Goal: Task Accomplishment & Management: Complete application form

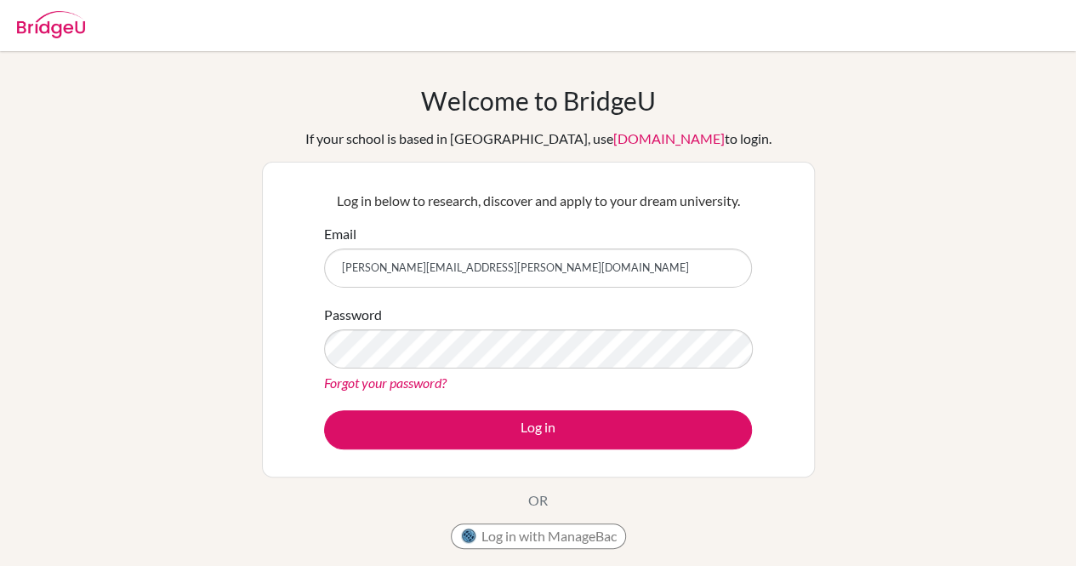
click at [324, 410] on button "Log in" at bounding box center [538, 429] width 428 height 39
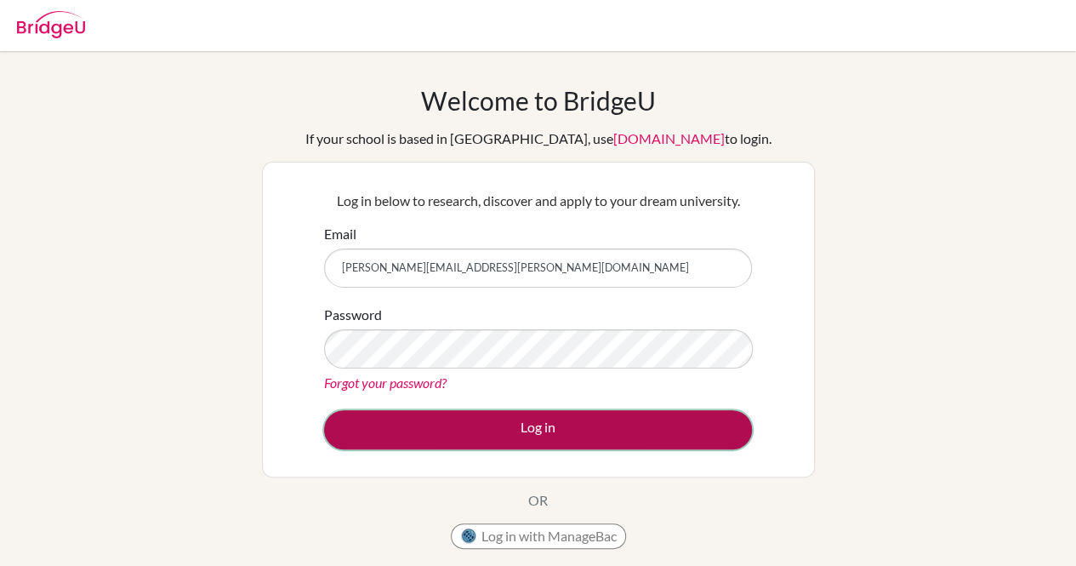
click at [459, 431] on button "Log in" at bounding box center [538, 429] width 428 height 39
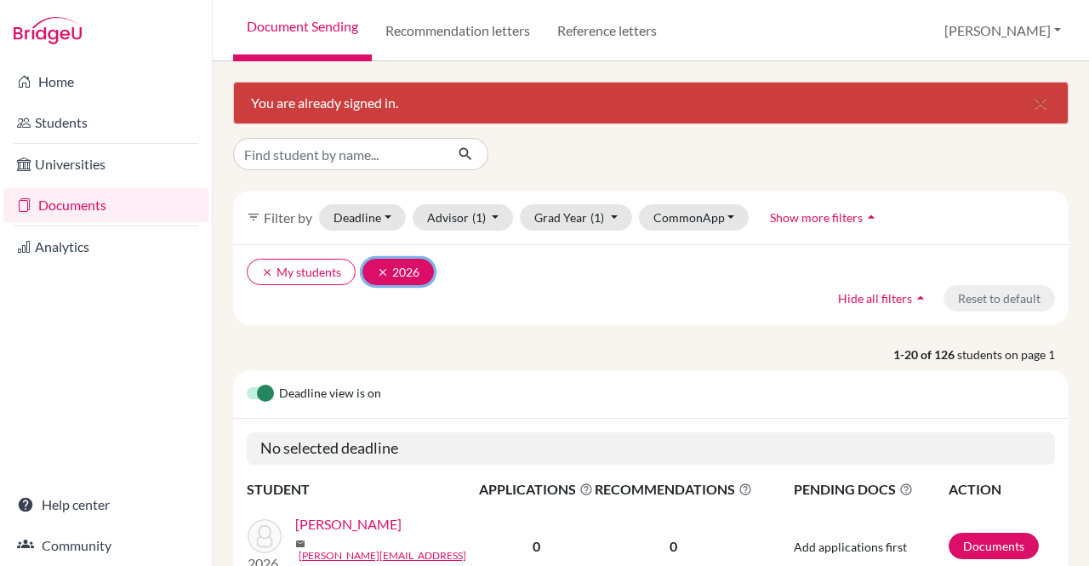
click at [378, 271] on icon "clear" at bounding box center [383, 272] width 12 height 12
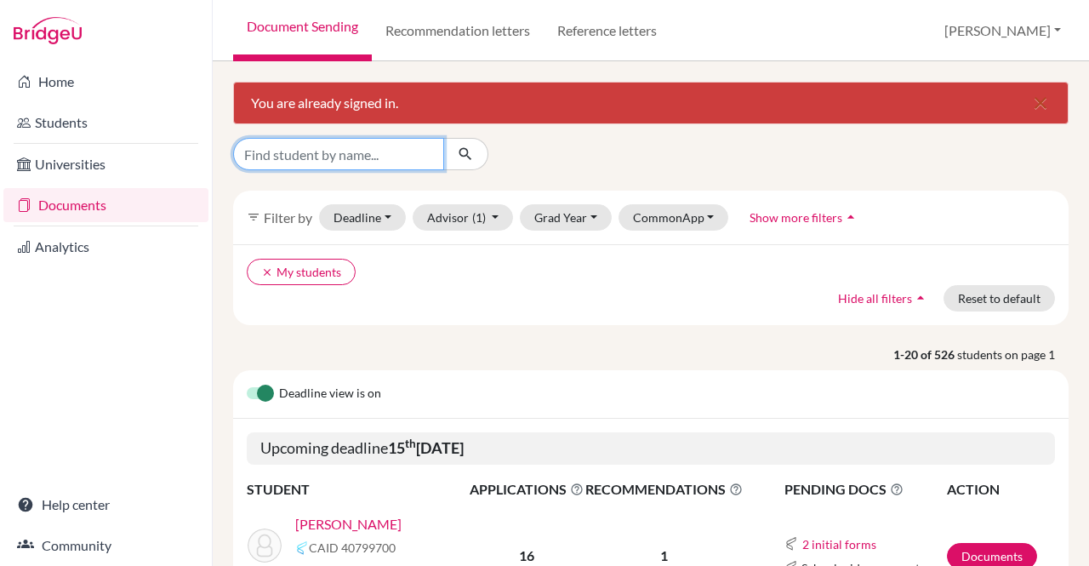
click at [347, 161] on input "Find student by name..." at bounding box center [338, 154] width 211 height 32
type input "ritika"
click button "submit" at bounding box center [465, 154] width 45 height 32
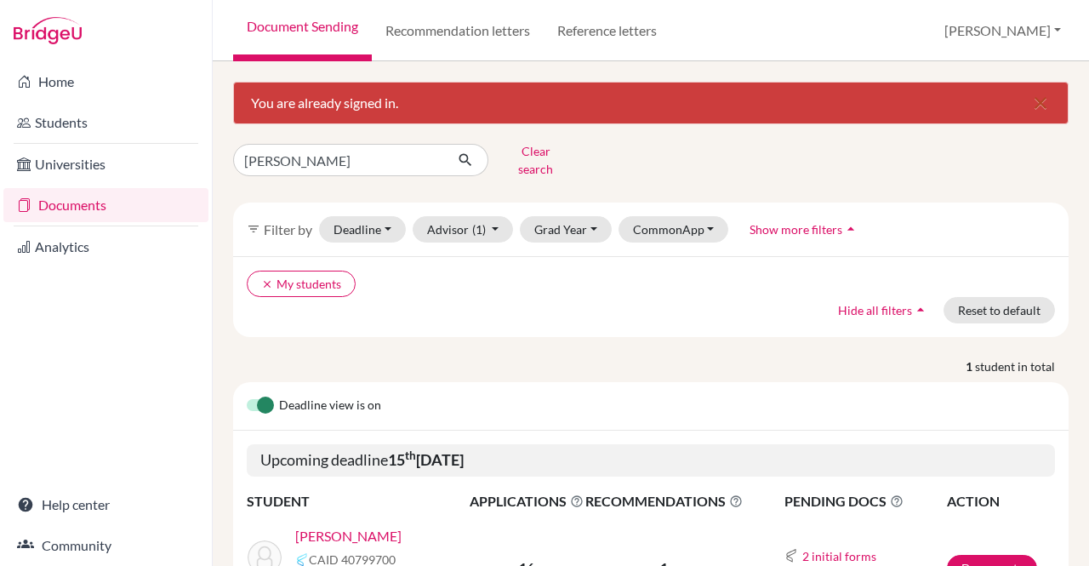
scroll to position [111, 0]
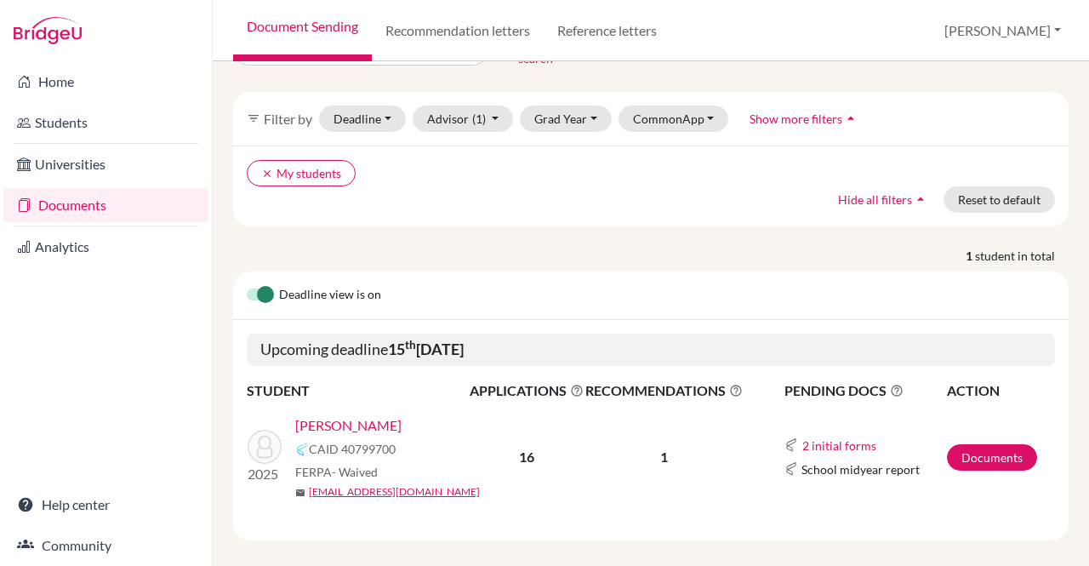
click at [345, 415] on link "BANIYA, RITIKA" at bounding box center [348, 425] width 106 height 20
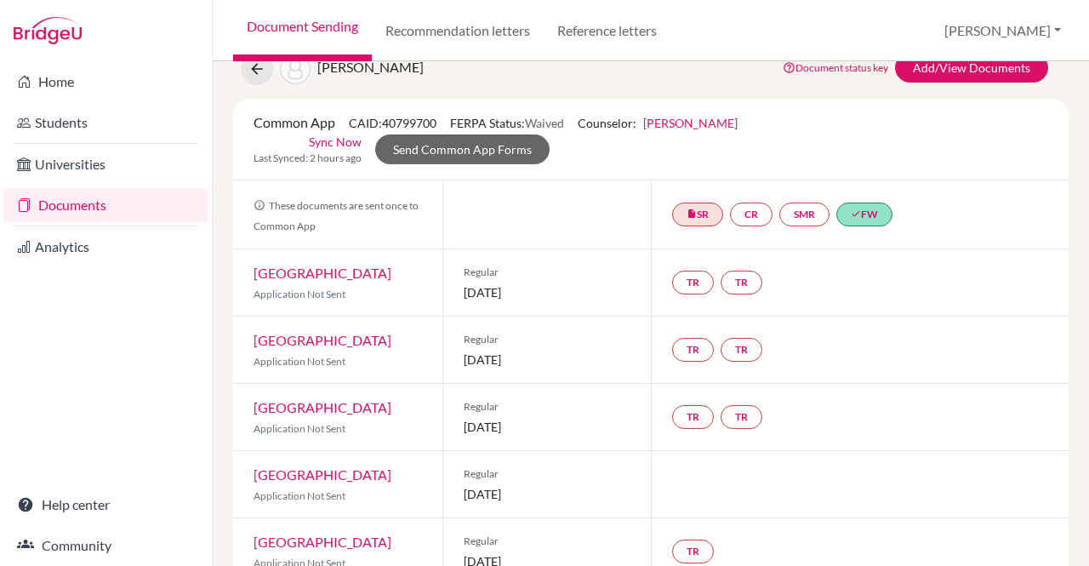
scroll to position [50, 0]
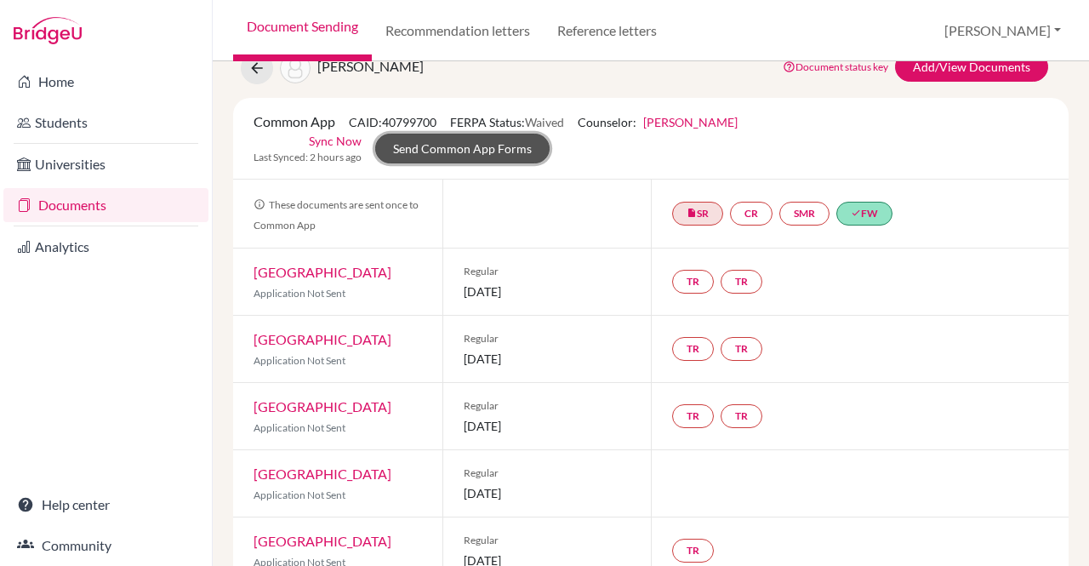
click at [550, 134] on link "Send Common App Forms" at bounding box center [462, 149] width 174 height 30
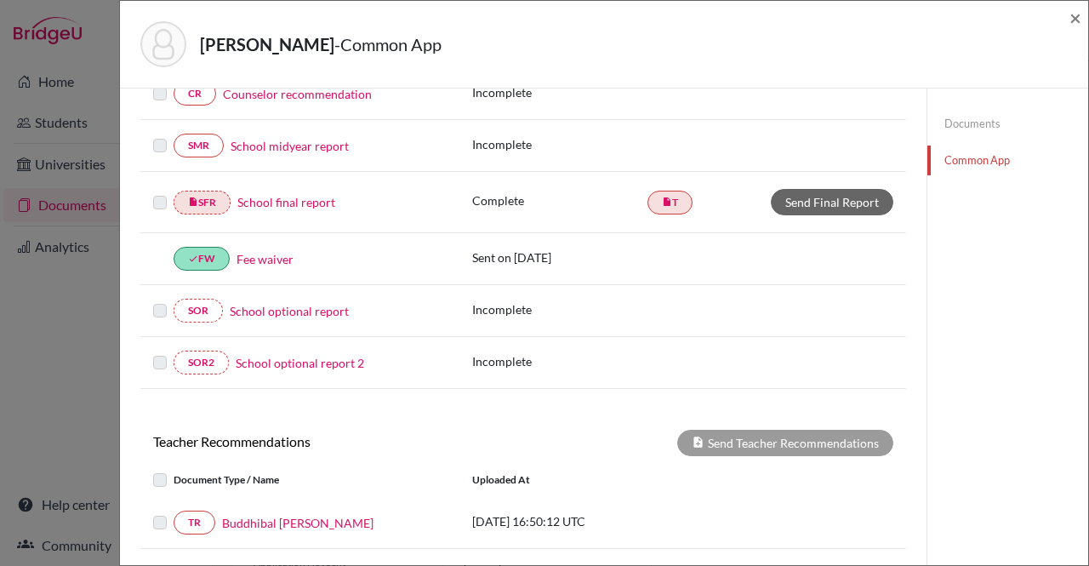
scroll to position [522, 0]
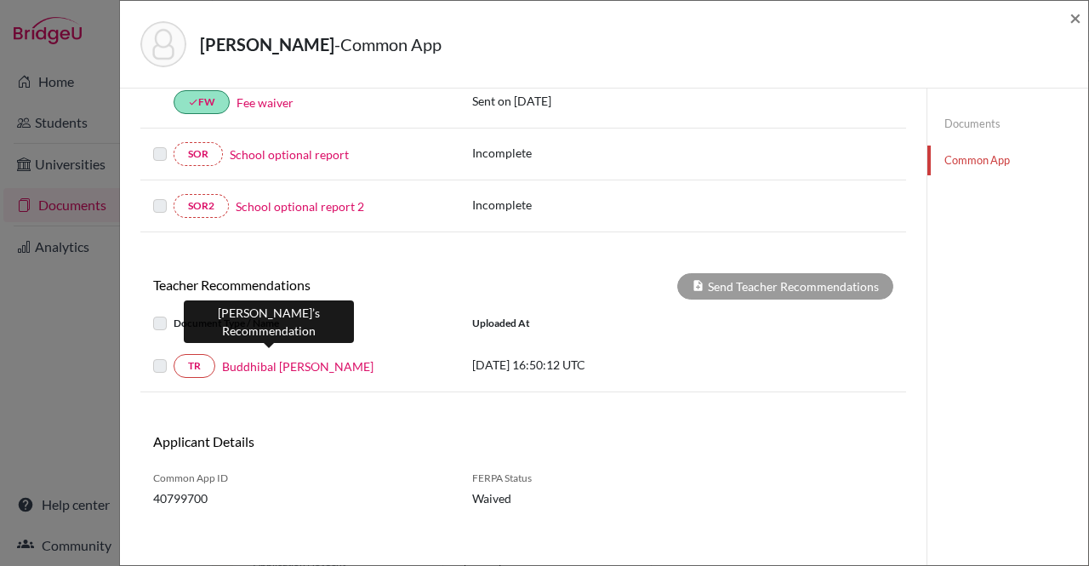
click at [267, 357] on link "Buddhibal [PERSON_NAME]" at bounding box center [297, 366] width 151 height 18
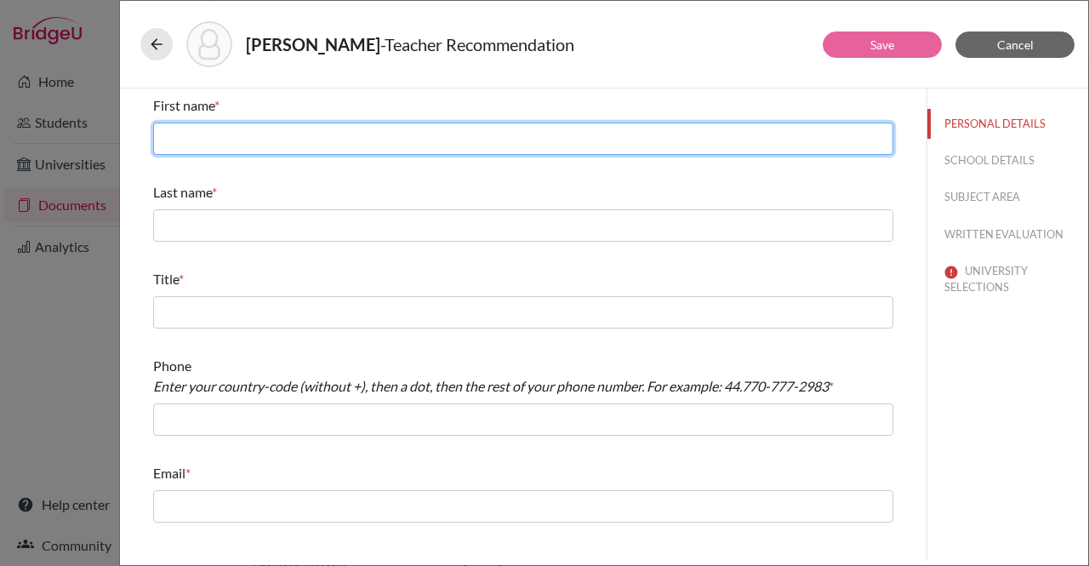
click at [307, 140] on input "text" at bounding box center [523, 139] width 740 height 32
type input "Buddhibal"
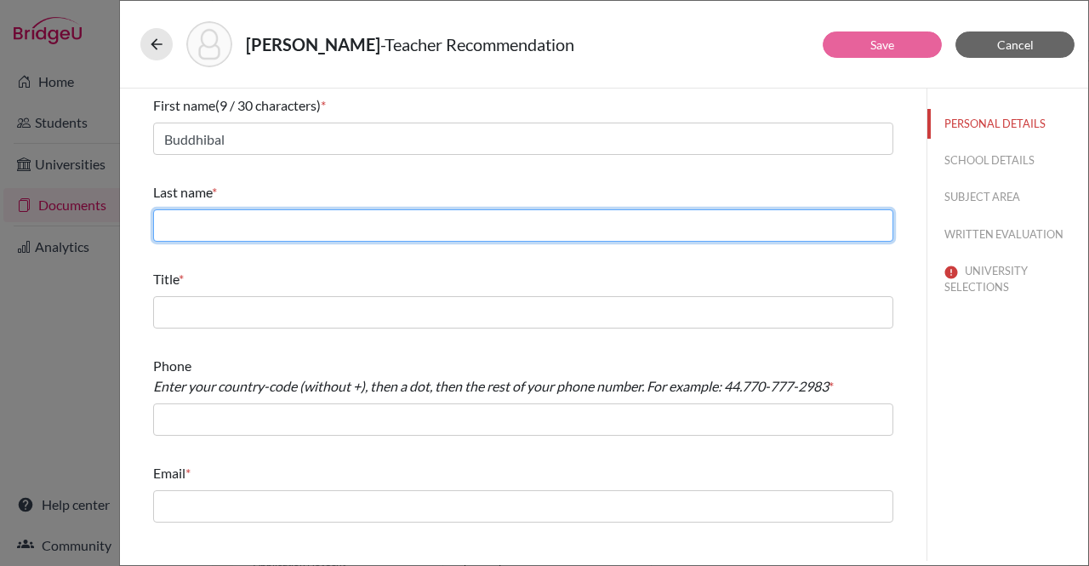
click at [228, 238] on input "text" at bounding box center [523, 225] width 740 height 32
type input "[PERSON_NAME]"
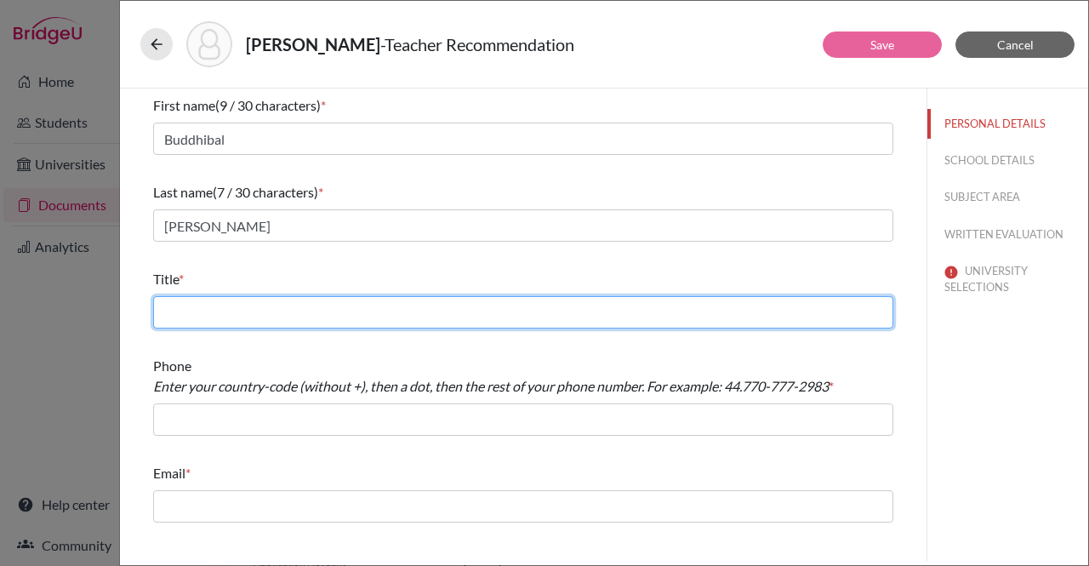
click at [212, 319] on input "text" at bounding box center [523, 312] width 740 height 32
type input "Faculty of Sociology"
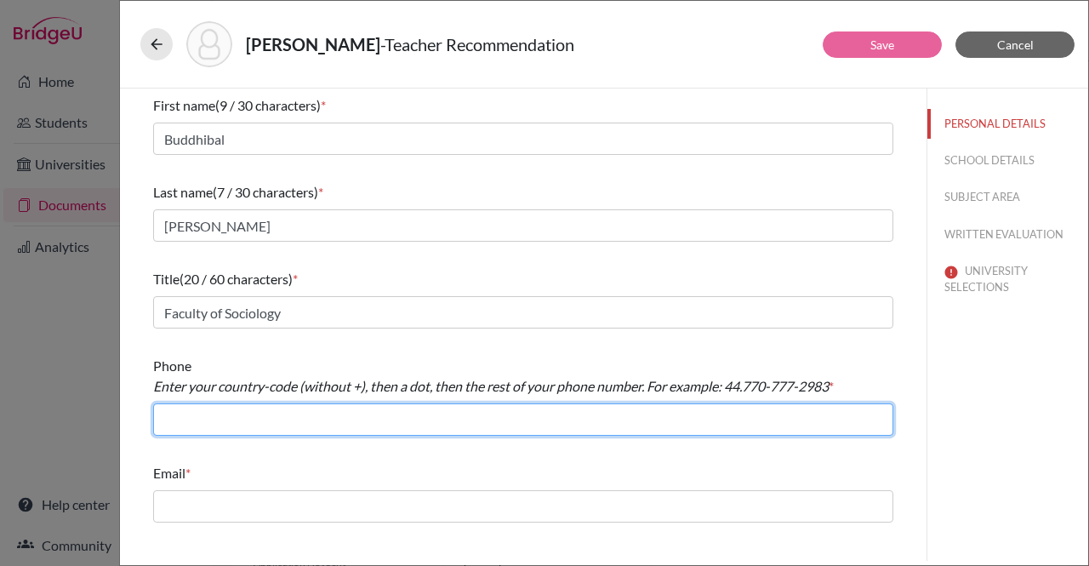
click at [211, 419] on input "text" at bounding box center [523, 419] width 740 height 32
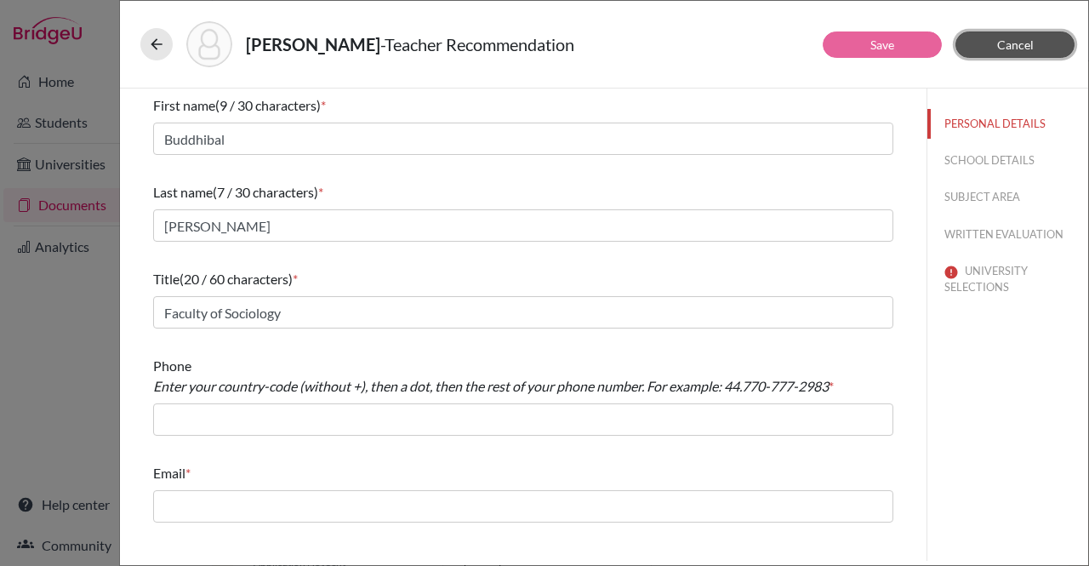
click at [1019, 49] on span "Cancel" at bounding box center [1015, 44] width 37 height 14
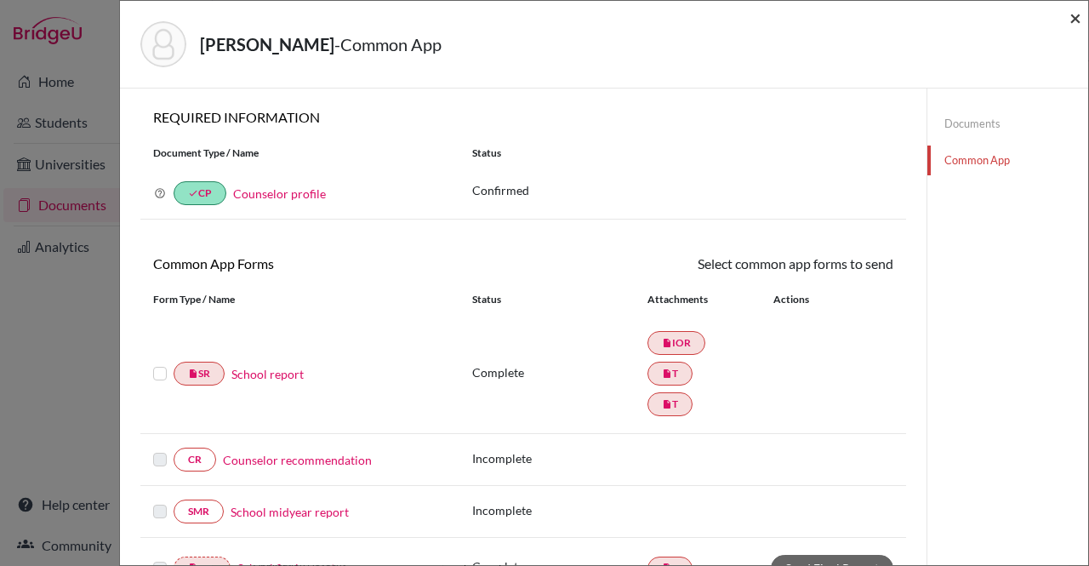
click at [1077, 15] on span "×" at bounding box center [1076, 17] width 12 height 25
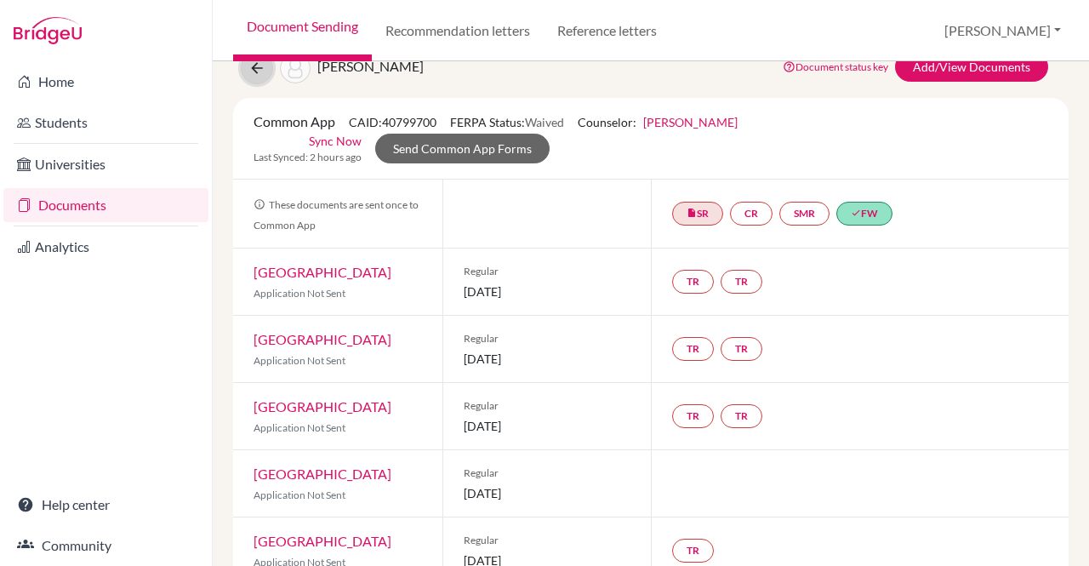
click at [254, 65] on icon at bounding box center [256, 68] width 17 height 17
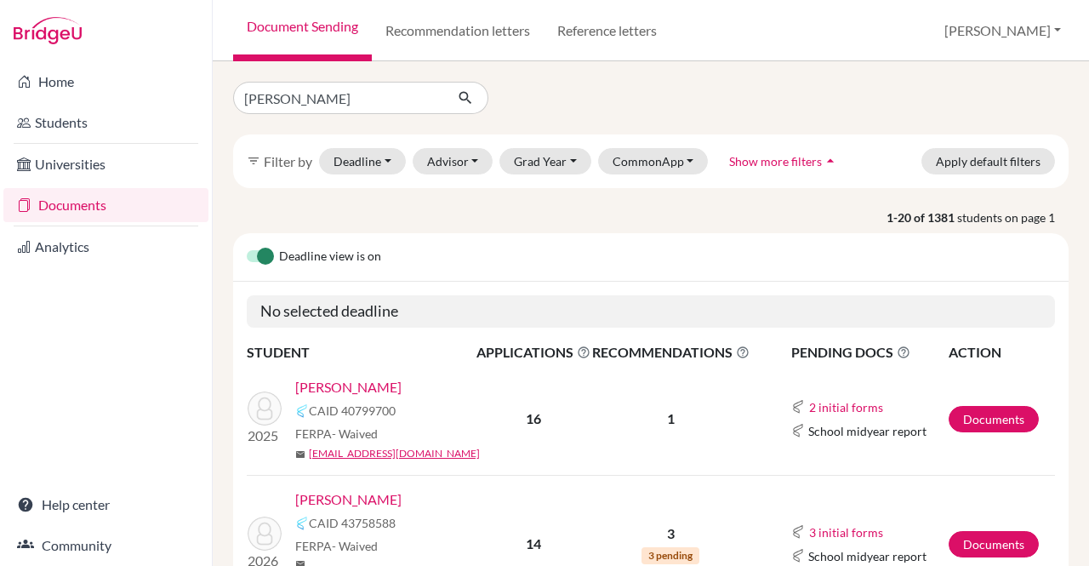
type input "aadarsha"
click button "submit" at bounding box center [465, 98] width 45 height 32
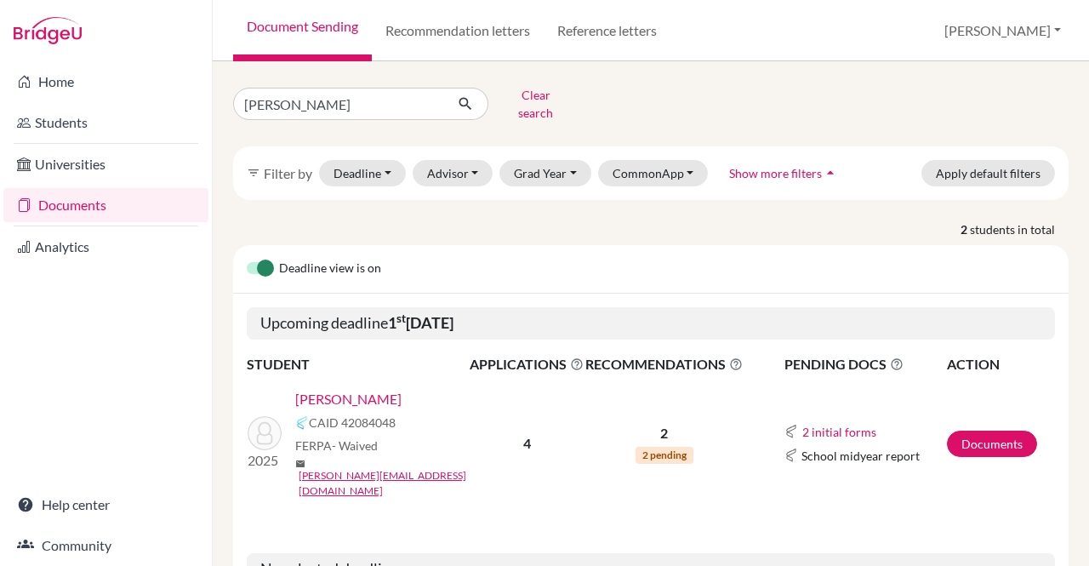
click at [402, 389] on link "[PERSON_NAME]" at bounding box center [348, 399] width 106 height 20
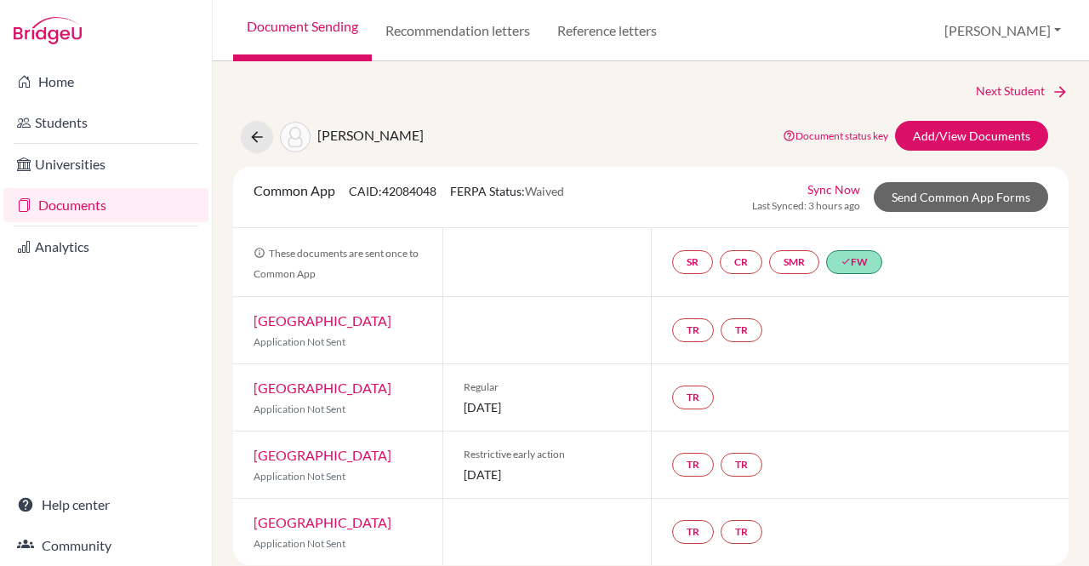
scroll to position [17, 0]
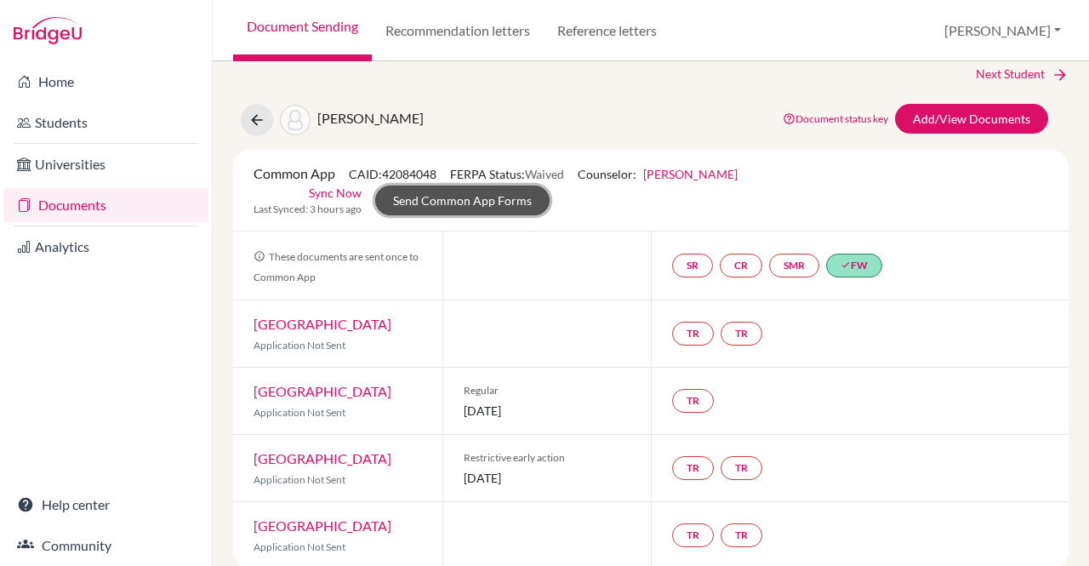
click at [550, 185] on link "Send Common App Forms" at bounding box center [462, 200] width 174 height 30
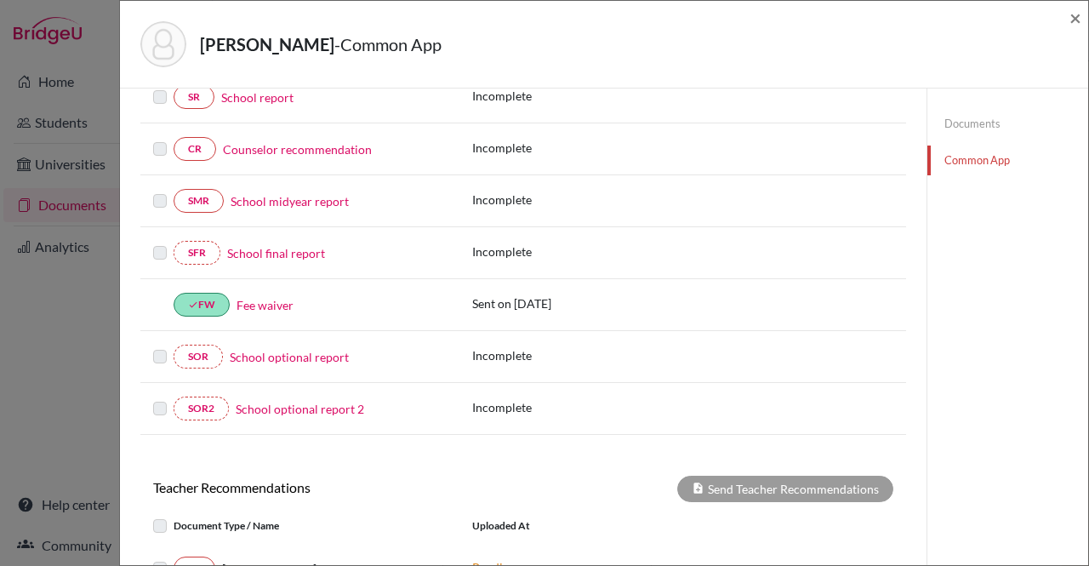
scroll to position [243, 0]
click at [329, 145] on link "Counselor recommendation" at bounding box center [297, 149] width 149 height 18
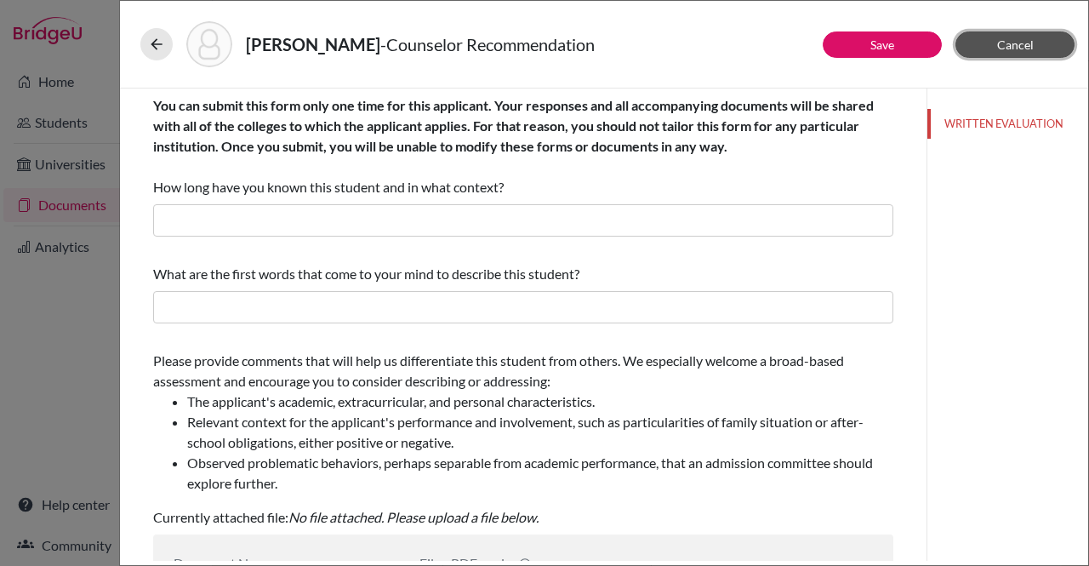
click at [994, 37] on button "Cancel" at bounding box center [1015, 44] width 119 height 26
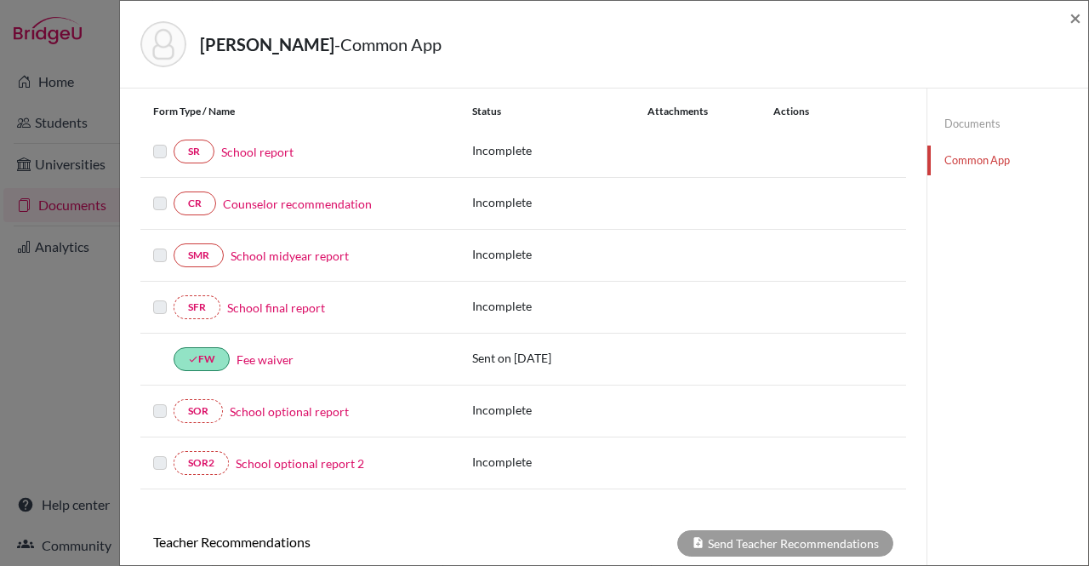
scroll to position [189, 0]
click at [1076, 20] on span "×" at bounding box center [1076, 17] width 12 height 25
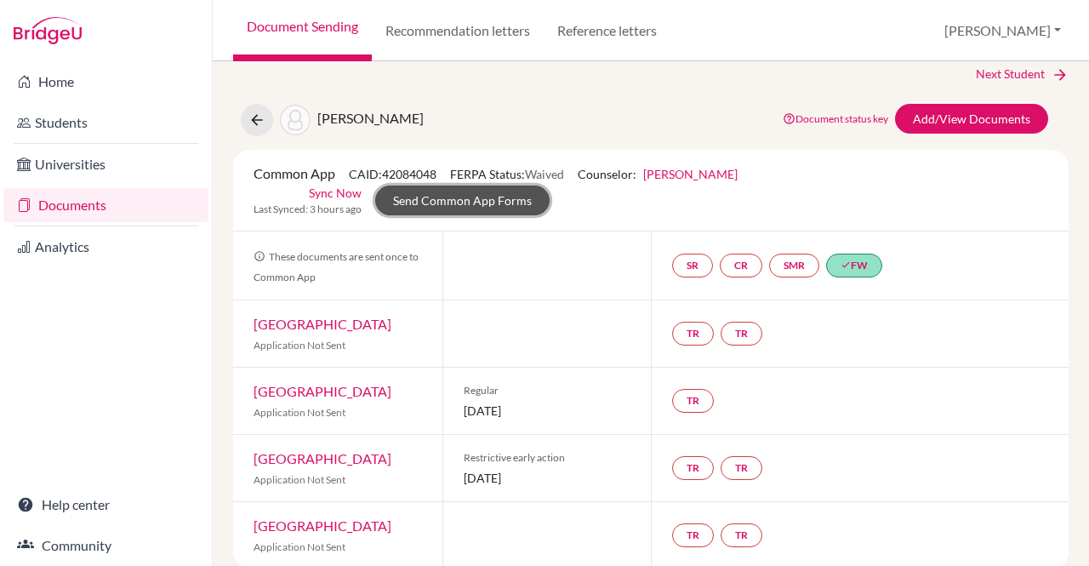
click at [550, 185] on link "Send Common App Forms" at bounding box center [462, 200] width 174 height 30
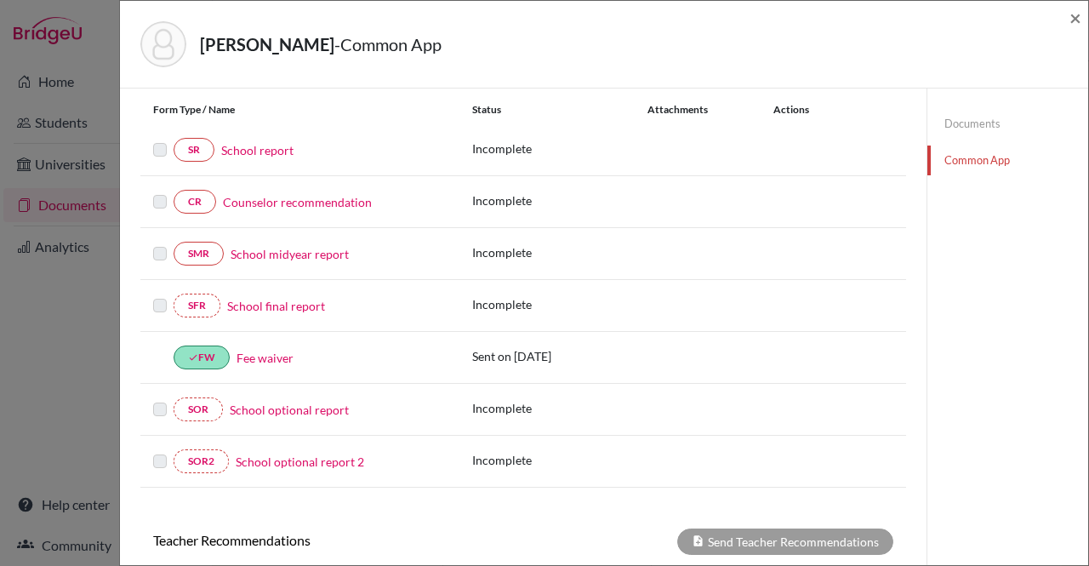
scroll to position [191, 0]
click at [941, 113] on link "Documents" at bounding box center [1007, 124] width 161 height 30
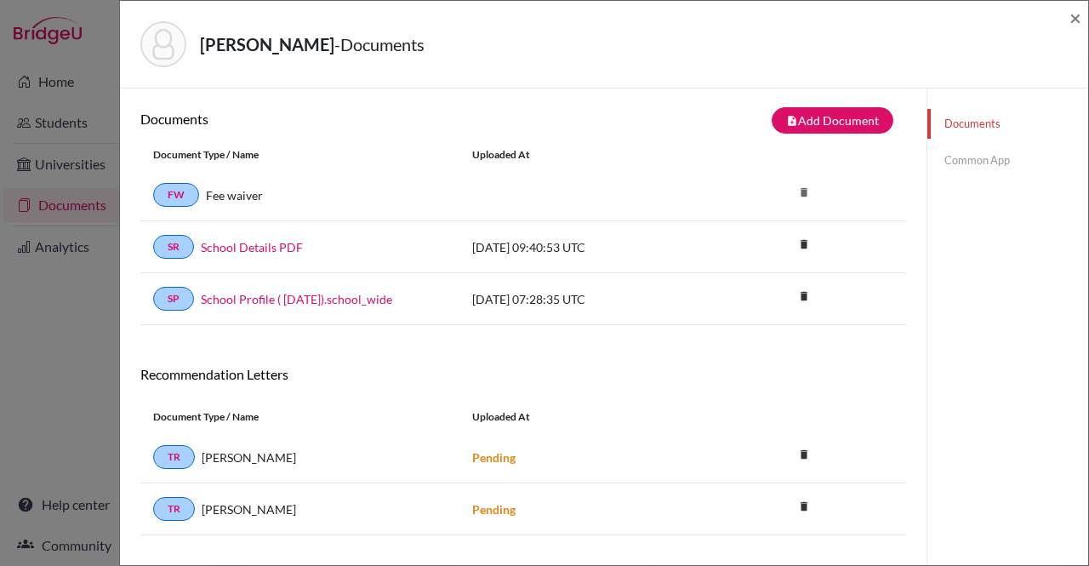
scroll to position [3, 0]
click at [1073, 20] on span "×" at bounding box center [1076, 17] width 12 height 25
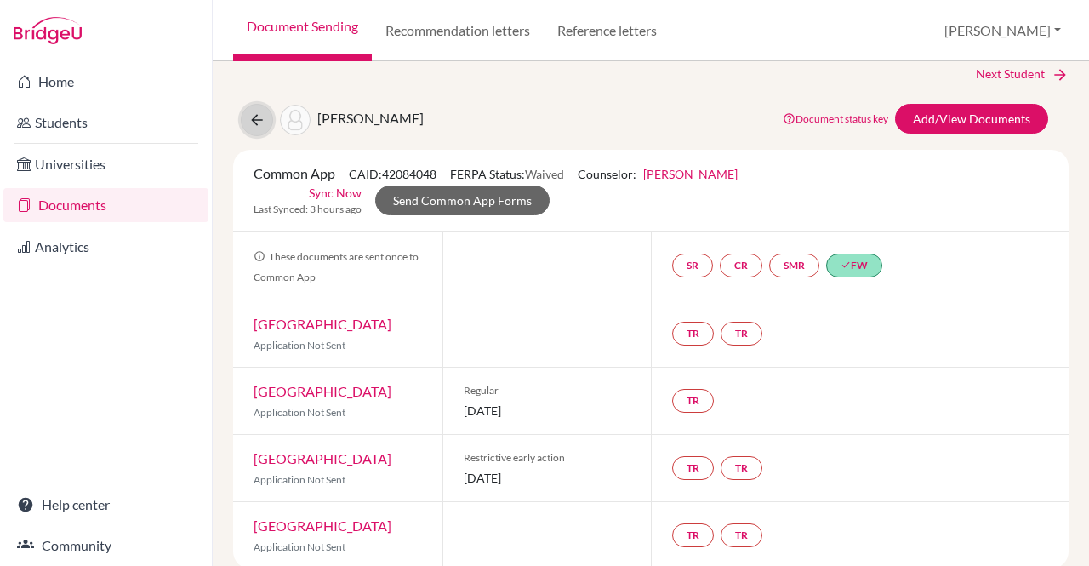
click at [270, 110] on button at bounding box center [257, 120] width 32 height 32
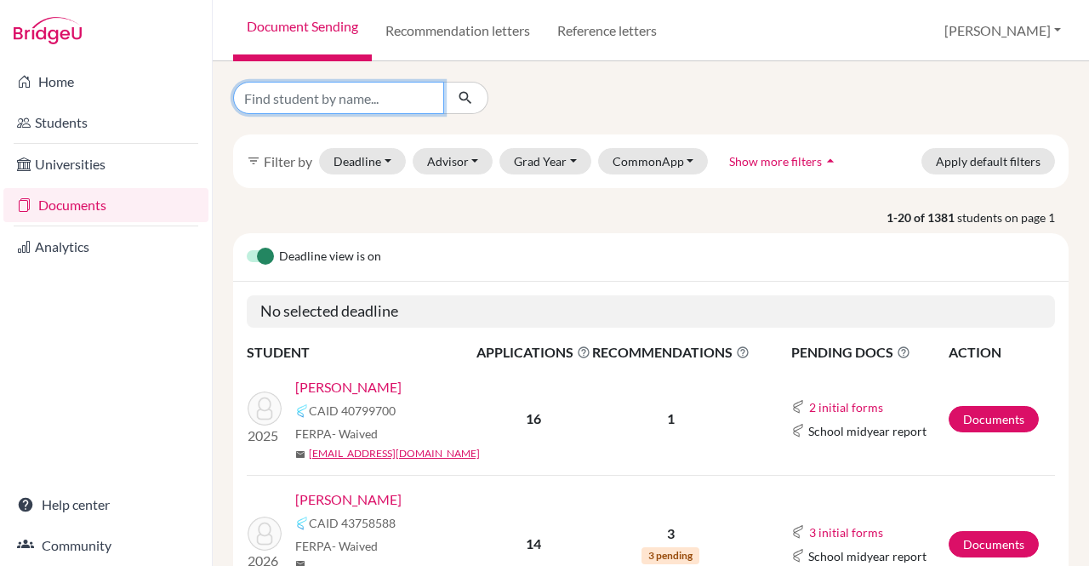
click at [391, 95] on input "Find student by name..." at bounding box center [338, 98] width 211 height 32
type input "sonakshi"
click button "submit" at bounding box center [465, 98] width 45 height 32
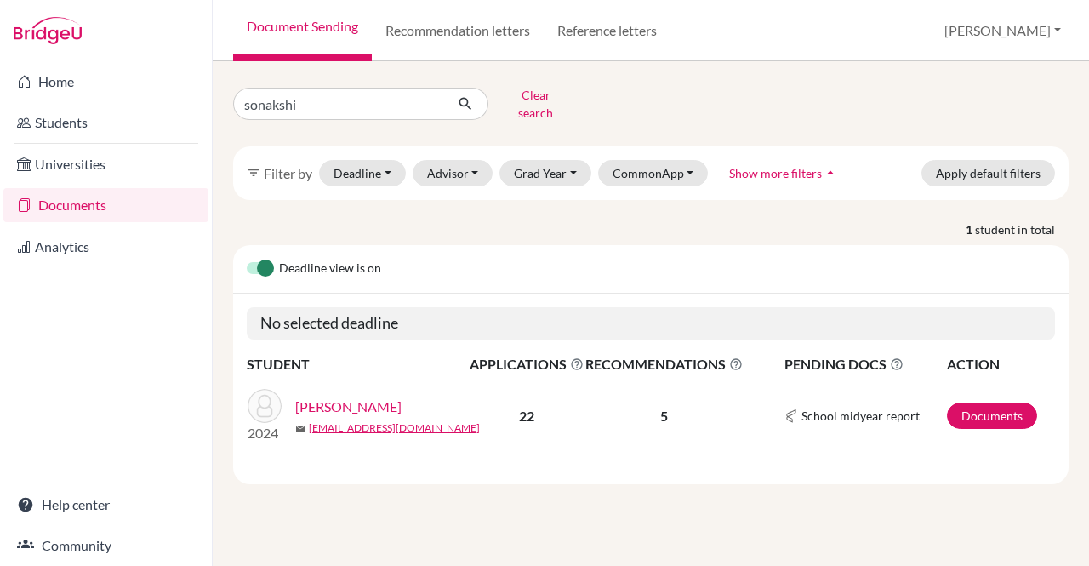
click at [349, 397] on link "[PERSON_NAME]" at bounding box center [348, 407] width 106 height 20
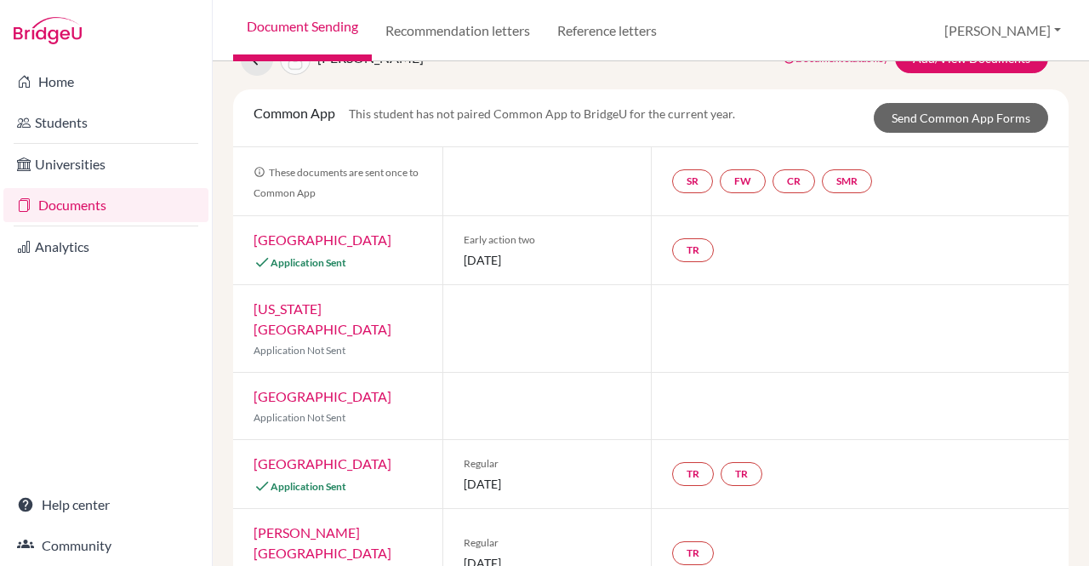
scroll to position [58, 0]
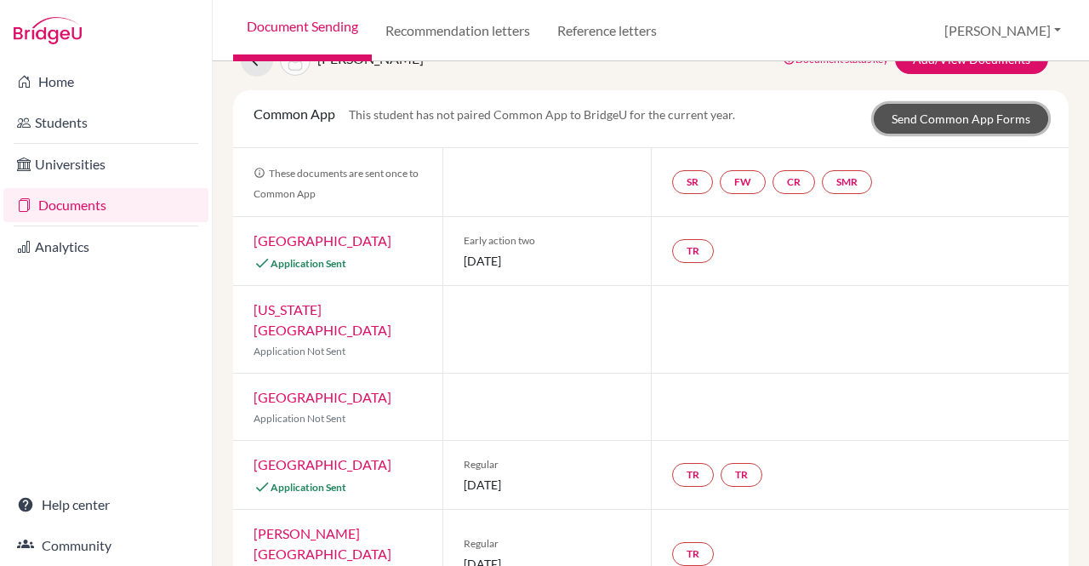
click at [937, 119] on link "Send Common App Forms" at bounding box center [961, 119] width 174 height 30
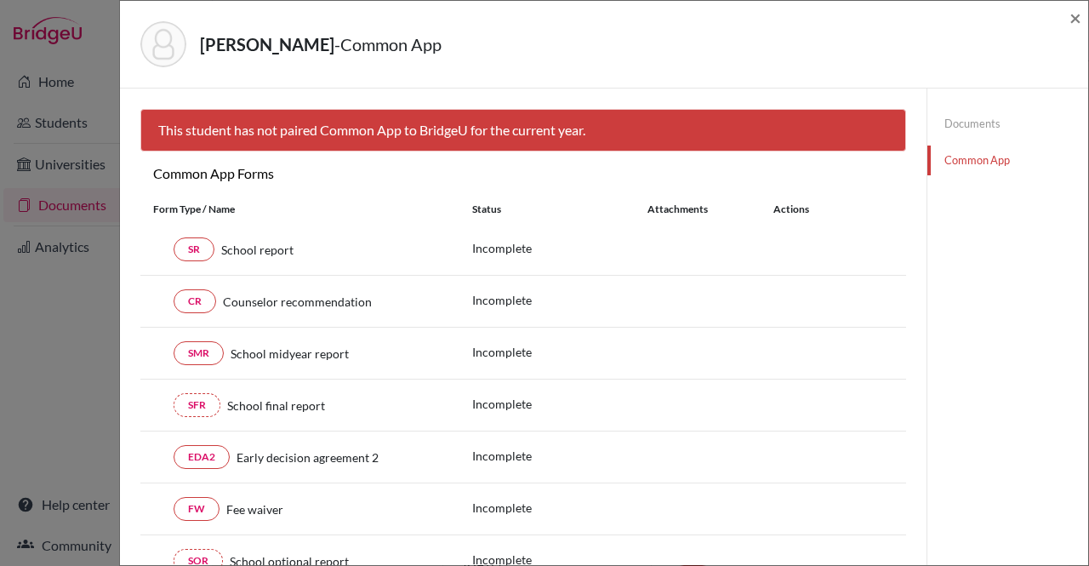
click at [979, 125] on link "Documents" at bounding box center [1007, 124] width 161 height 30
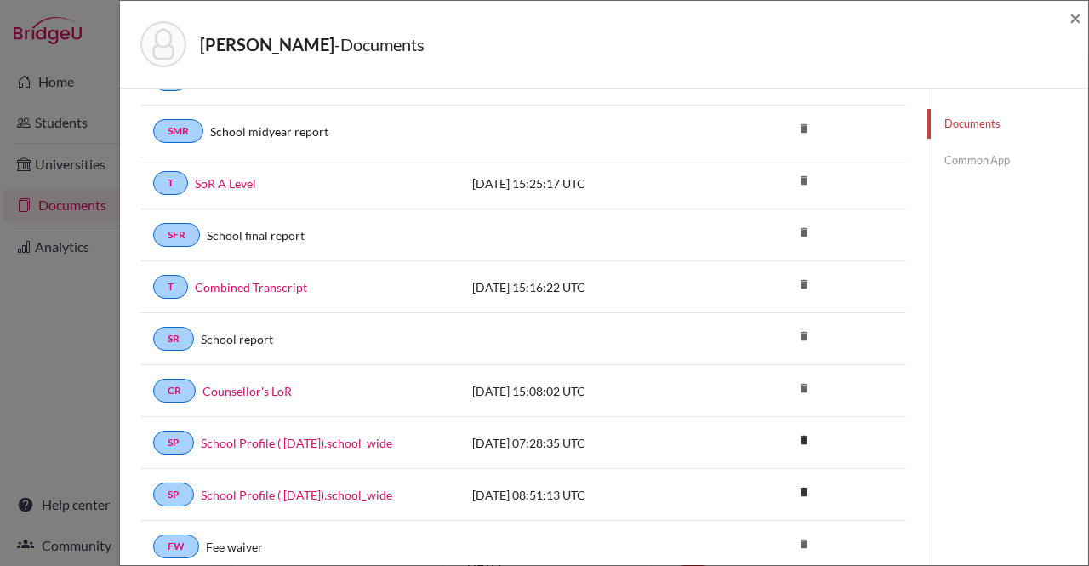
scroll to position [223, 0]
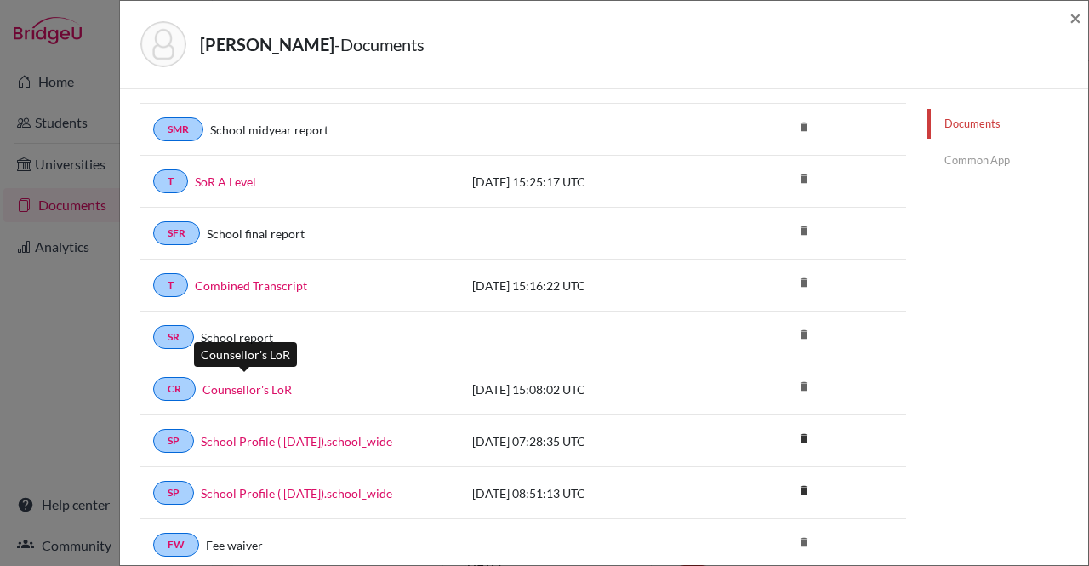
click at [247, 380] on link "Counsellor's LoR" at bounding box center [247, 389] width 89 height 18
click at [1074, 8] on span "×" at bounding box center [1076, 17] width 12 height 25
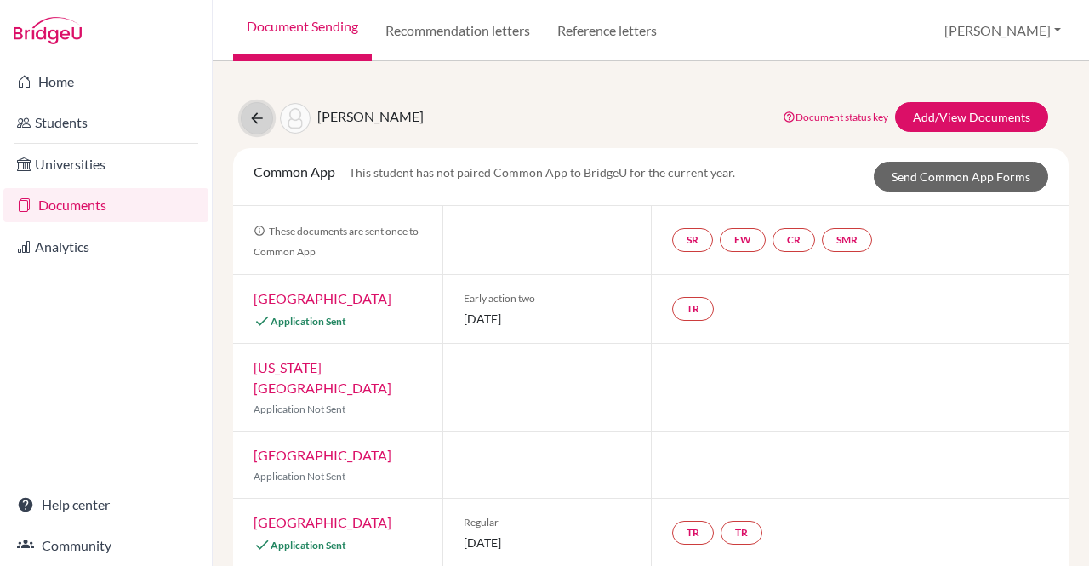
click at [254, 125] on icon at bounding box center [256, 118] width 17 height 17
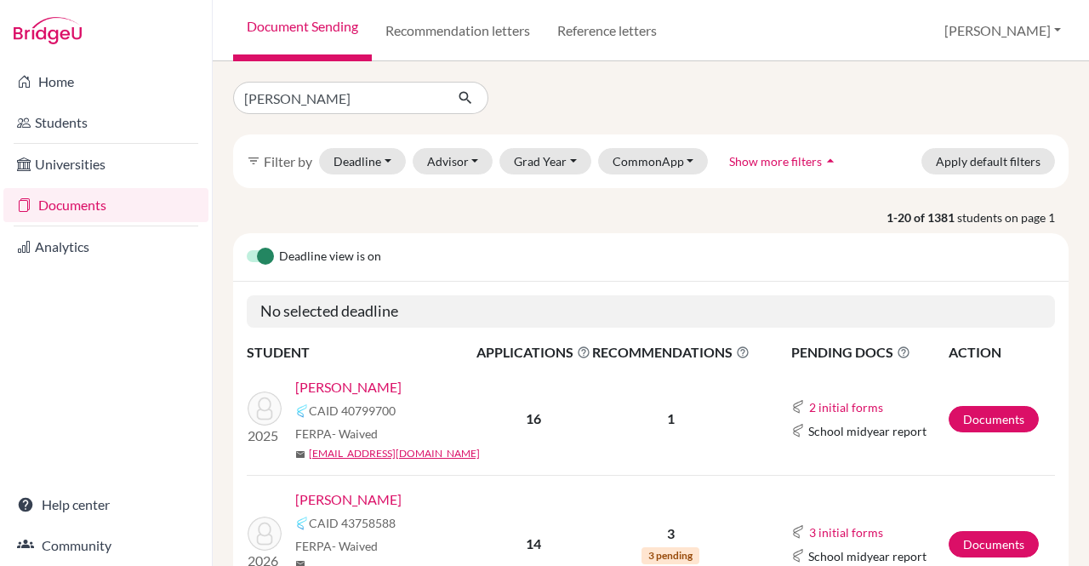
type input "[PERSON_NAME]"
click button "submit" at bounding box center [465, 98] width 45 height 32
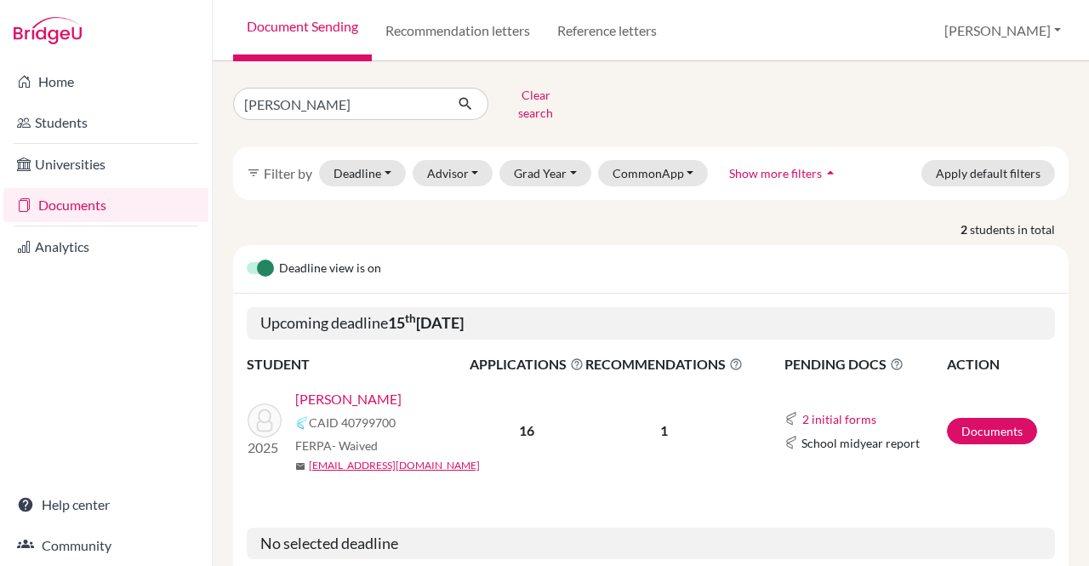
click at [325, 389] on link "[PERSON_NAME]" at bounding box center [348, 399] width 106 height 20
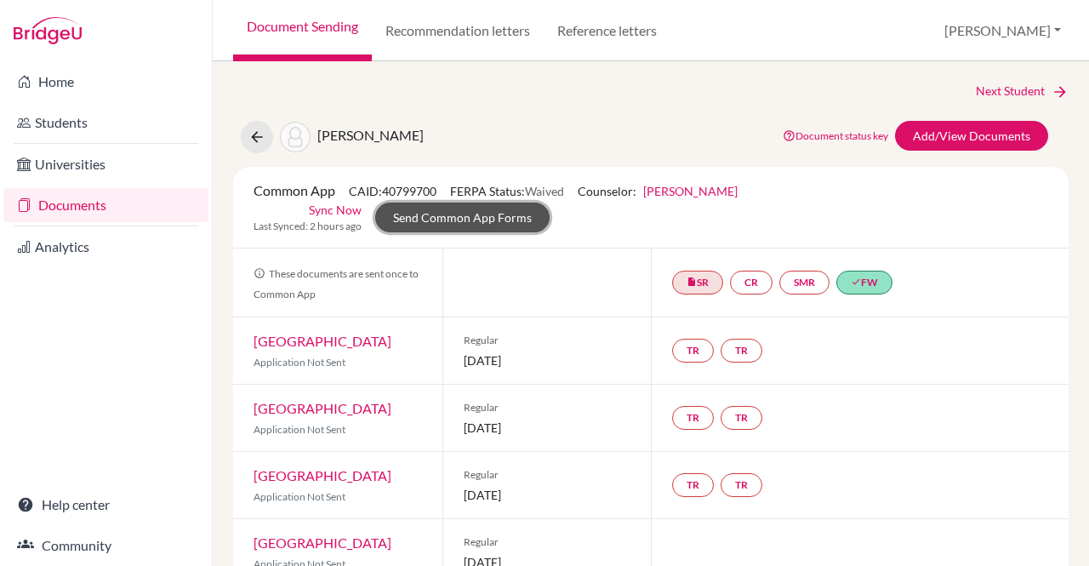
click at [550, 203] on link "Send Common App Forms" at bounding box center [462, 218] width 174 height 30
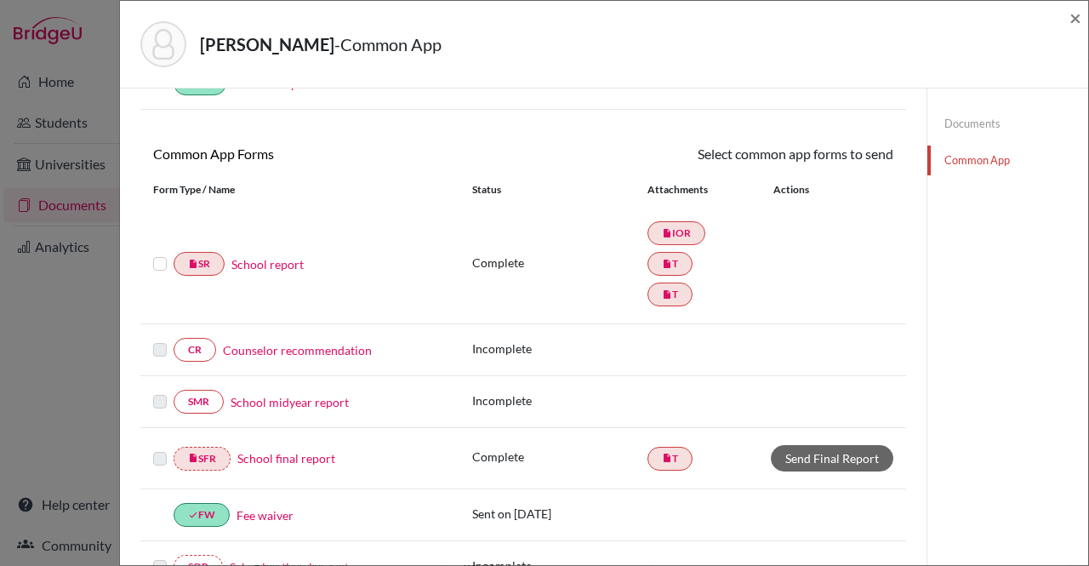
scroll to position [130, 0]
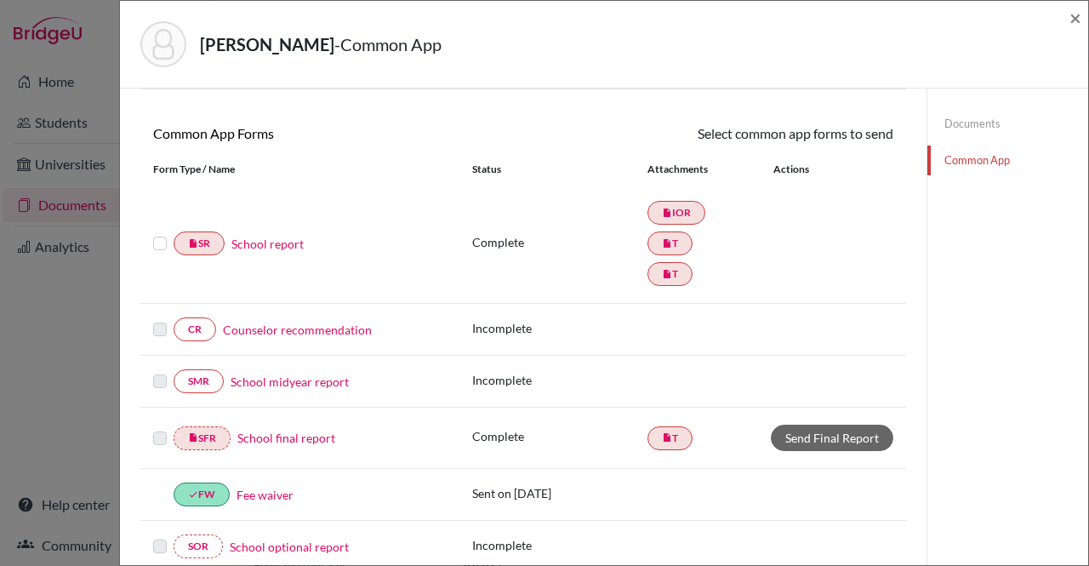
click at [300, 326] on link "Counselor recommendation" at bounding box center [297, 330] width 149 height 18
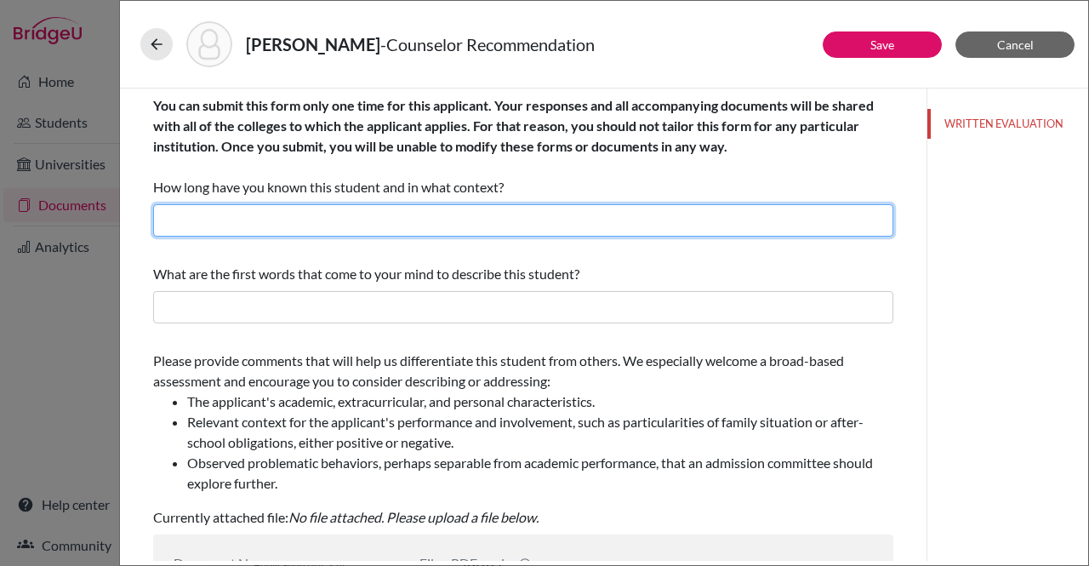
click at [440, 228] on input "text" at bounding box center [523, 220] width 740 height 32
click at [165, 222] on input "2 years as a career and guidance counselor" at bounding box center [523, 220] width 740 height 32
type input "For 2 years as a career and guidance counselor"
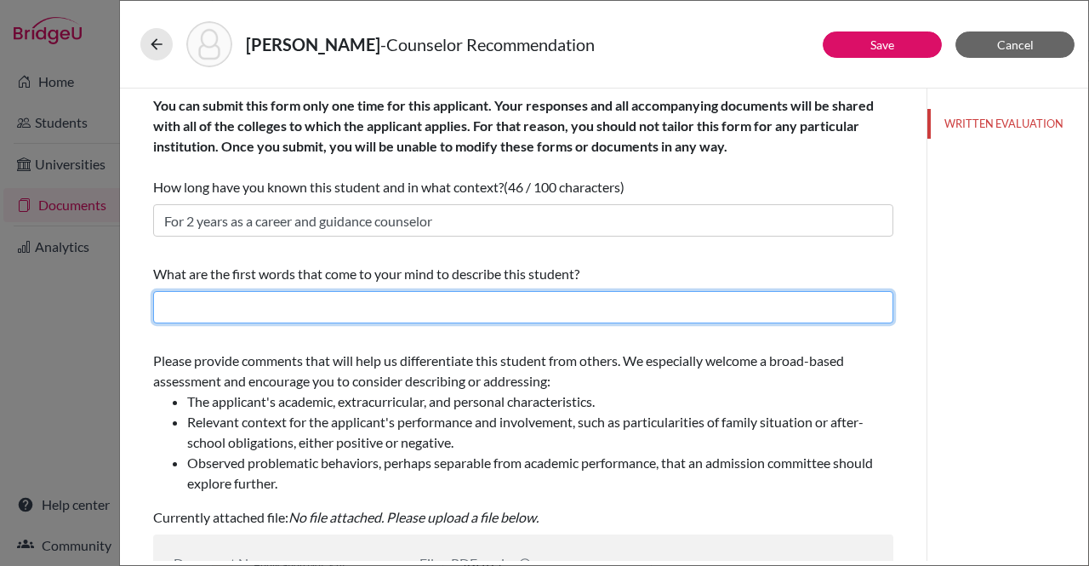
click at [239, 306] on input "text" at bounding box center [523, 307] width 740 height 32
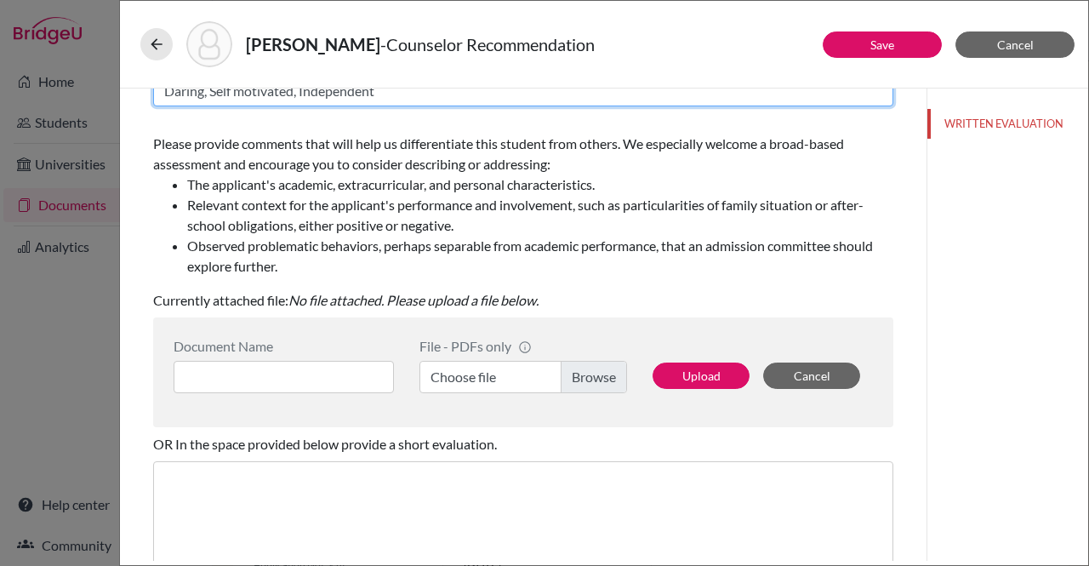
scroll to position [294, 0]
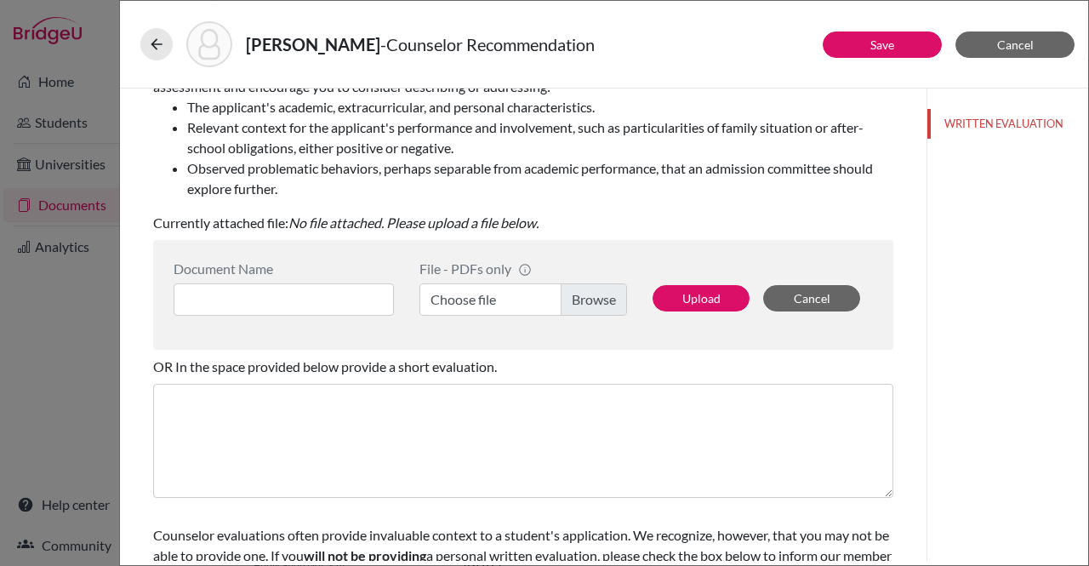
type input "Daring, Self motivated, Independent"
click at [578, 294] on label "Choose file" at bounding box center [523, 299] width 208 height 32
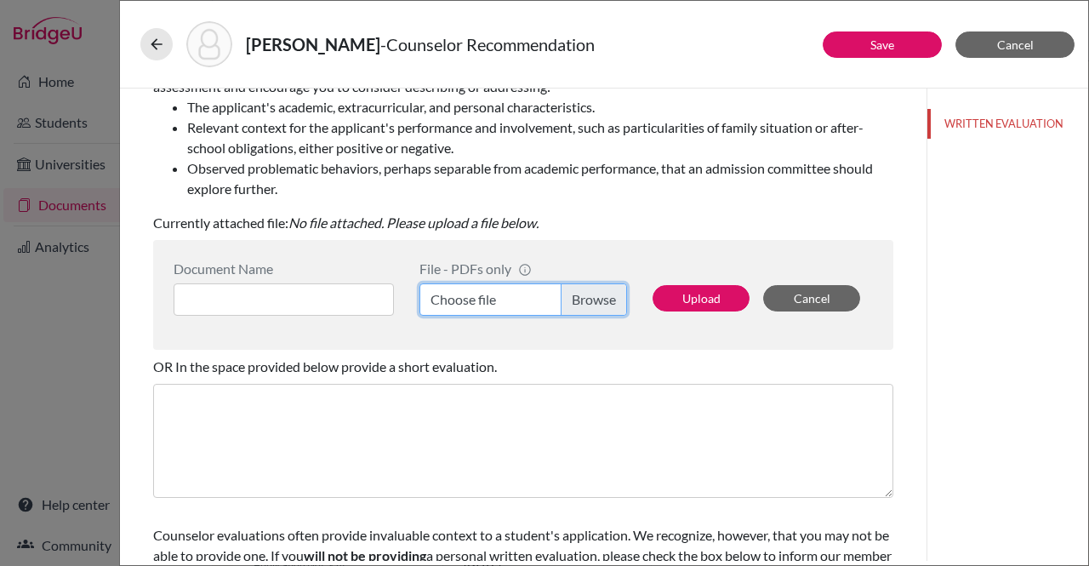
click at [578, 294] on input "Choose file" at bounding box center [523, 299] width 208 height 32
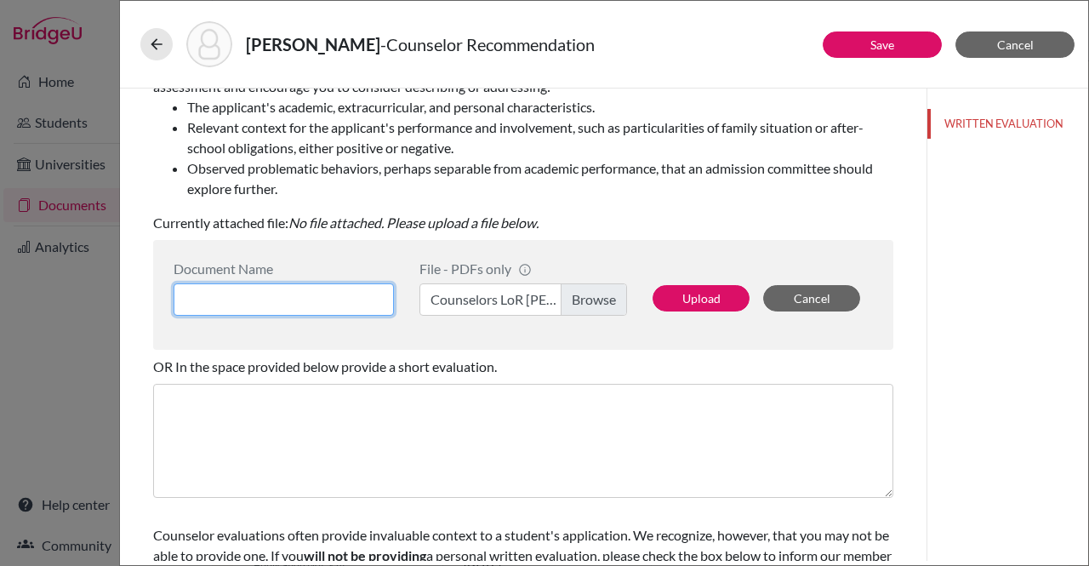
click at [266, 297] on input at bounding box center [284, 299] width 220 height 32
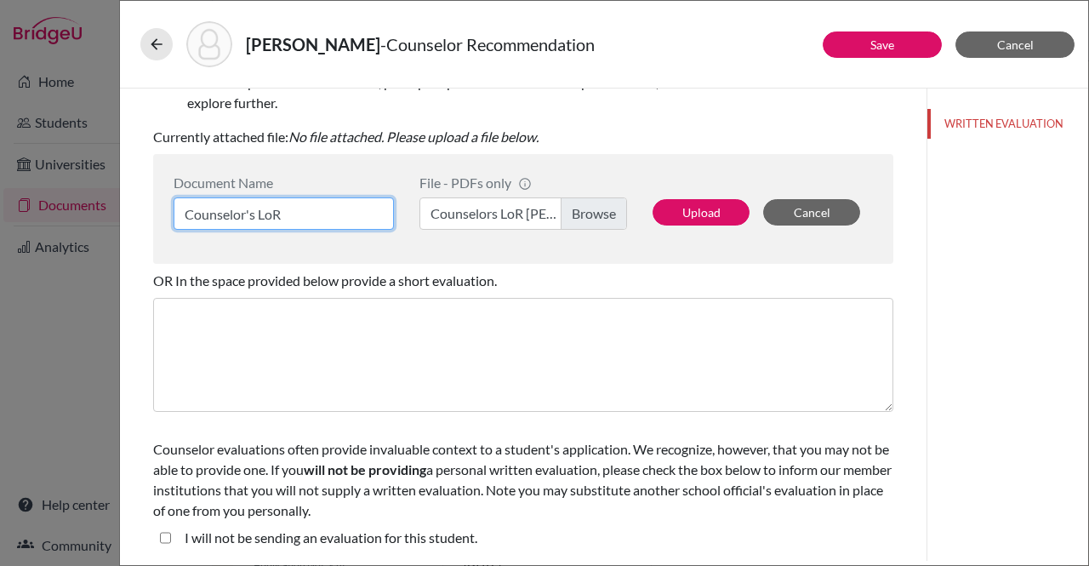
type input "Counselor's LoR"
click at [163, 530] on student\ "I will not be sending an evaluation for this student." at bounding box center [165, 538] width 11 height 20
checkbox student\ "true"
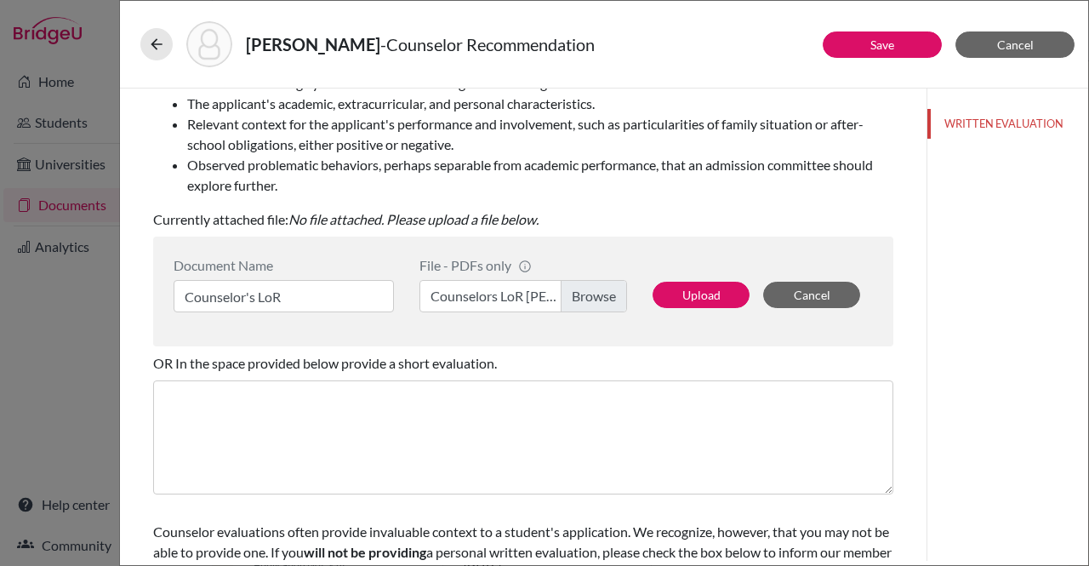
scroll to position [294, 0]
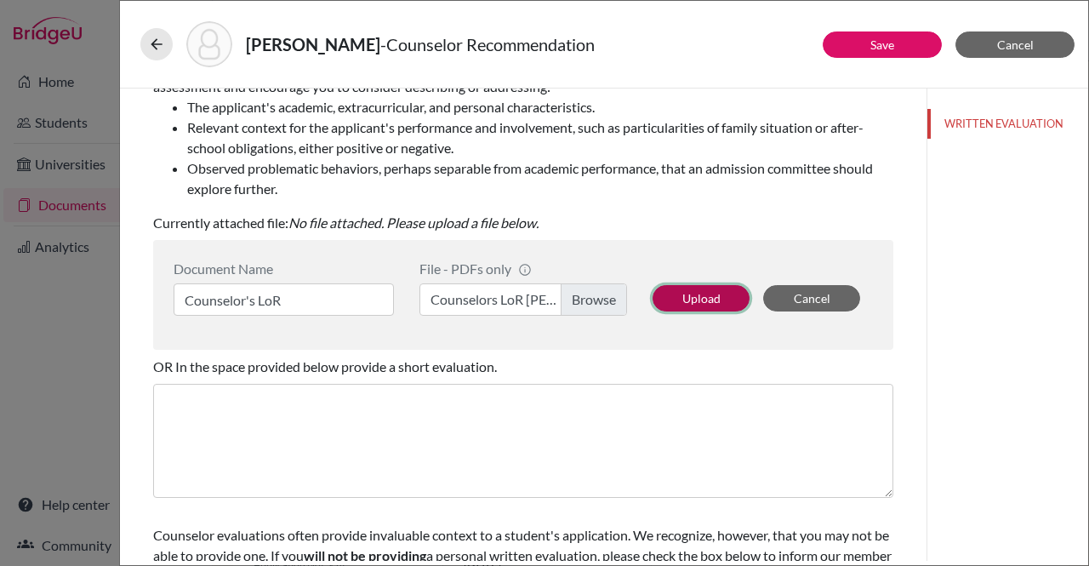
click at [688, 294] on button "Upload" at bounding box center [701, 298] width 97 height 26
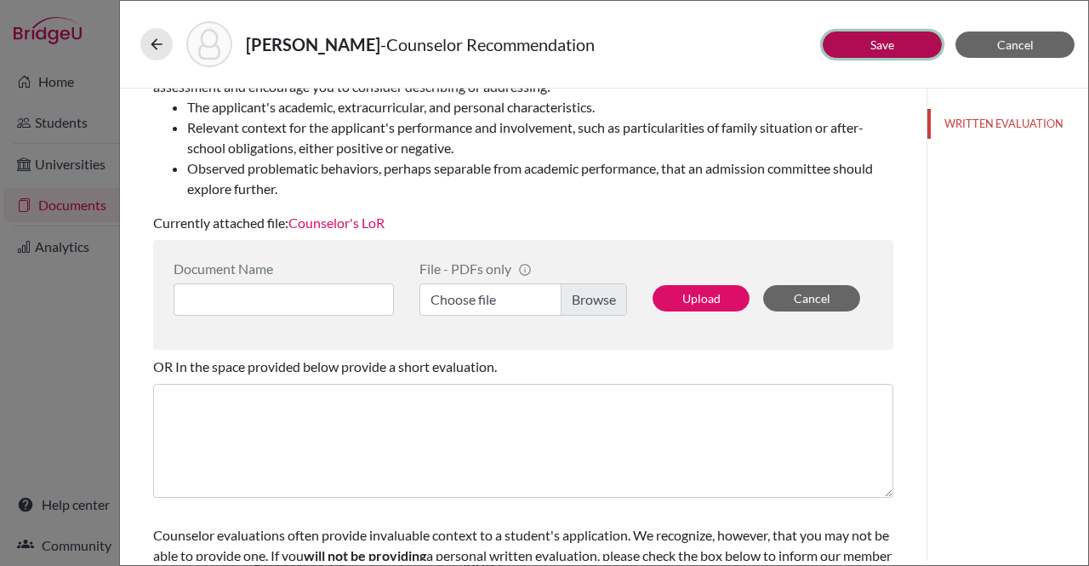
click at [857, 48] on button "Save" at bounding box center [882, 44] width 119 height 26
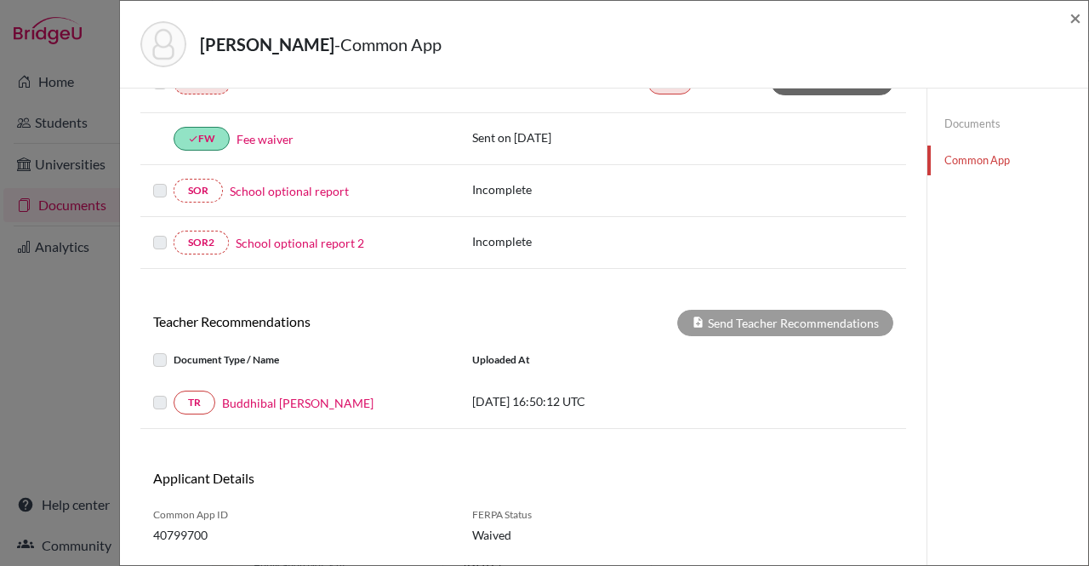
scroll to position [529, 0]
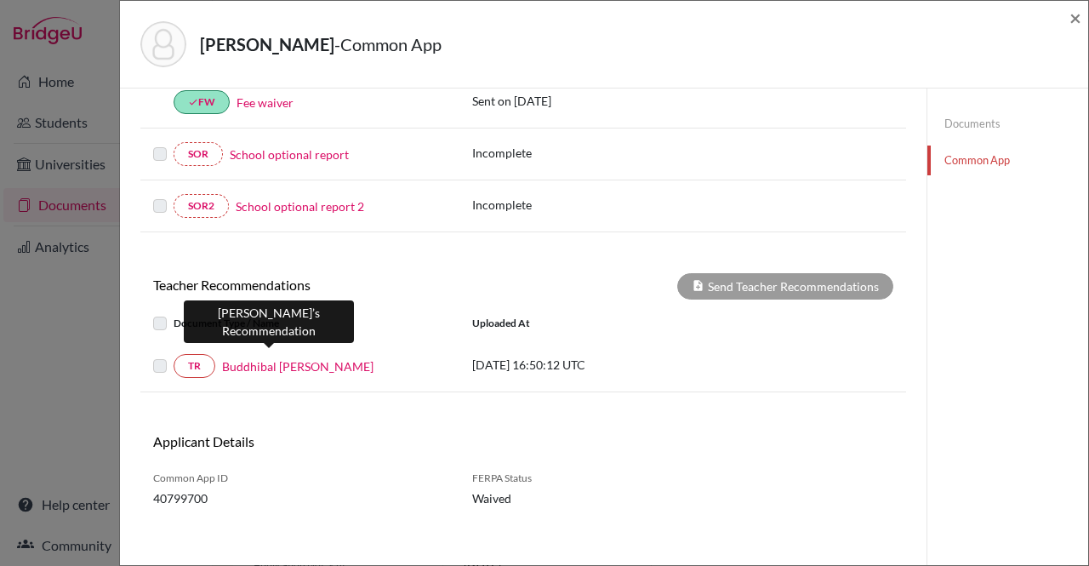
click at [249, 357] on link "Buddhibal [PERSON_NAME]" at bounding box center [297, 366] width 151 height 18
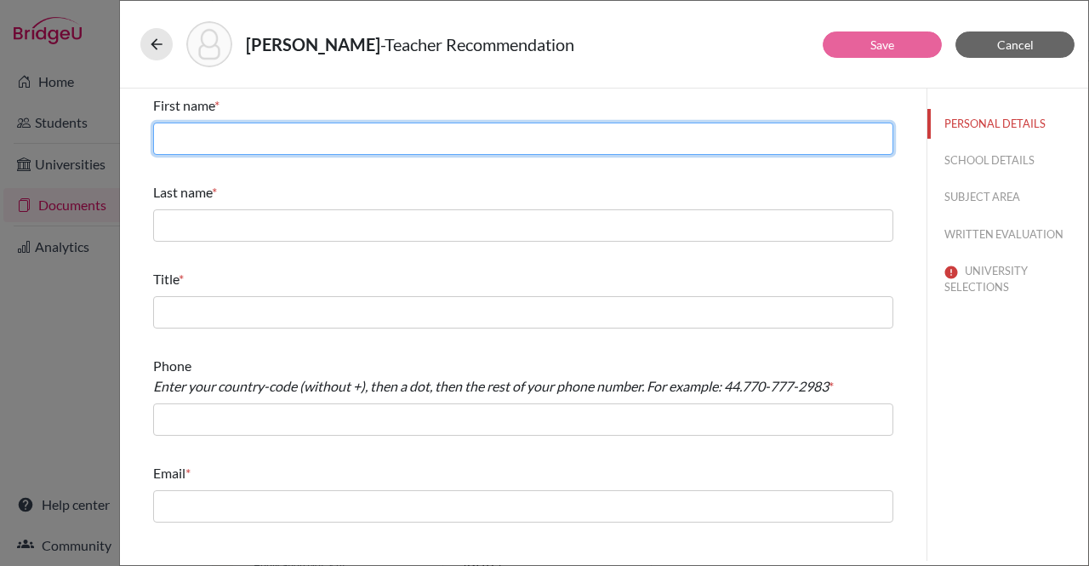
click at [345, 142] on input "text" at bounding box center [523, 139] width 740 height 32
drag, startPoint x: 288, startPoint y: 142, endPoint x: 226, endPoint y: 136, distance: 61.6
click at [226, 136] on input "Buddhibal Chettry" at bounding box center [523, 139] width 740 height 32
type input "Buddhibal"
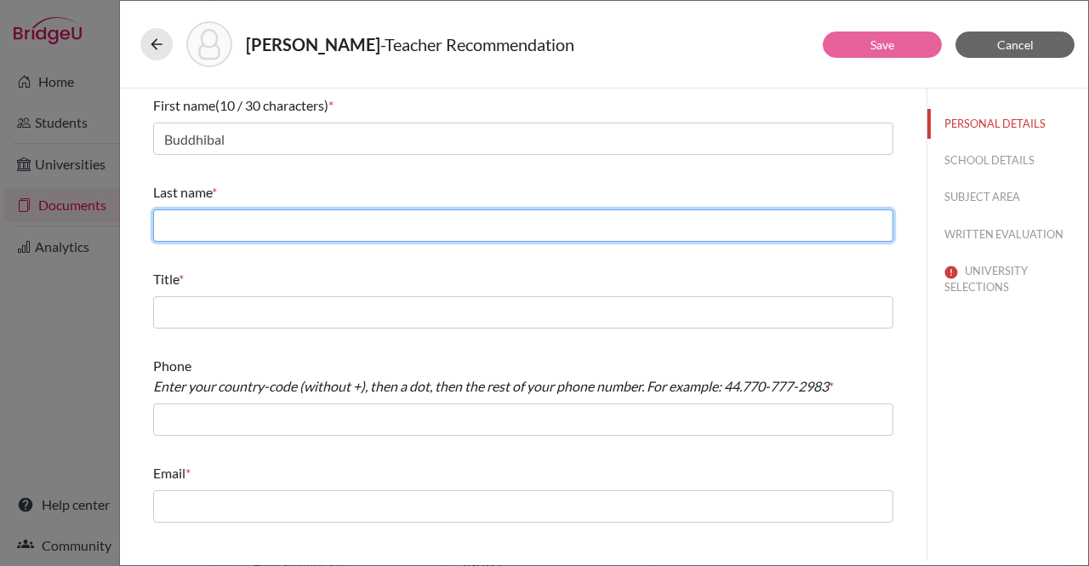
click at [201, 222] on input "text" at bounding box center [523, 225] width 740 height 32
paste input "Chettry"
type input "Chettry"
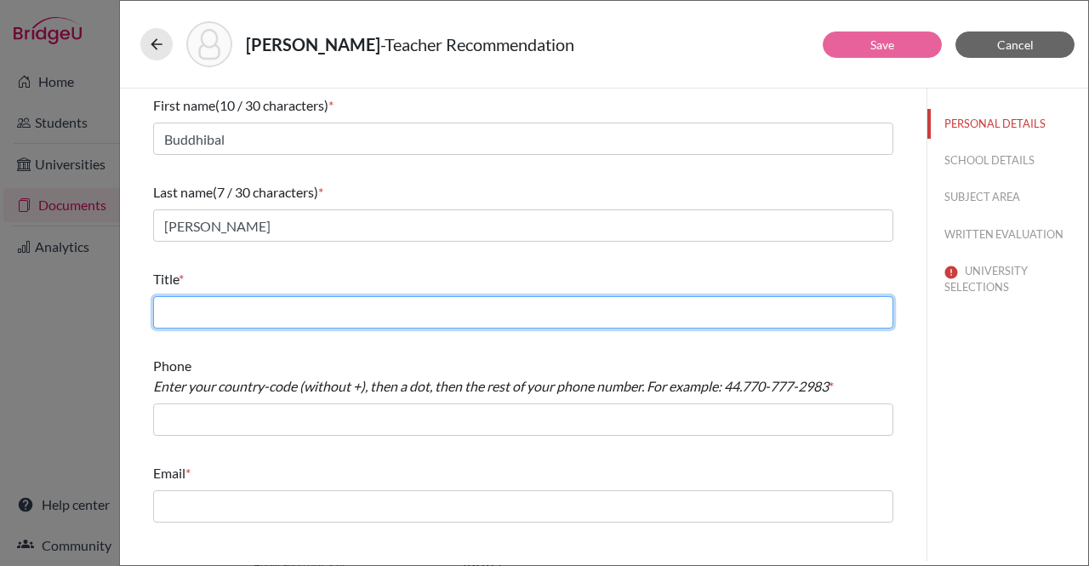
click at [202, 301] on input "text" at bounding box center [523, 312] width 740 height 32
type input "Faculty of Sociology"
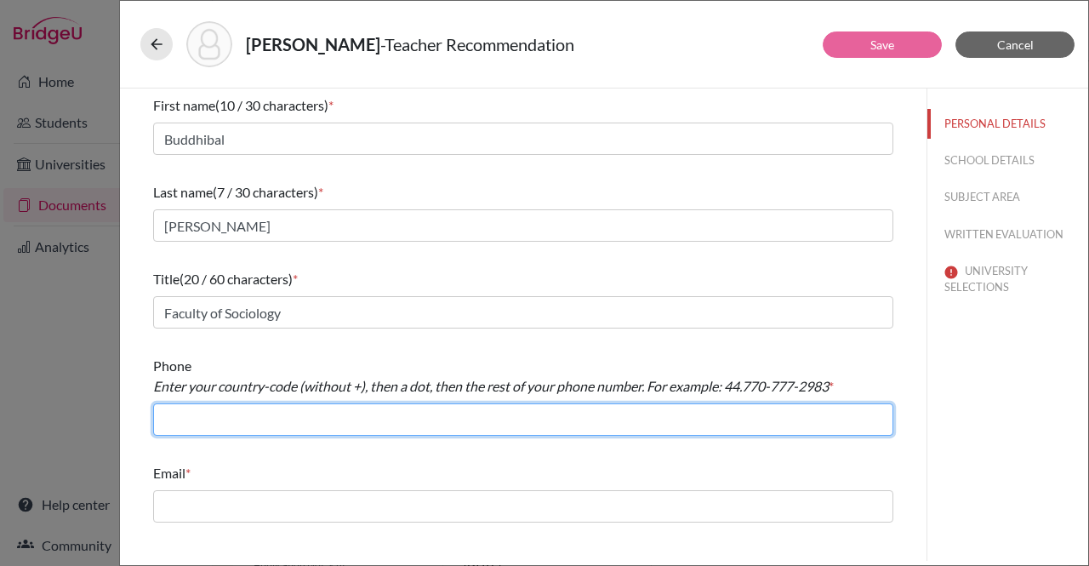
click at [205, 420] on input "text" at bounding box center [523, 419] width 740 height 32
type input "budthapa123@gmail.com"
drag, startPoint x: 323, startPoint y: 416, endPoint x: 148, endPoint y: 417, distance: 175.3
click at [148, 417] on div "First name (10 / 30 characters) * Buddhibal Last name (7 / 30 characters) * Che…" at bounding box center [523, 308] width 781 height 441
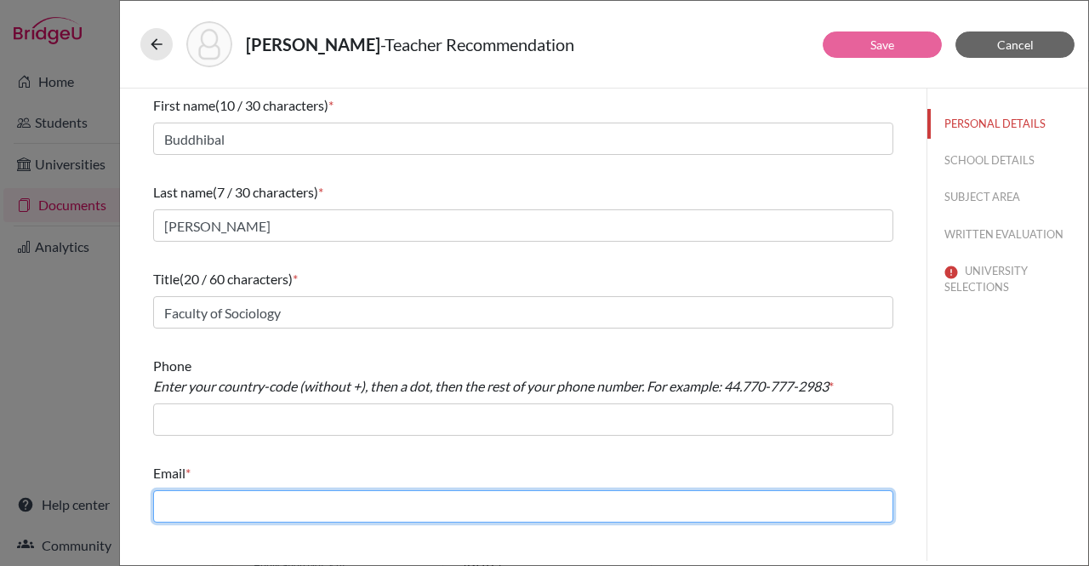
click at [202, 500] on input "text" at bounding box center [523, 506] width 740 height 32
paste input "budthapa123@gmail.com"
type input "budthapa123@gmail.com"
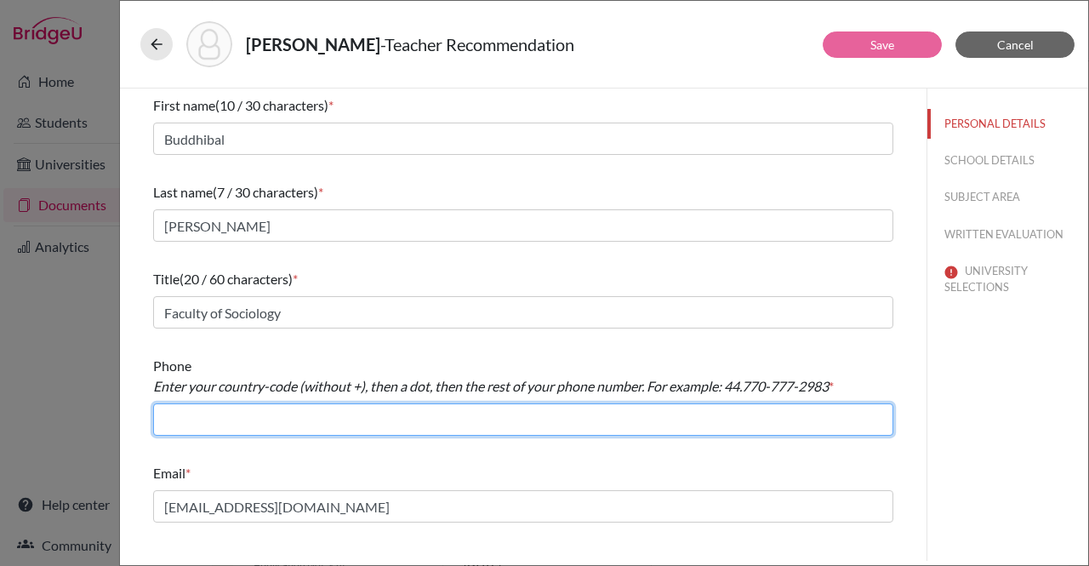
click at [225, 419] on input "text" at bounding box center [523, 419] width 740 height 32
type input "NA"
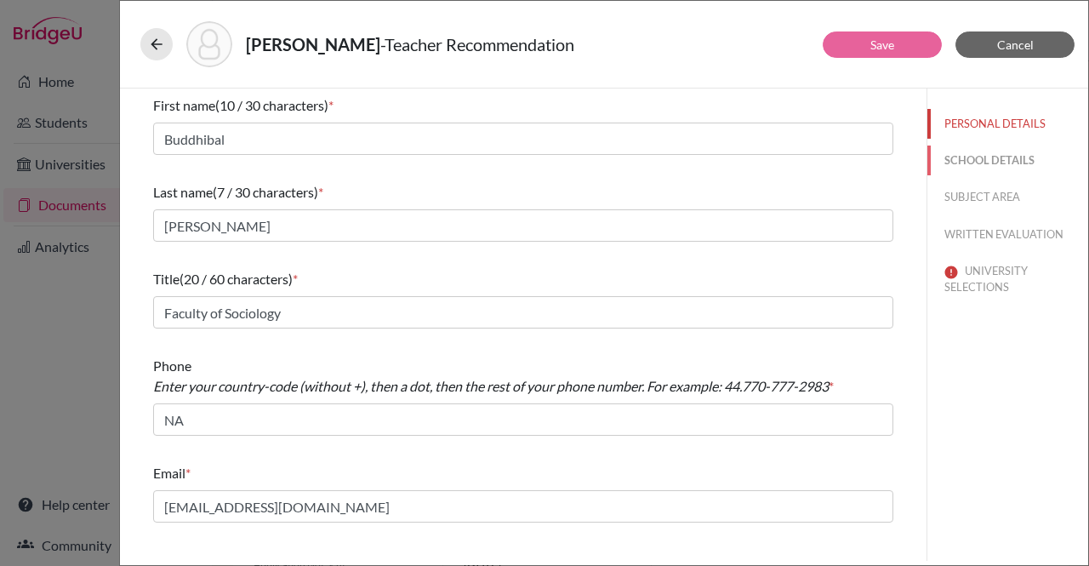
click at [962, 157] on button "SCHOOL DETAILS" at bounding box center [1007, 161] width 161 height 30
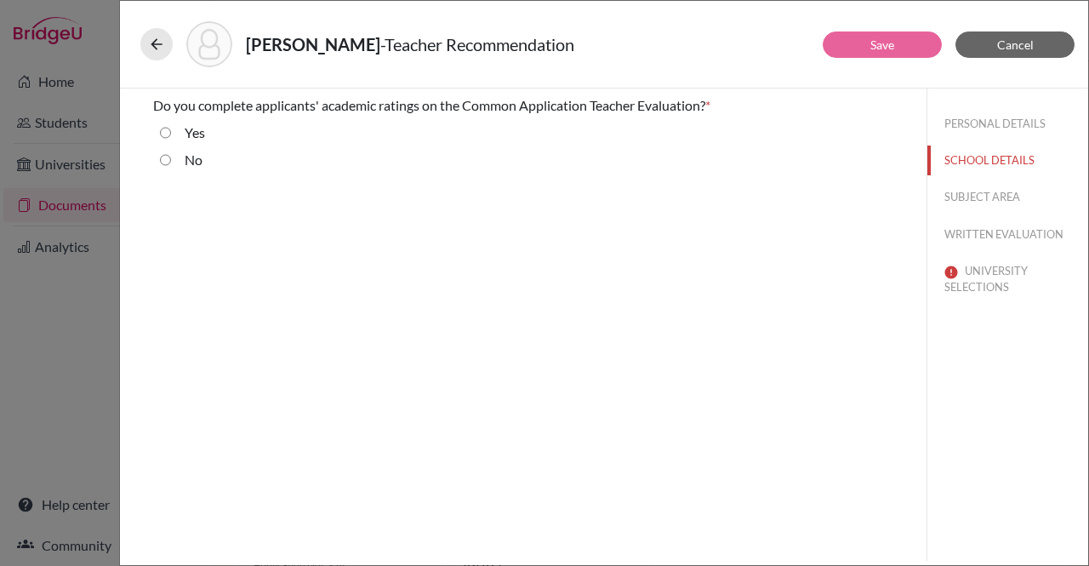
click at [165, 164] on input "No" at bounding box center [165, 160] width 11 height 20
radio input "true"
click at [973, 198] on button "SUBJECT AREA" at bounding box center [1007, 197] width 161 height 30
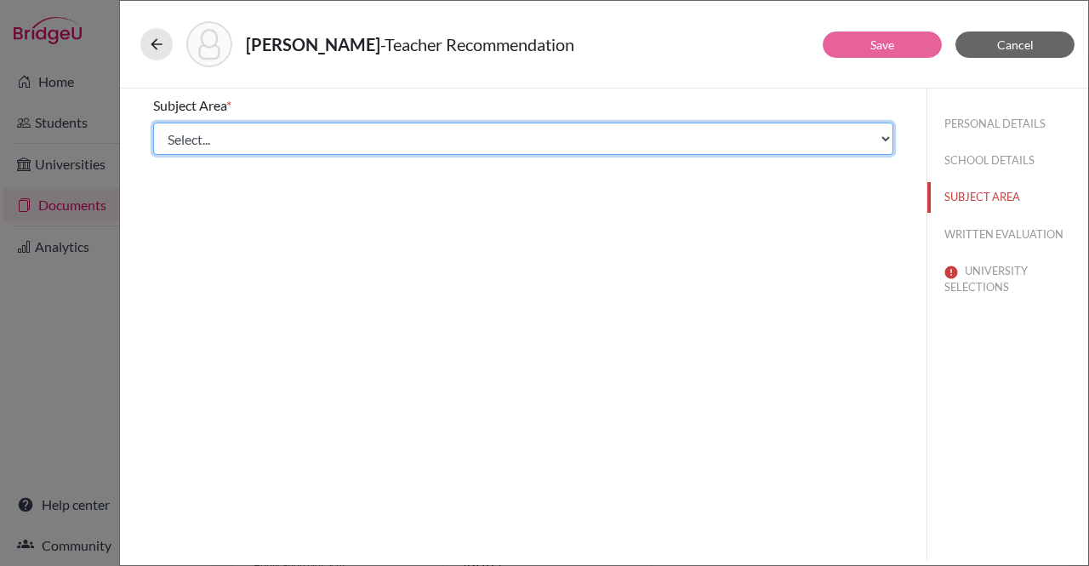
click at [591, 127] on select "Select... Math English Science World Language Social Studies Other Computer Sci…" at bounding box center [523, 139] width 740 height 32
select select "5"
click at [153, 123] on select "Select... Math English Science World Language Social Studies Other Computer Sci…" at bounding box center [523, 139] width 740 height 32
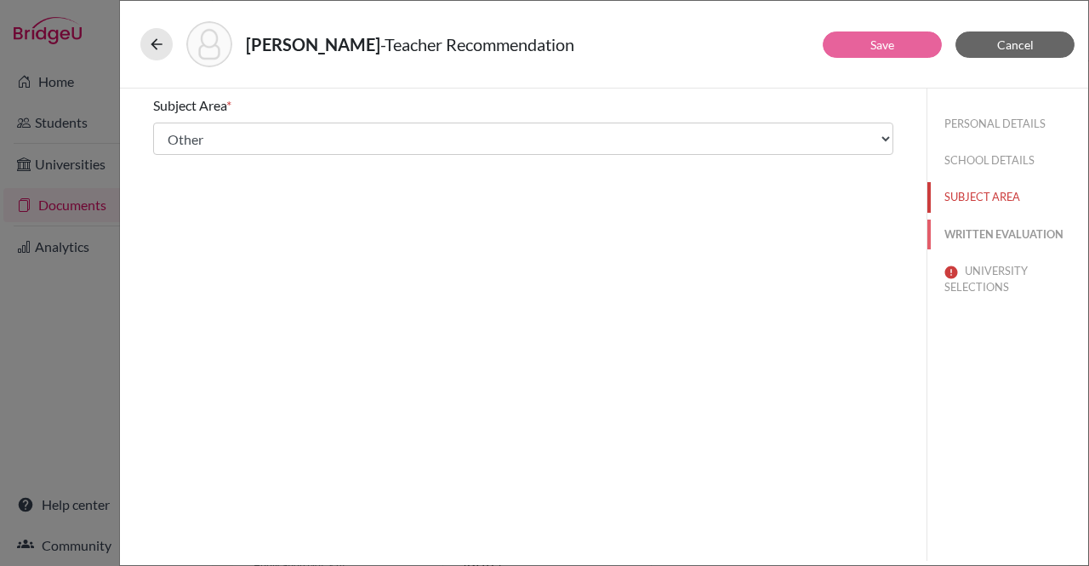
click at [1002, 231] on button "WRITTEN EVALUATION" at bounding box center [1007, 235] width 161 height 30
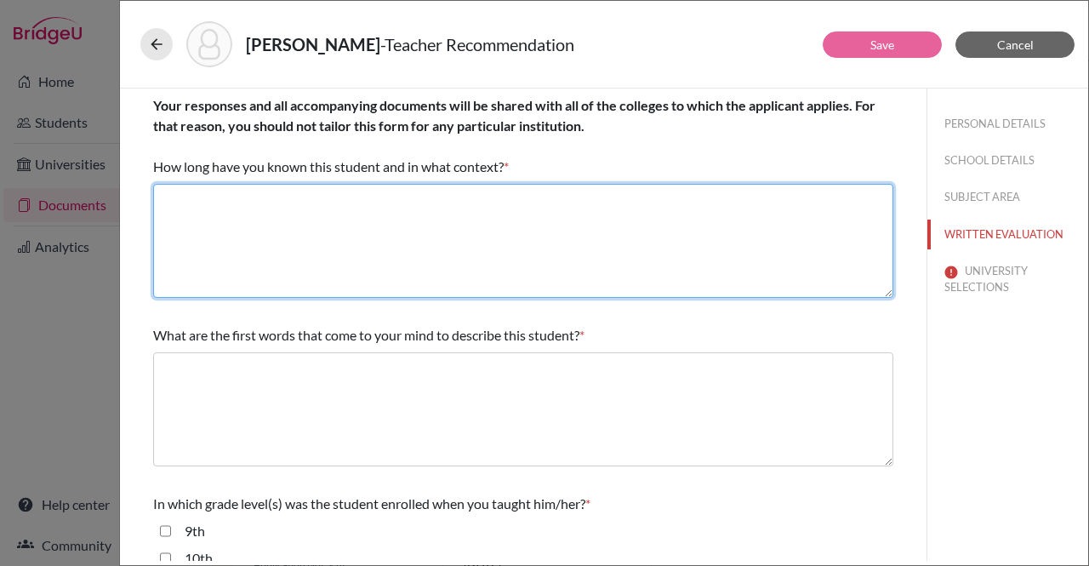
click at [522, 225] on textarea at bounding box center [523, 241] width 740 height 114
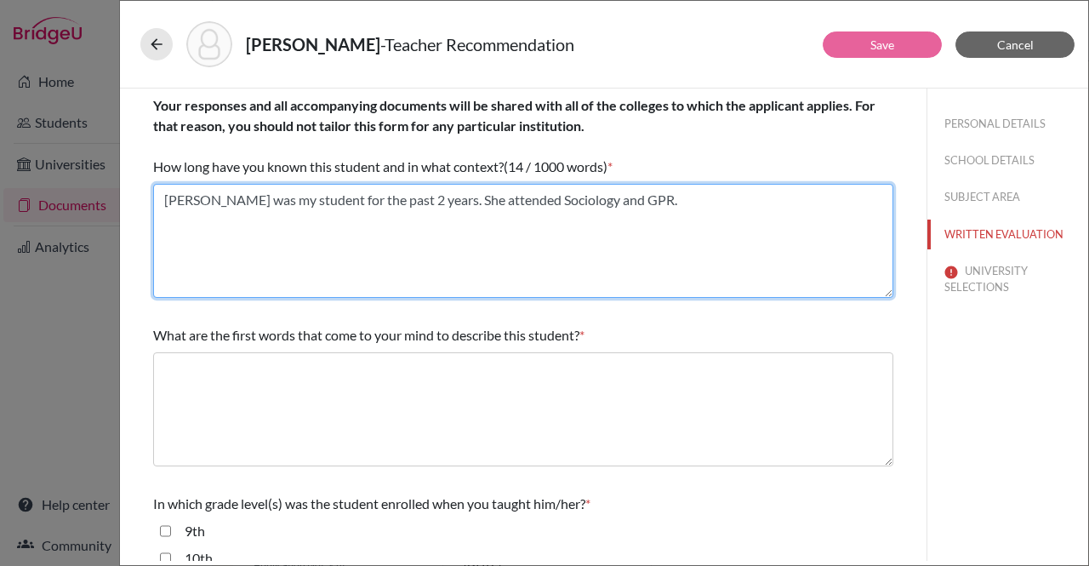
type textarea "Ritika was my student for the past 2 years. She attended Sociology and GPR."
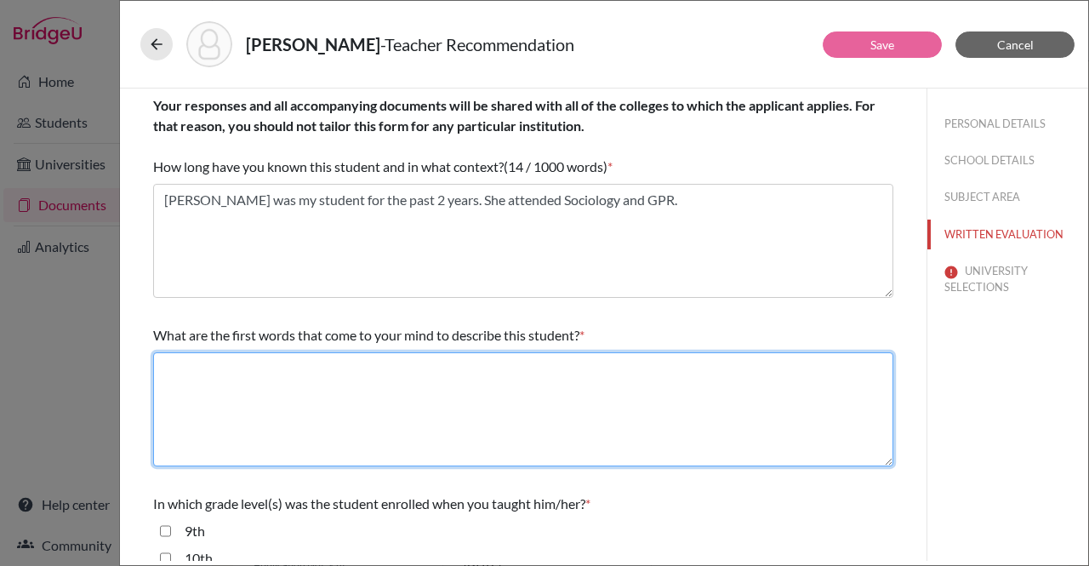
click at [431, 394] on textarea at bounding box center [523, 409] width 740 height 114
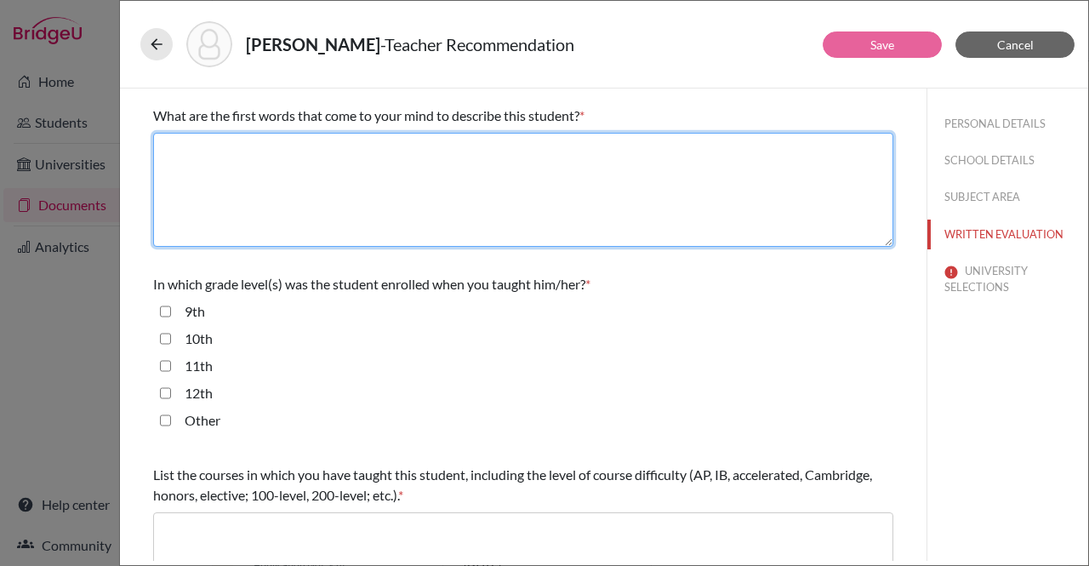
scroll to position [228, 0]
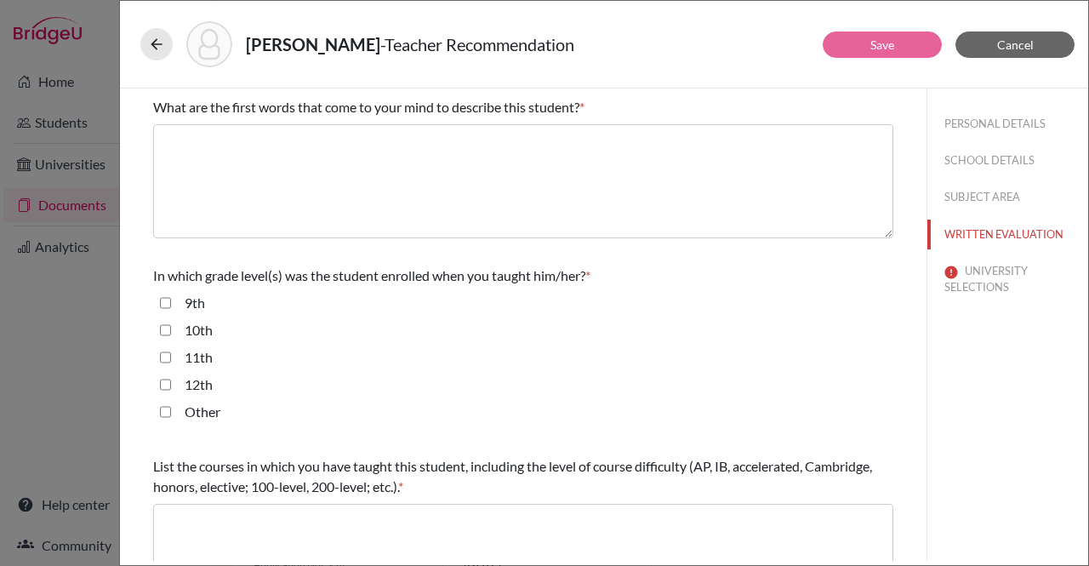
click at [163, 380] on input "12th" at bounding box center [165, 384] width 11 height 20
checkbox input "true"
click at [163, 357] on input "11th" at bounding box center [165, 357] width 11 height 20
checkbox input "true"
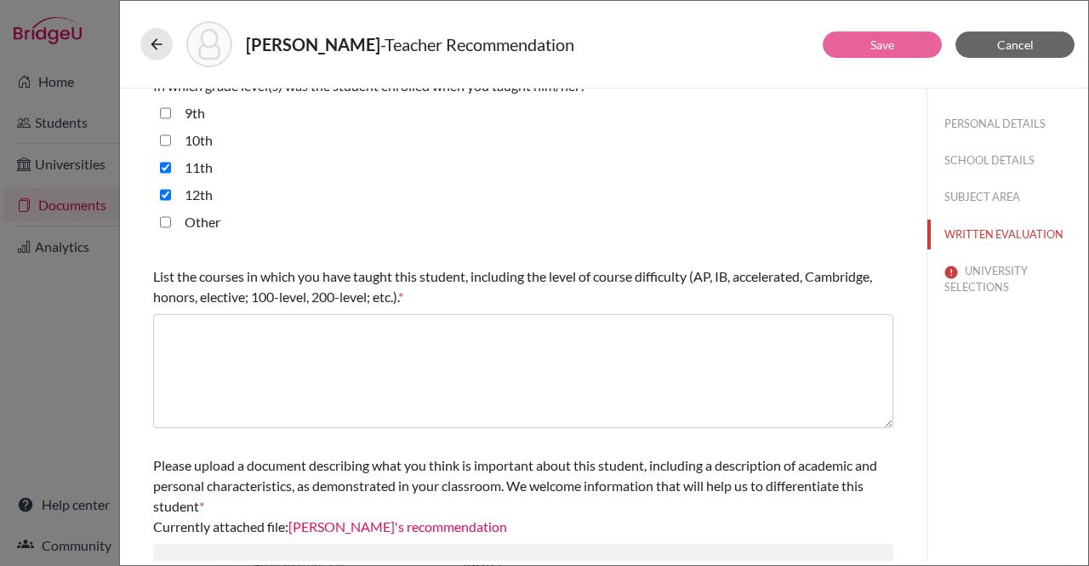
scroll to position [419, 0]
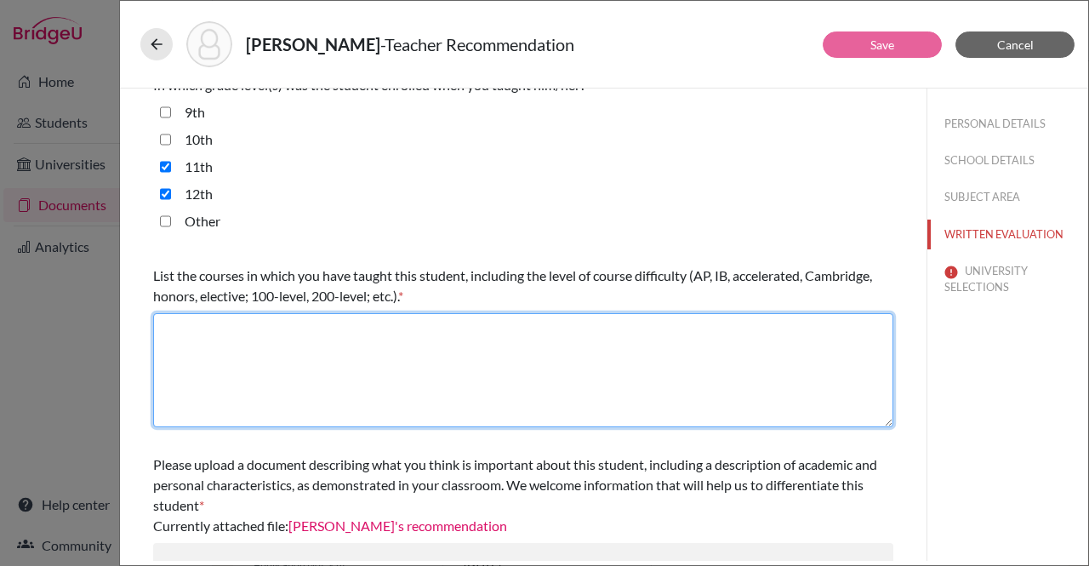
click at [347, 386] on textarea at bounding box center [523, 370] width 740 height 114
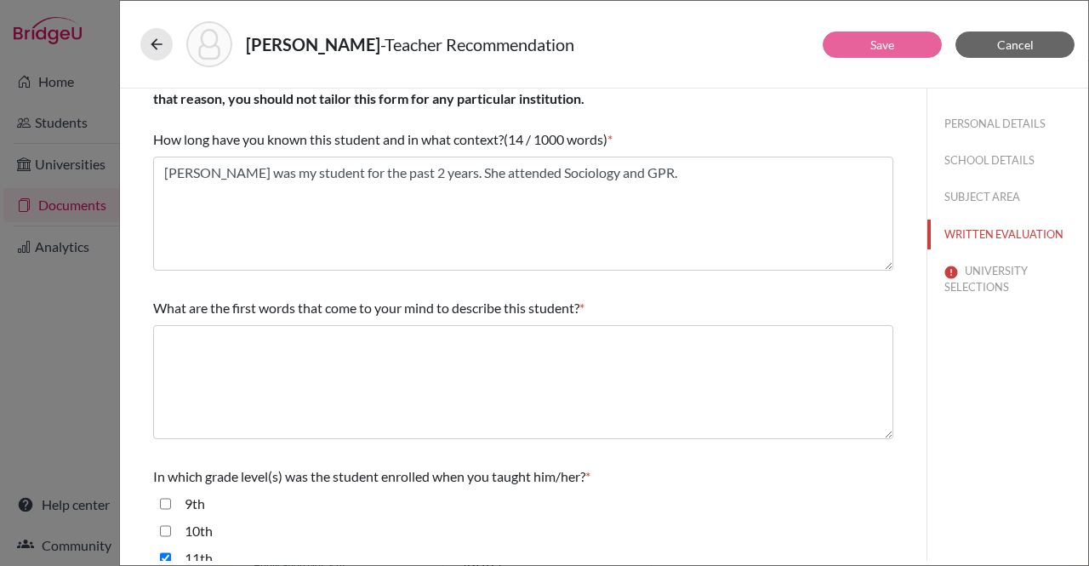
scroll to position [0, 0]
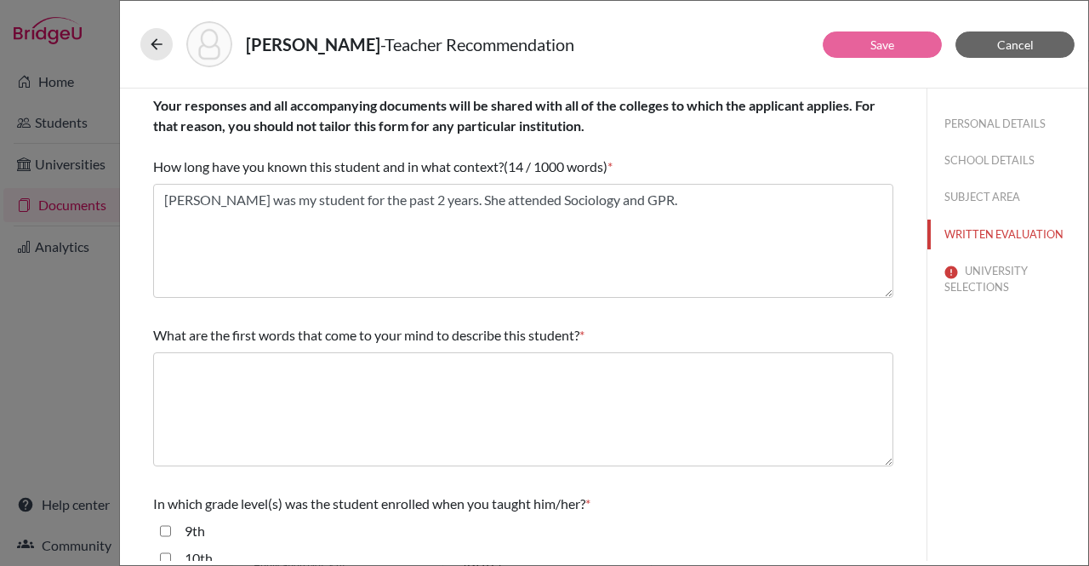
type textarea "Cambridge A Level"
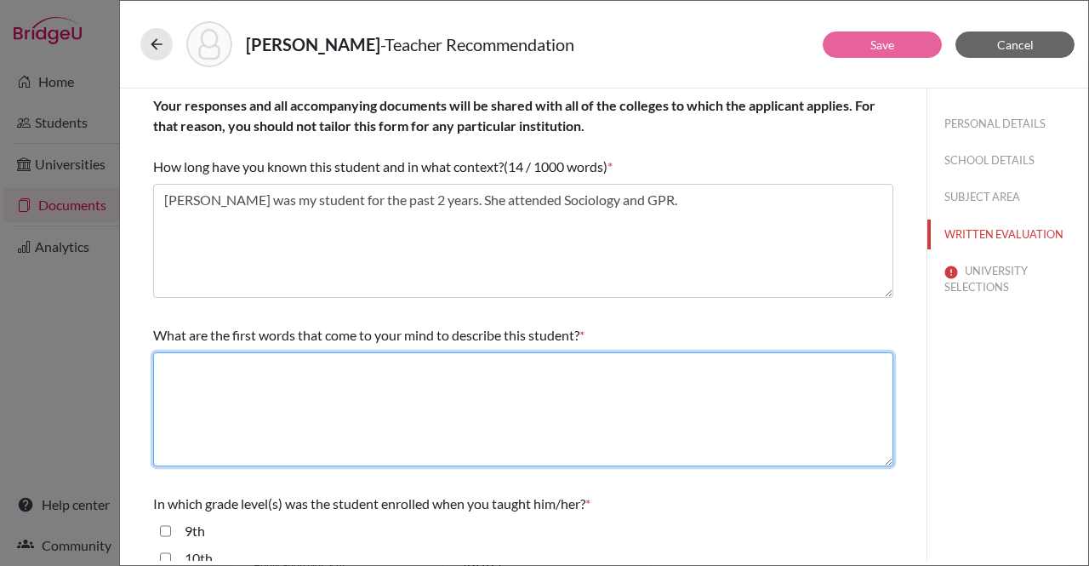
click at [397, 386] on textarea at bounding box center [523, 409] width 740 height 114
type textarea "O"
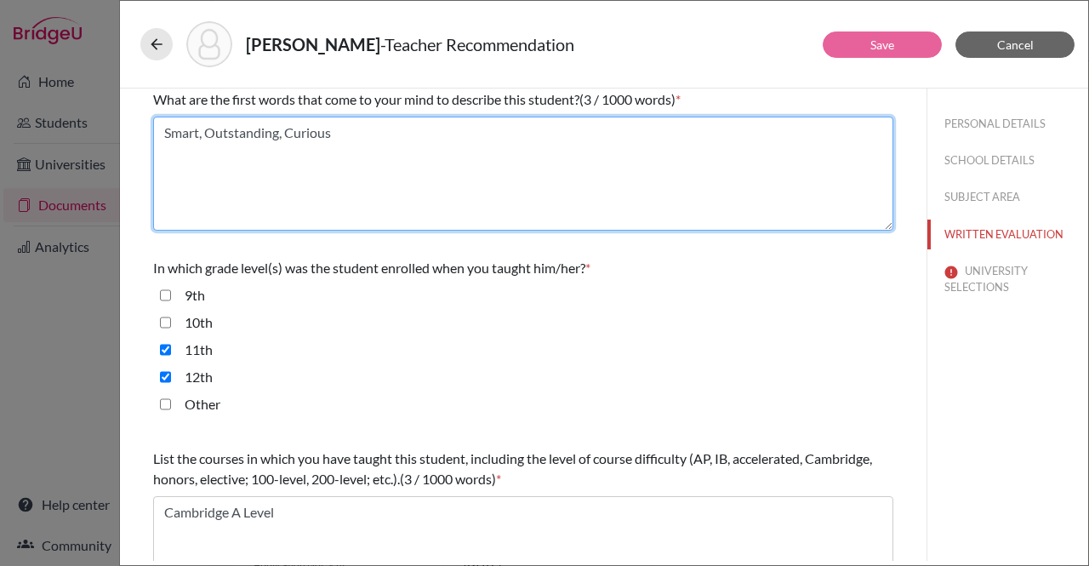
scroll to position [242, 0]
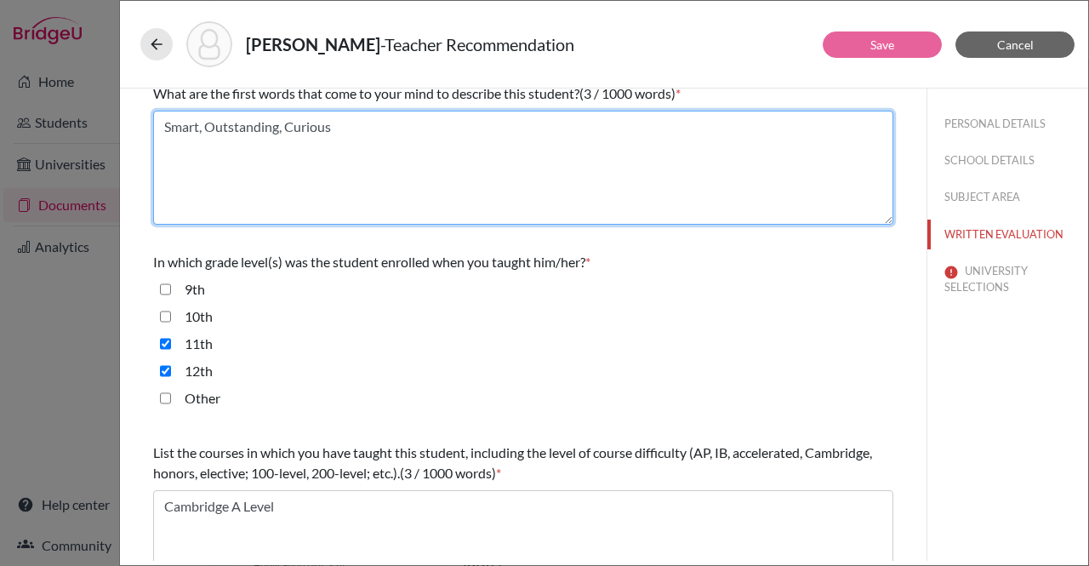
type textarea "Smart, Outstanding, Curious"
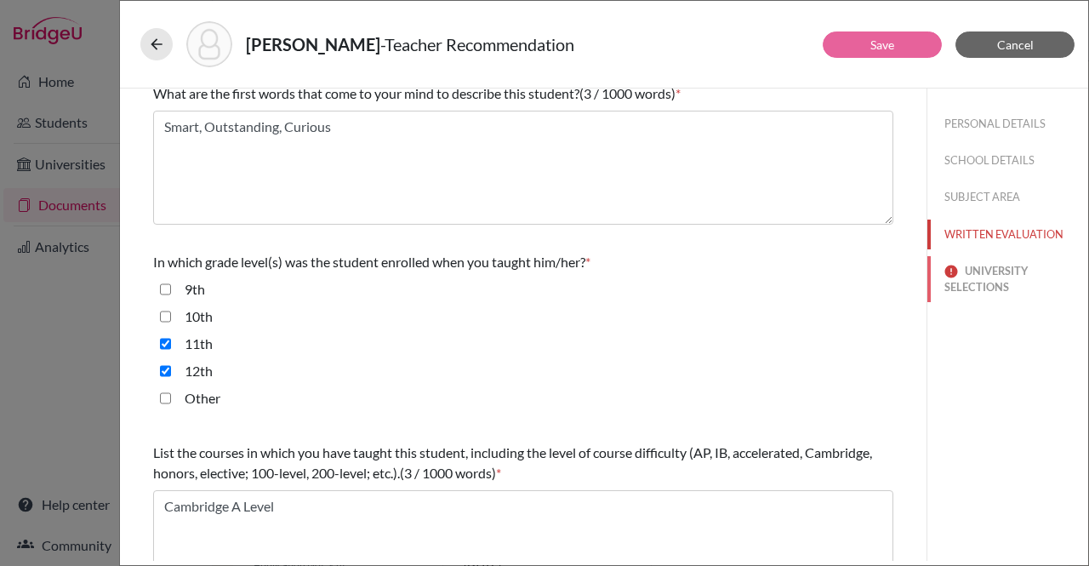
click at [963, 279] on button "UNIVERSITY SELECTIONS" at bounding box center [1007, 279] width 161 height 46
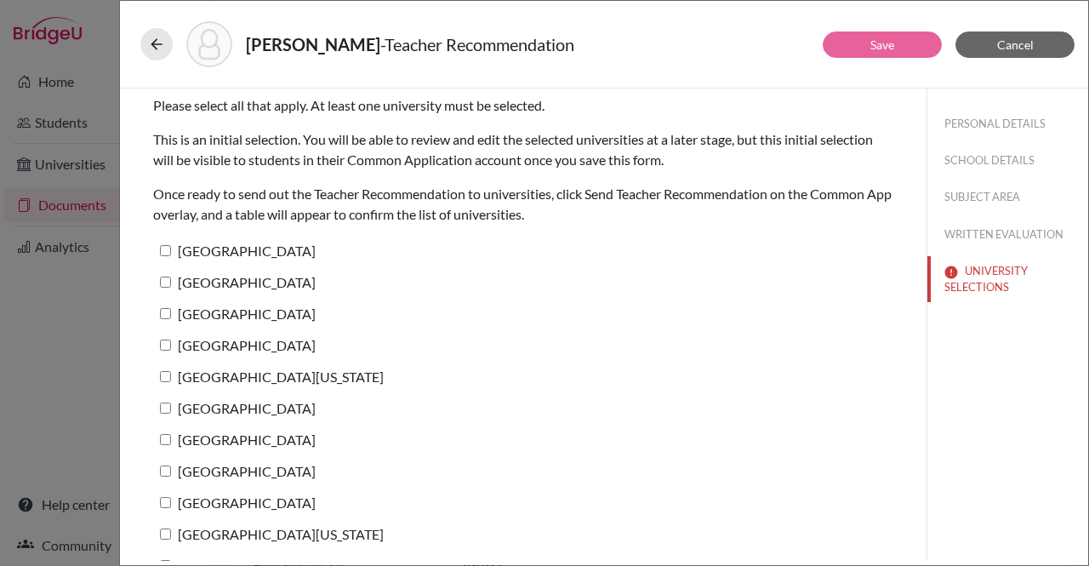
click at [165, 243] on label "[GEOGRAPHIC_DATA]" at bounding box center [234, 250] width 163 height 25
click at [165, 245] on input "[GEOGRAPHIC_DATA]" at bounding box center [165, 250] width 11 height 11
checkbox input "true"
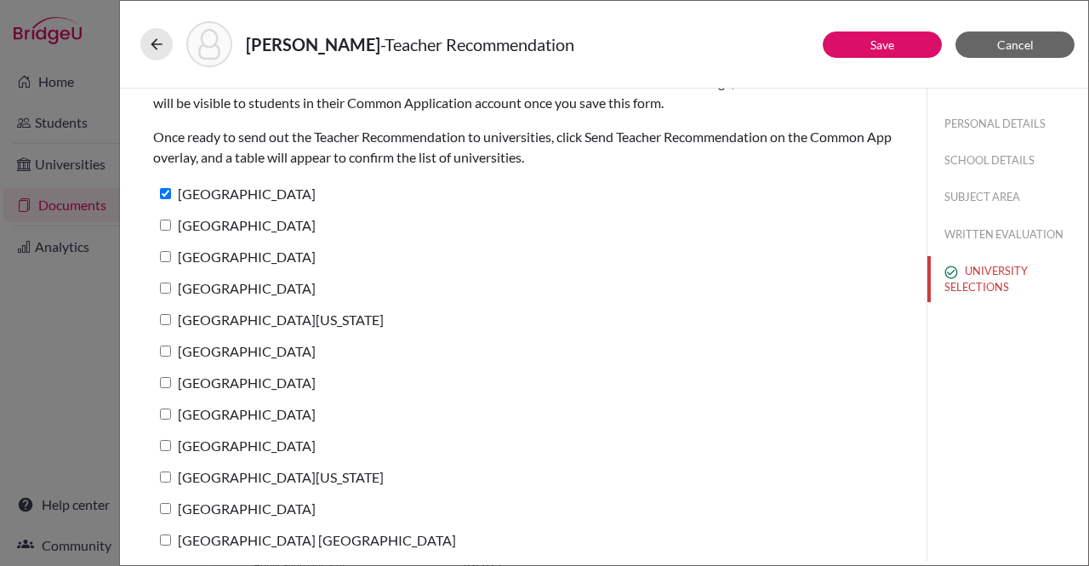
scroll to position [83, 0]
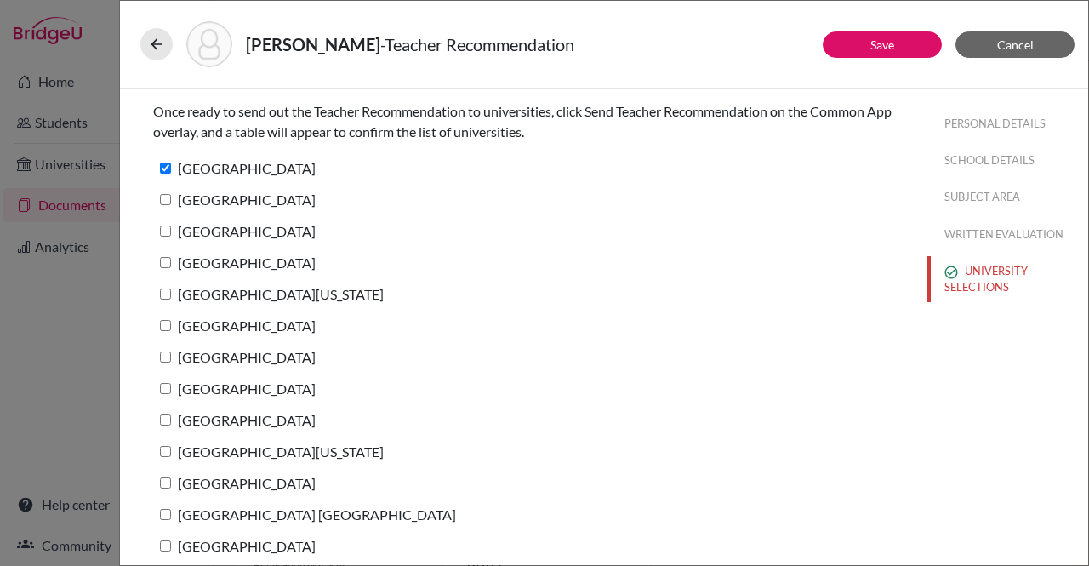
click at [165, 190] on label "[GEOGRAPHIC_DATA]" at bounding box center [234, 199] width 163 height 25
click at [165, 194] on input "[GEOGRAPHIC_DATA]" at bounding box center [165, 199] width 11 height 11
checkbox input "true"
click at [165, 227] on input "[GEOGRAPHIC_DATA]" at bounding box center [165, 230] width 11 height 11
checkbox input "true"
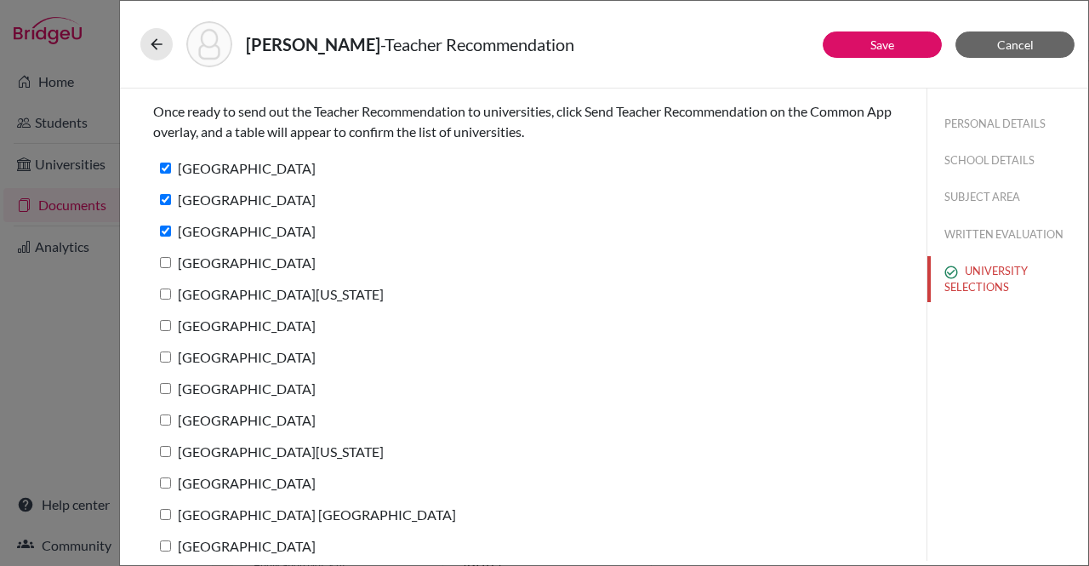
click at [165, 260] on input "[GEOGRAPHIC_DATA]" at bounding box center [165, 262] width 11 height 11
checkbox input "true"
click at [165, 288] on input "[GEOGRAPHIC_DATA][US_STATE]" at bounding box center [165, 293] width 11 height 11
checkbox input "true"
click at [165, 329] on input "[GEOGRAPHIC_DATA]" at bounding box center [165, 325] width 11 height 11
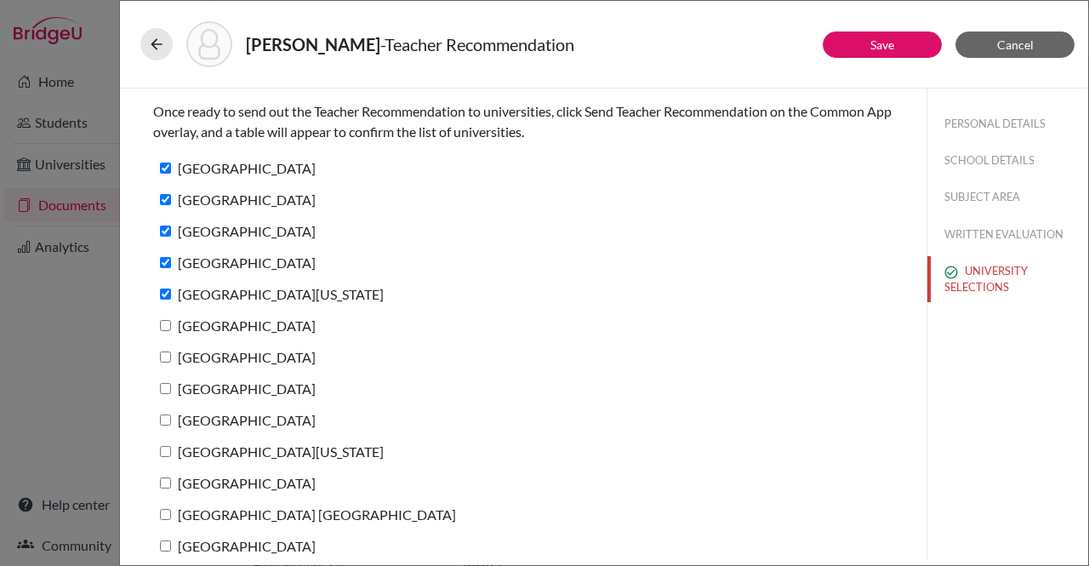
checkbox input "true"
click at [164, 360] on input "[GEOGRAPHIC_DATA]" at bounding box center [165, 356] width 11 height 11
checkbox input "true"
click at [164, 389] on input "[GEOGRAPHIC_DATA]" at bounding box center [165, 388] width 11 height 11
checkbox input "true"
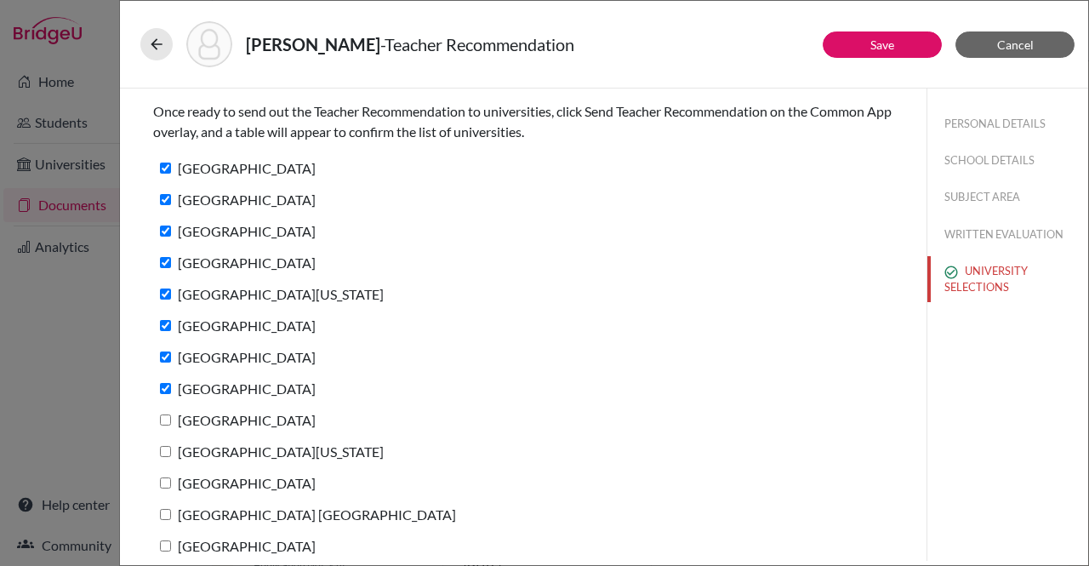
click at [164, 425] on label "[GEOGRAPHIC_DATA]" at bounding box center [234, 420] width 163 height 25
click at [164, 425] on input "[GEOGRAPHIC_DATA]" at bounding box center [165, 419] width 11 height 11
checkbox input "true"
click at [164, 447] on input "[GEOGRAPHIC_DATA][US_STATE]" at bounding box center [165, 451] width 11 height 11
checkbox input "true"
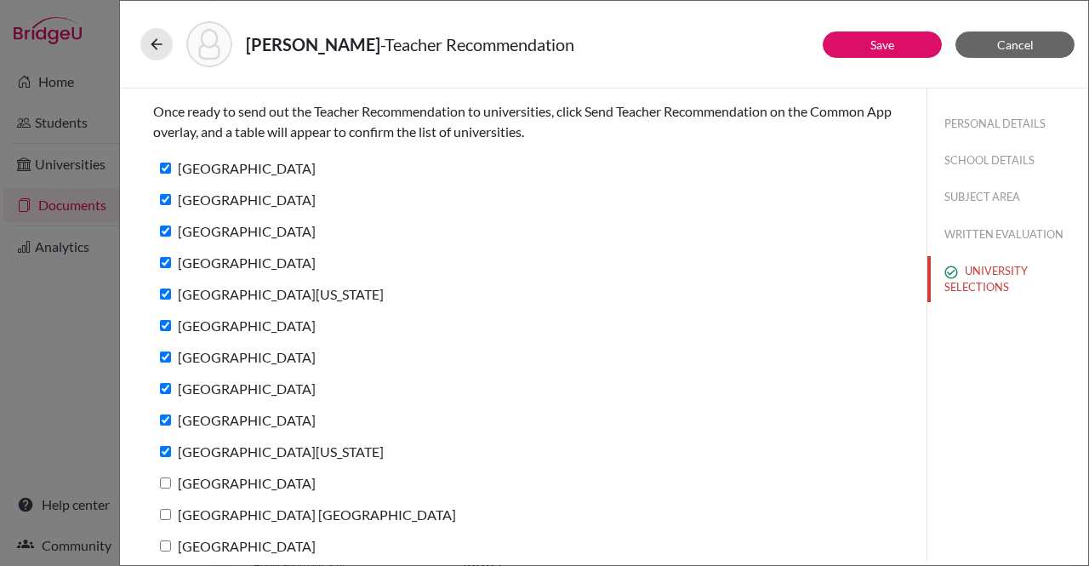
scroll to position [124, 0]
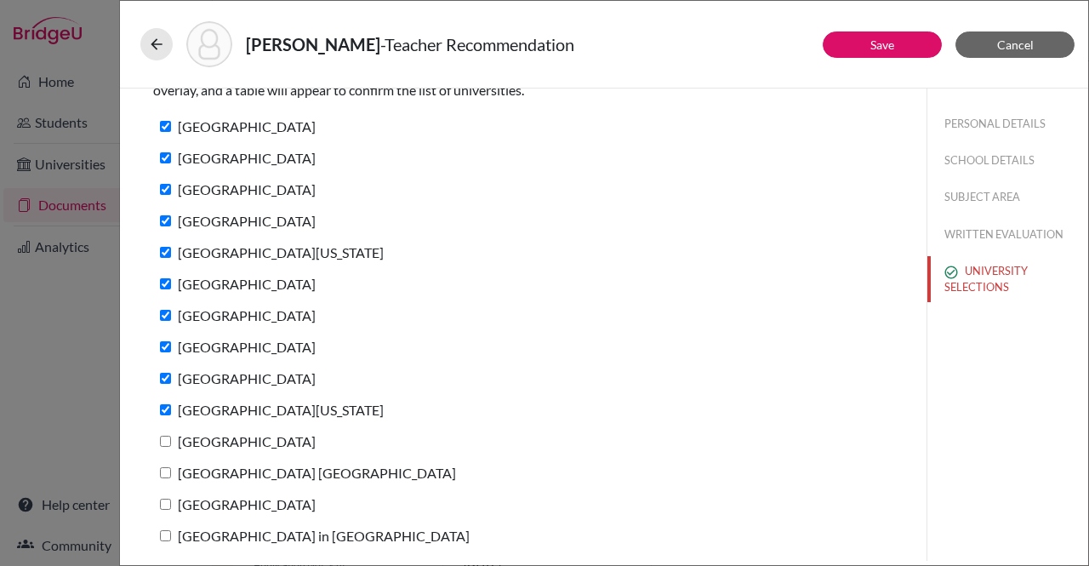
click at [163, 442] on input "[GEOGRAPHIC_DATA]" at bounding box center [165, 441] width 11 height 11
checkbox input "true"
click at [163, 479] on label "[GEOGRAPHIC_DATA] [GEOGRAPHIC_DATA]" at bounding box center [304, 472] width 303 height 25
click at [163, 478] on input "[GEOGRAPHIC_DATA] [GEOGRAPHIC_DATA]" at bounding box center [165, 472] width 11 height 11
checkbox input "true"
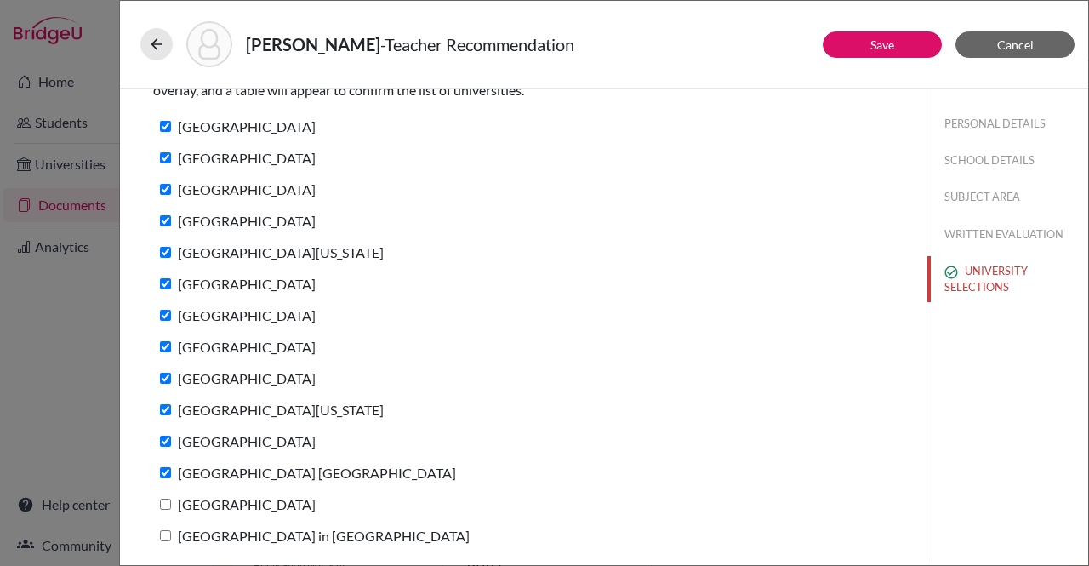
click at [162, 506] on input "[GEOGRAPHIC_DATA]" at bounding box center [165, 504] width 11 height 11
checkbox input "true"
click at [163, 530] on input "[GEOGRAPHIC_DATA] in [GEOGRAPHIC_DATA]" at bounding box center [165, 535] width 11 height 11
checkbox input "true"
click at [880, 51] on button "Save" at bounding box center [882, 44] width 119 height 26
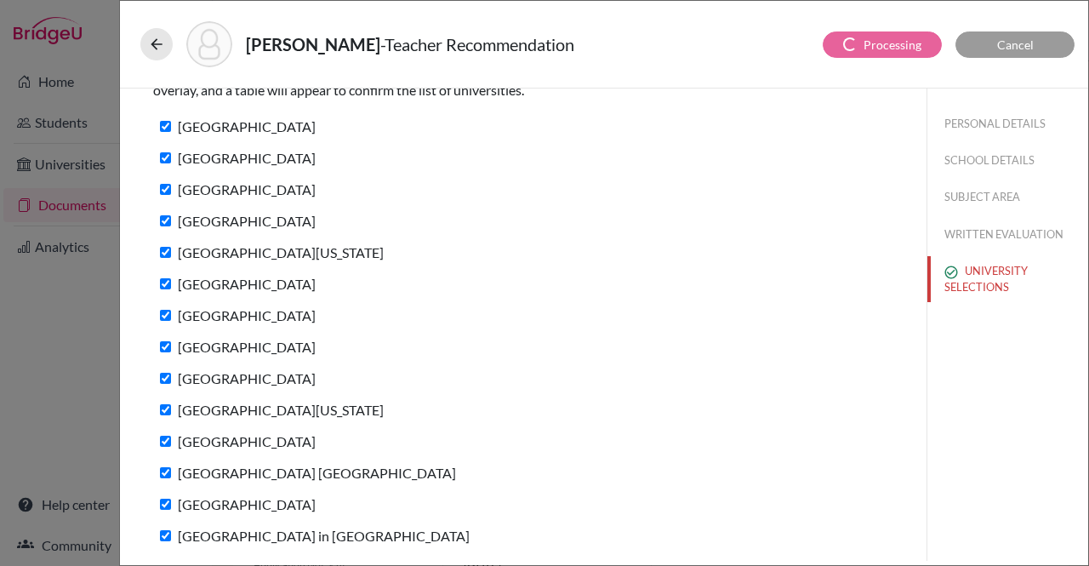
click at [551, 147] on div "[GEOGRAPHIC_DATA]" at bounding box center [523, 161] width 740 height 31
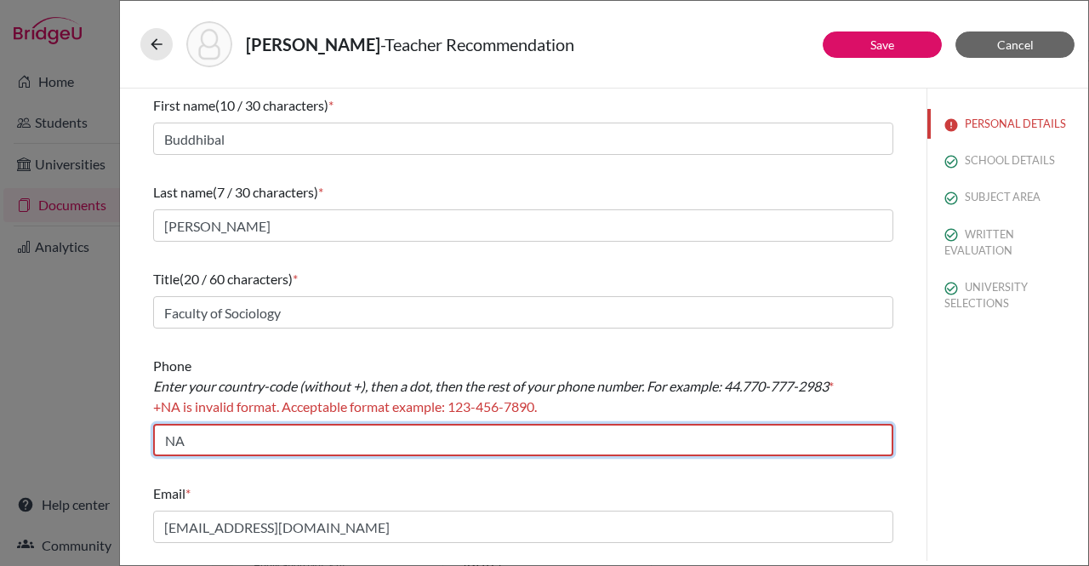
drag, startPoint x: 235, startPoint y: 438, endPoint x: 122, endPoint y: 428, distance: 113.6
click at [122, 428] on div "First name (10 / 30 characters) * Buddhibal Last name (7 / 30 characters) * Che…" at bounding box center [523, 324] width 807 height 472
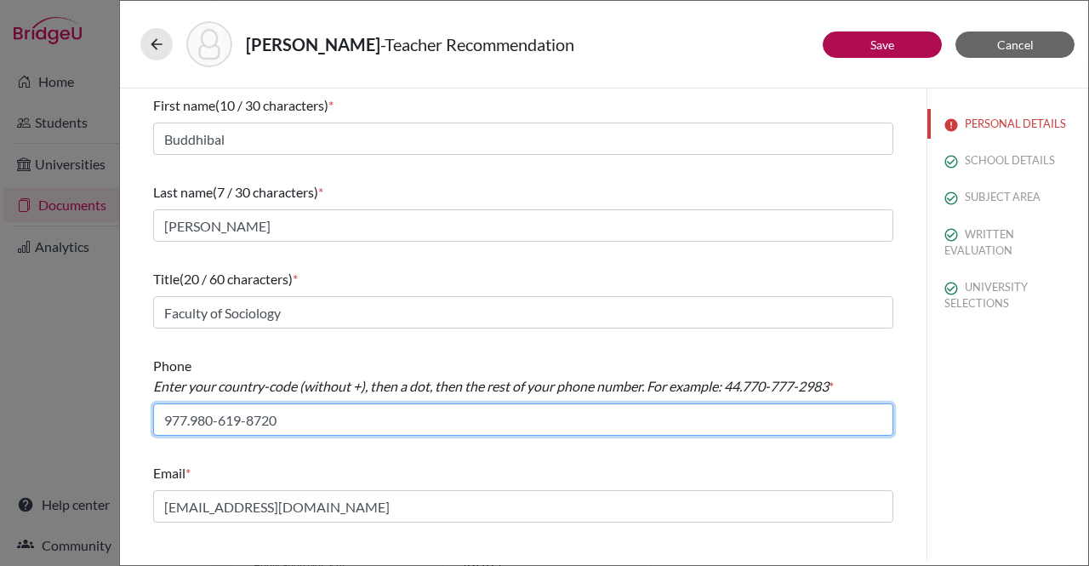
type input "977.980-619-8720"
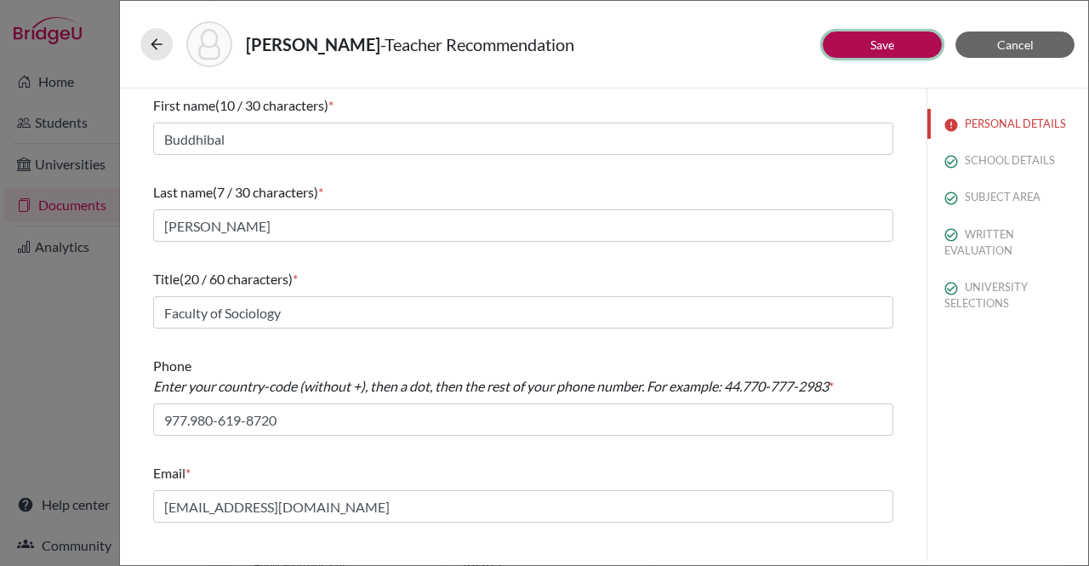
click at [901, 39] on button "Save" at bounding box center [882, 44] width 119 height 26
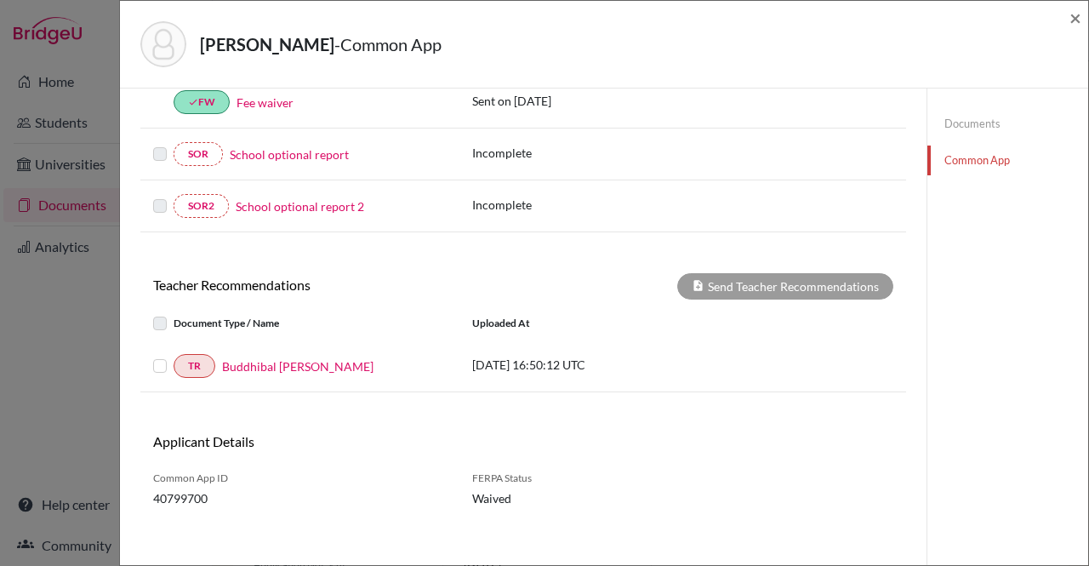
scroll to position [529, 0]
click at [174, 356] on label at bounding box center [174, 356] width 0 height 0
click at [0, 0] on input "checkbox" at bounding box center [0, 0] width 0 height 0
click at [174, 356] on label at bounding box center [174, 356] width 0 height 0
click at [0, 0] on input "checkbox" at bounding box center [0, 0] width 0 height 0
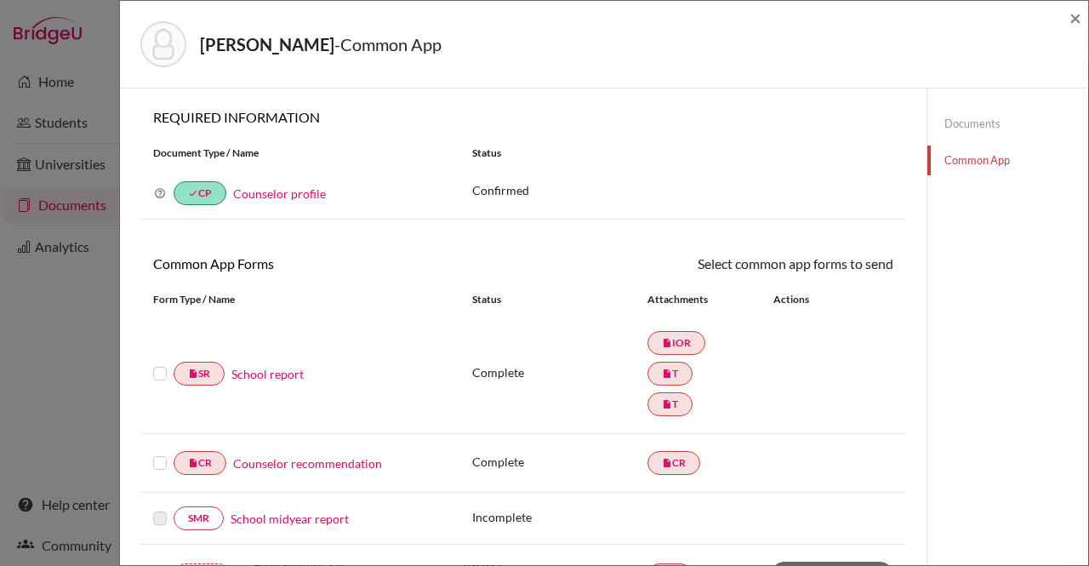
scroll to position [148, 0]
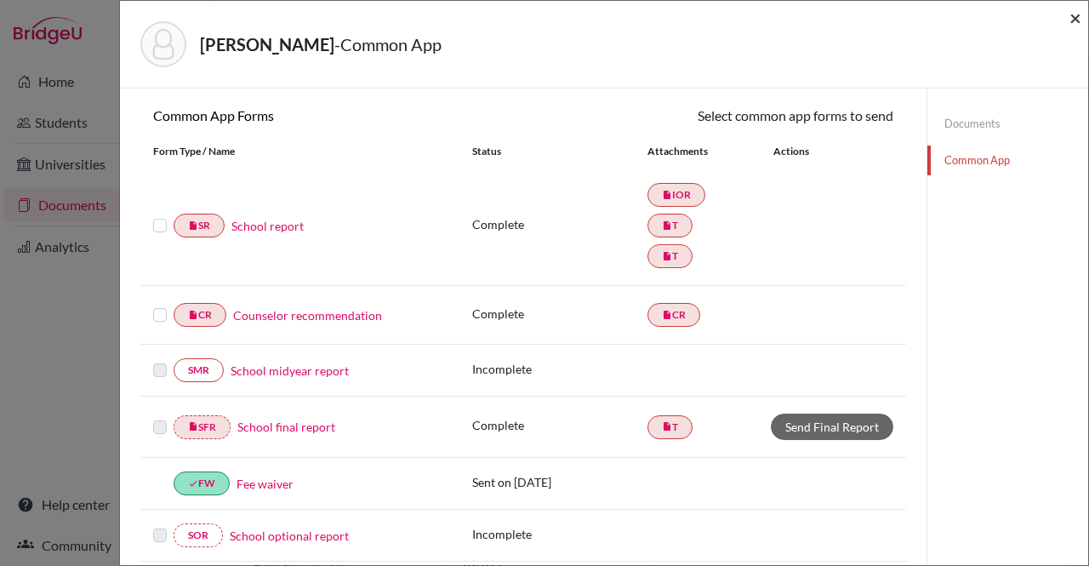
click at [1081, 25] on span "×" at bounding box center [1076, 17] width 12 height 25
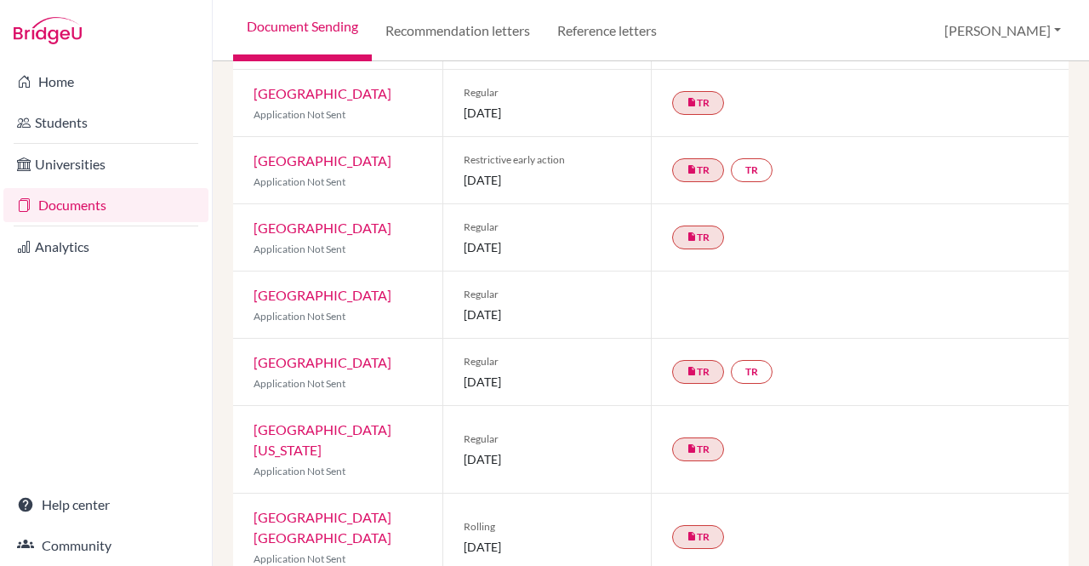
scroll to position [579, 0]
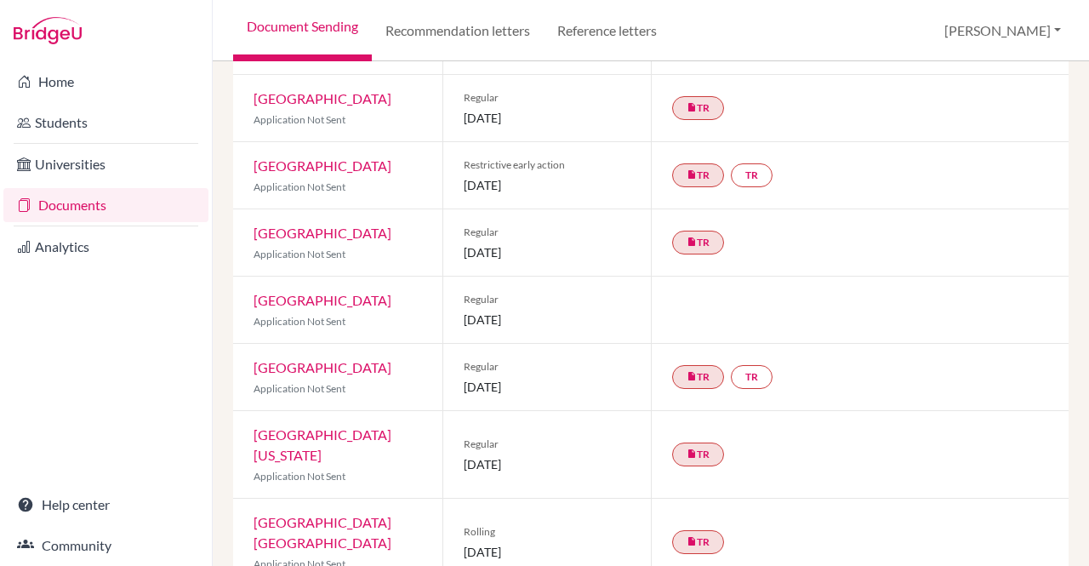
drag, startPoint x: 756, startPoint y: 395, endPoint x: 926, endPoint y: 489, distance: 194.6
click at [926, 499] on div "insert_drive_file TR" at bounding box center [860, 542] width 418 height 87
click at [693, 231] on link "insert_drive_file TR" at bounding box center [698, 243] width 52 height 24
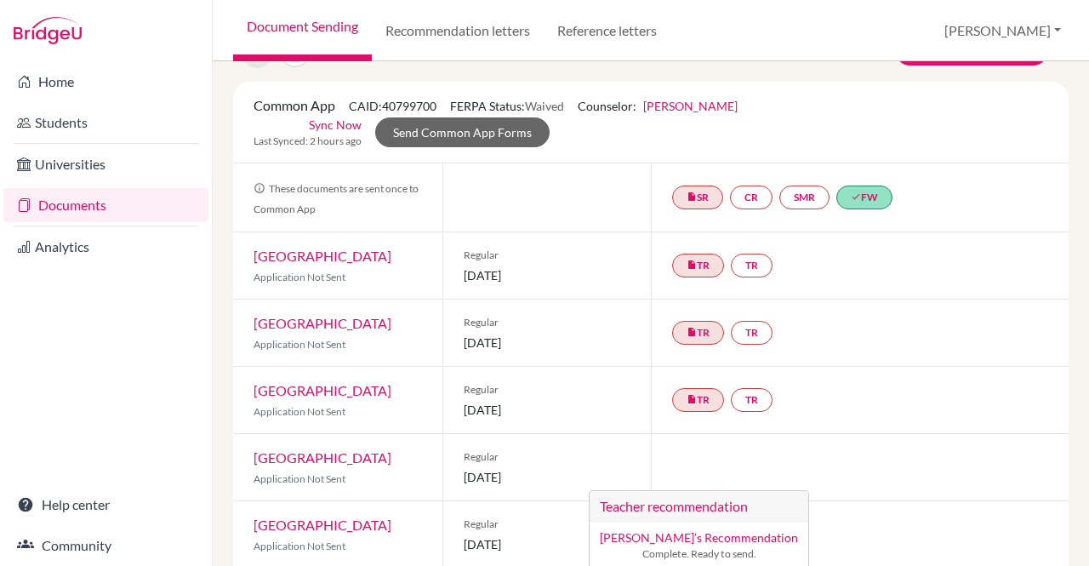
scroll to position [56, 0]
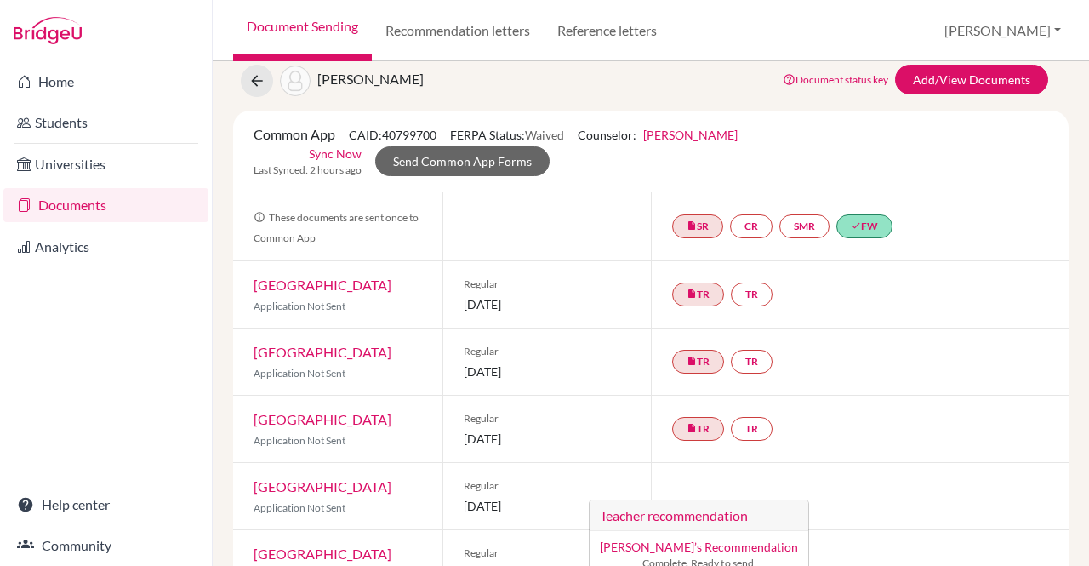
click at [345, 277] on link "[GEOGRAPHIC_DATA]" at bounding box center [323, 285] width 138 height 16
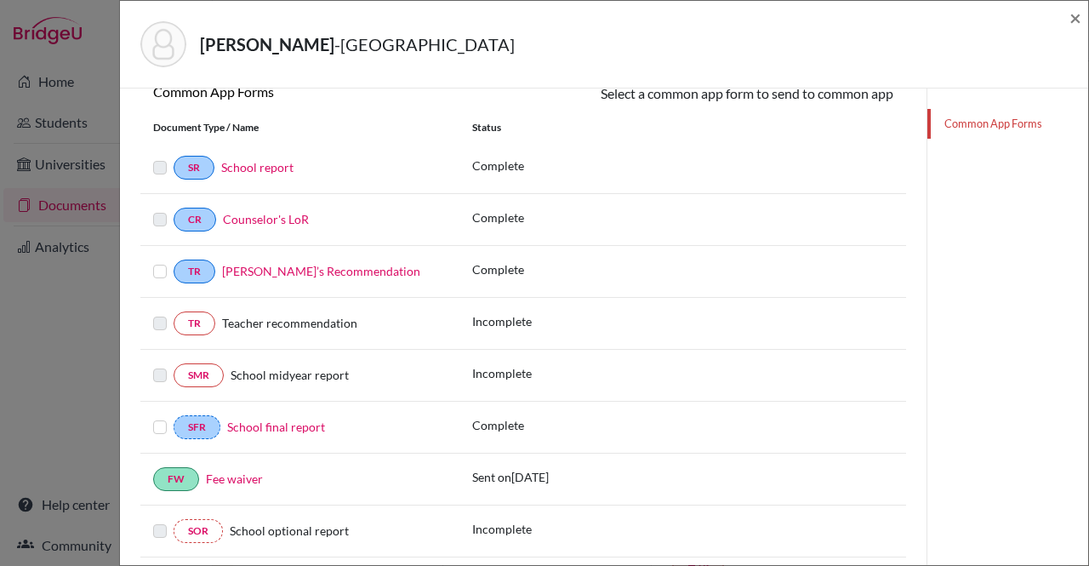
scroll to position [360, 0]
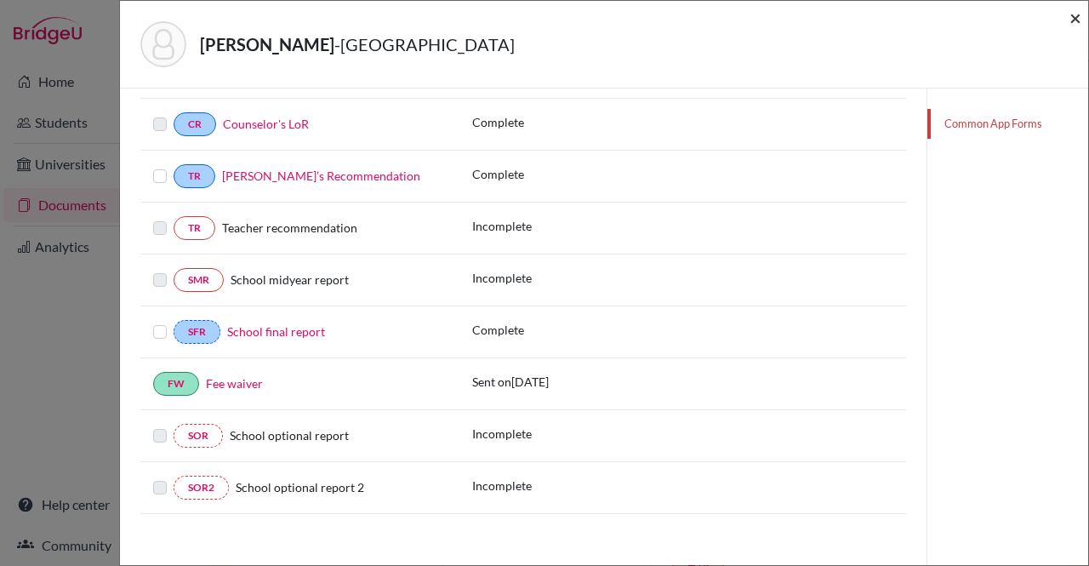
click at [1078, 16] on span "×" at bounding box center [1076, 17] width 12 height 25
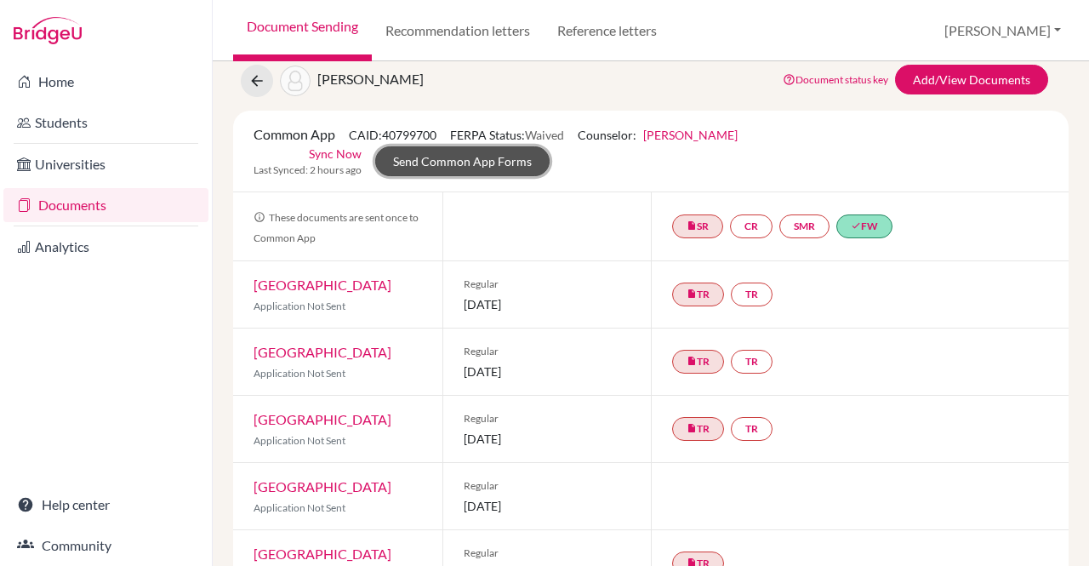
click at [550, 146] on link "Send Common App Forms" at bounding box center [462, 161] width 174 height 30
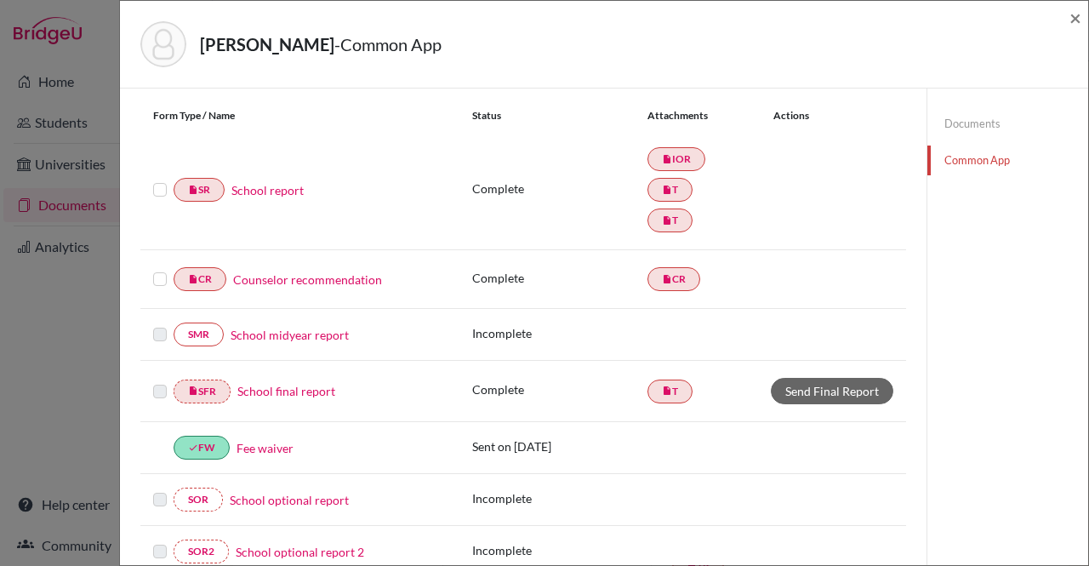
scroll to position [187, 0]
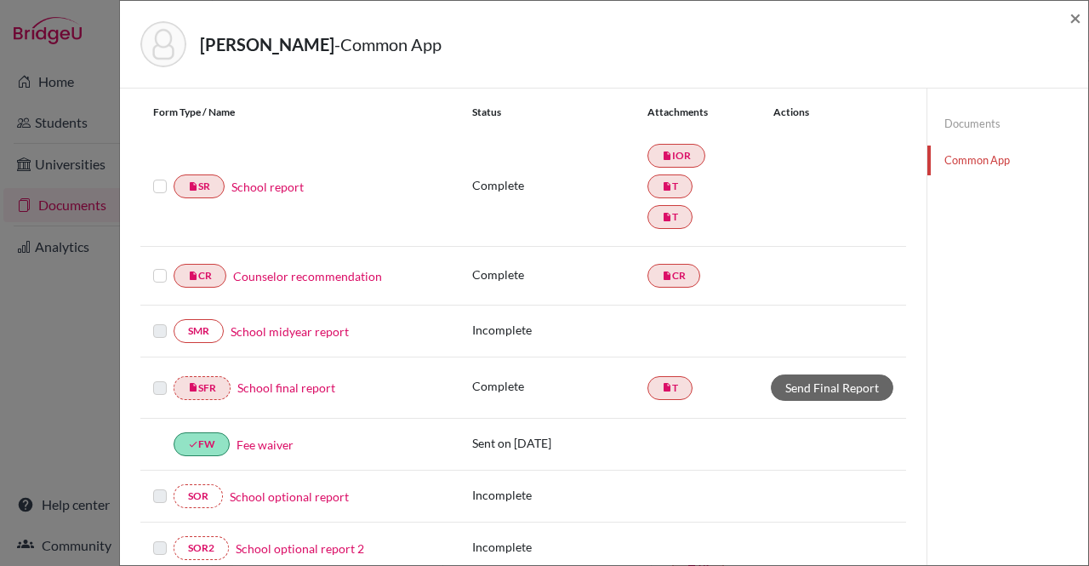
click at [158, 176] on label at bounding box center [160, 176] width 14 height 0
click at [0, 0] on input "checkbox" at bounding box center [0, 0] width 0 height 0
click at [161, 267] on label at bounding box center [160, 267] width 14 height 0
click at [0, 0] on input "checkbox" at bounding box center [0, 0] width 0 height 0
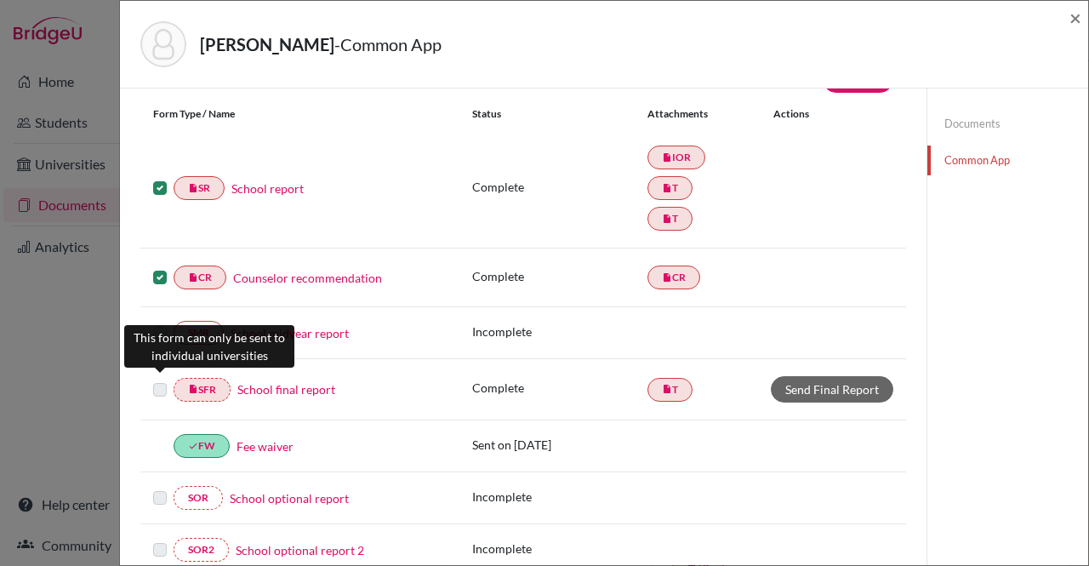
click at [163, 380] on label at bounding box center [160, 380] width 14 height 0
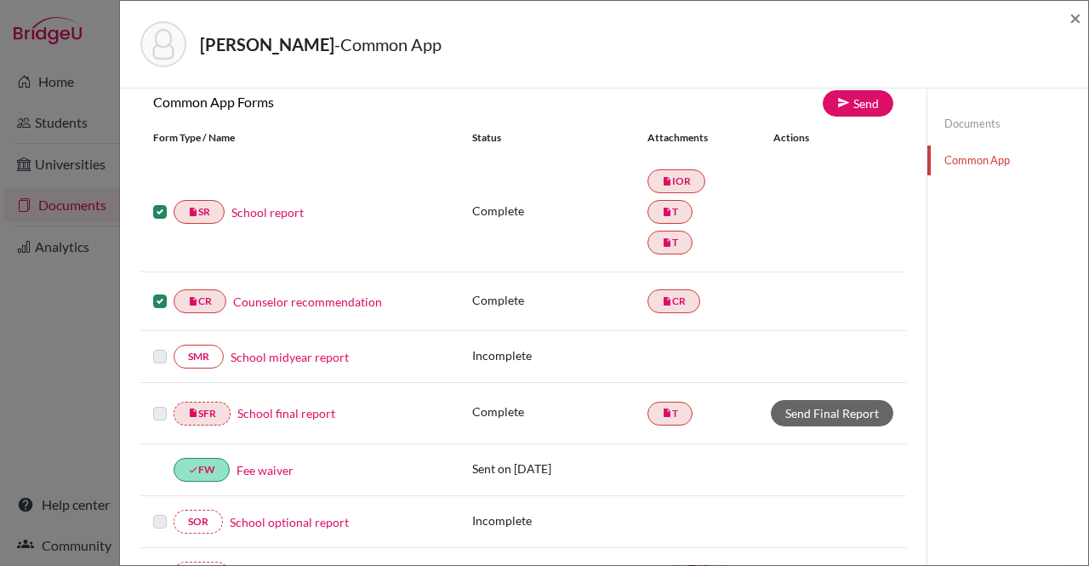
scroll to position [163, 0]
click at [837, 99] on icon at bounding box center [843, 102] width 13 height 13
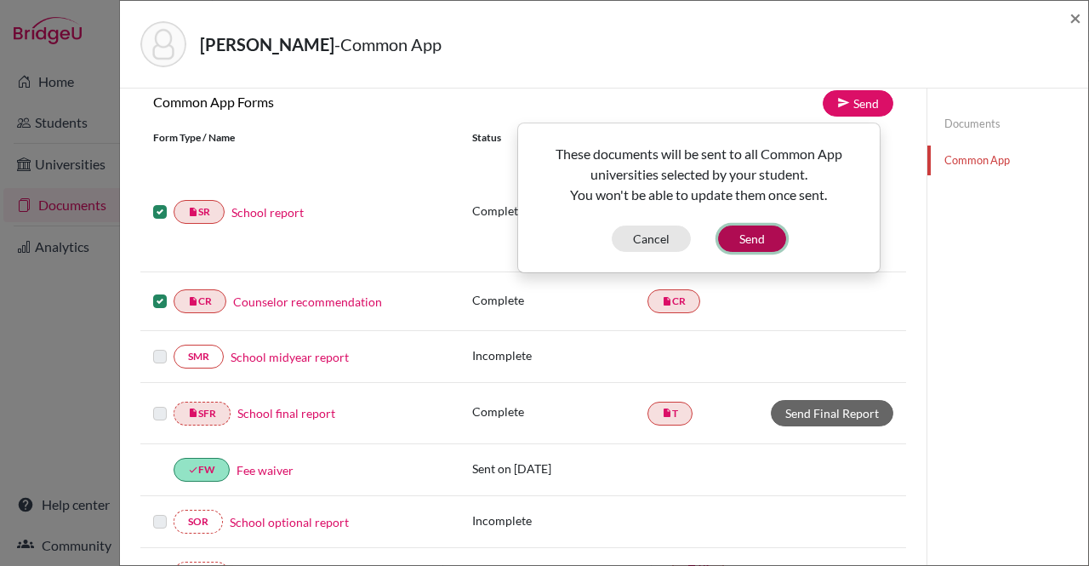
click at [755, 236] on button "Send" at bounding box center [752, 238] width 68 height 26
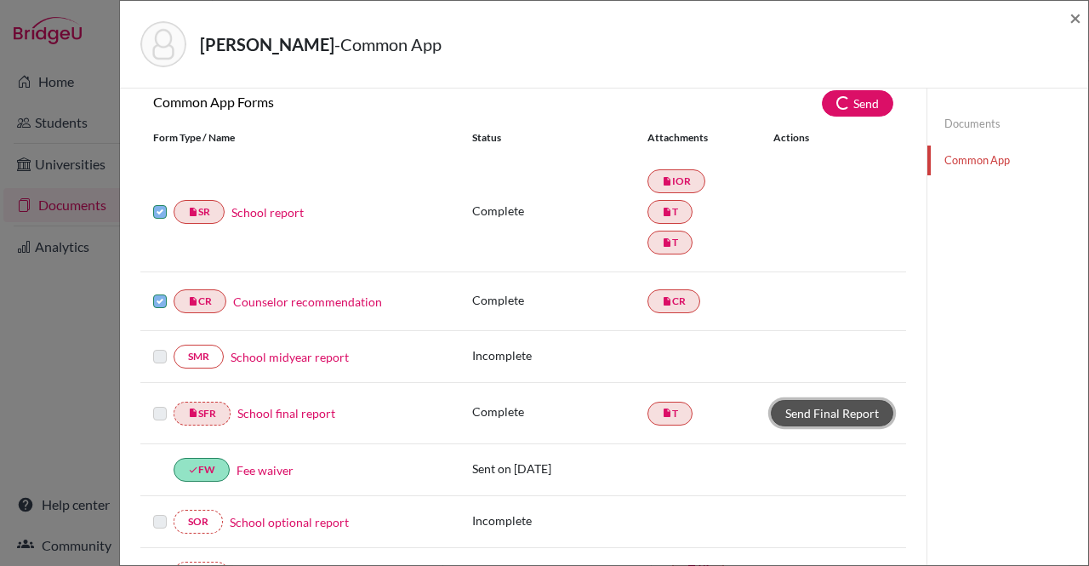
click at [819, 409] on link "Send Final Report" at bounding box center [832, 413] width 123 height 26
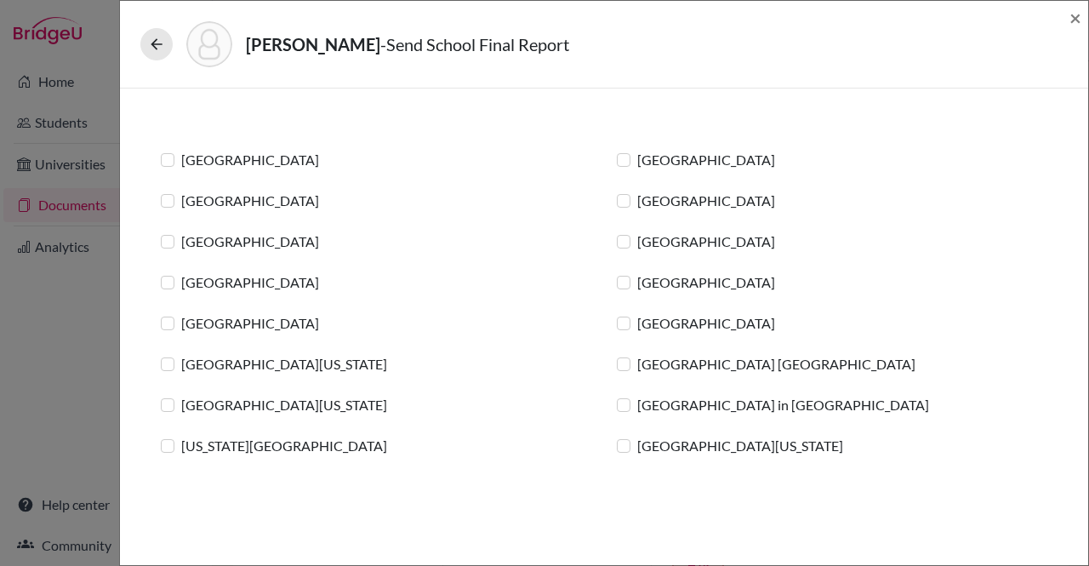
drag, startPoint x: 168, startPoint y: 159, endPoint x: 166, endPoint y: 194, distance: 35.0
click at [166, 194] on div "Colgate University Dartmouth College Duke University Fordham University Lehigh …" at bounding box center [604, 292] width 912 height 327
click at [181, 161] on label "[GEOGRAPHIC_DATA]" at bounding box center [250, 160] width 138 height 20
click at [0, 0] on input "[GEOGRAPHIC_DATA]" at bounding box center [0, 0] width 0 height 0
click at [181, 202] on label "[GEOGRAPHIC_DATA]" at bounding box center [250, 201] width 138 height 20
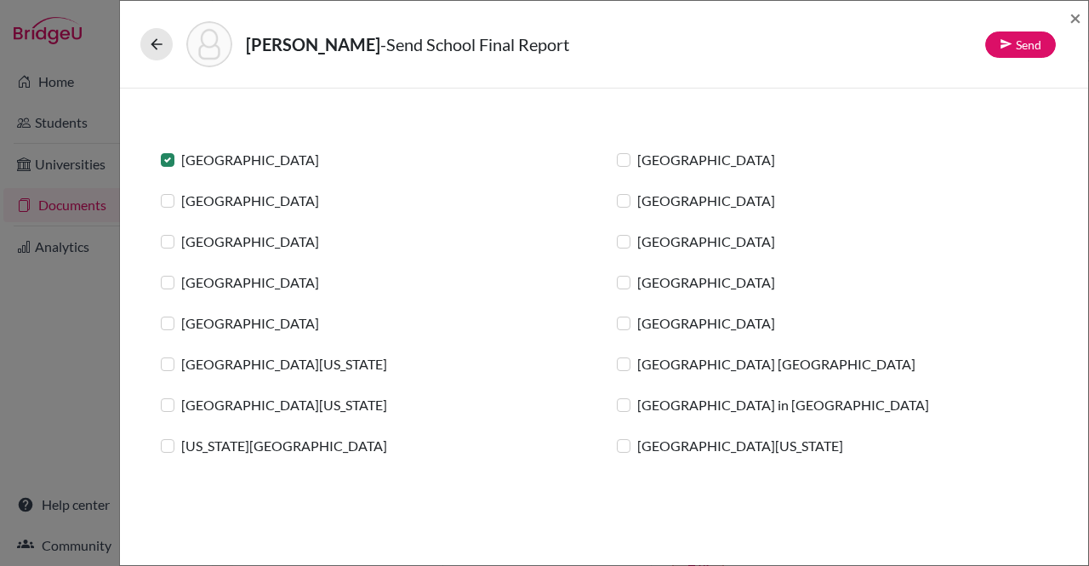
click at [0, 0] on input "[GEOGRAPHIC_DATA]" at bounding box center [0, 0] width 0 height 0
click at [181, 239] on label "[GEOGRAPHIC_DATA]" at bounding box center [250, 241] width 138 height 20
click at [0, 0] on input "[GEOGRAPHIC_DATA]" at bounding box center [0, 0] width 0 height 0
click at [181, 283] on label "[GEOGRAPHIC_DATA]" at bounding box center [250, 282] width 138 height 20
click at [0, 0] on input "[GEOGRAPHIC_DATA]" at bounding box center [0, 0] width 0 height 0
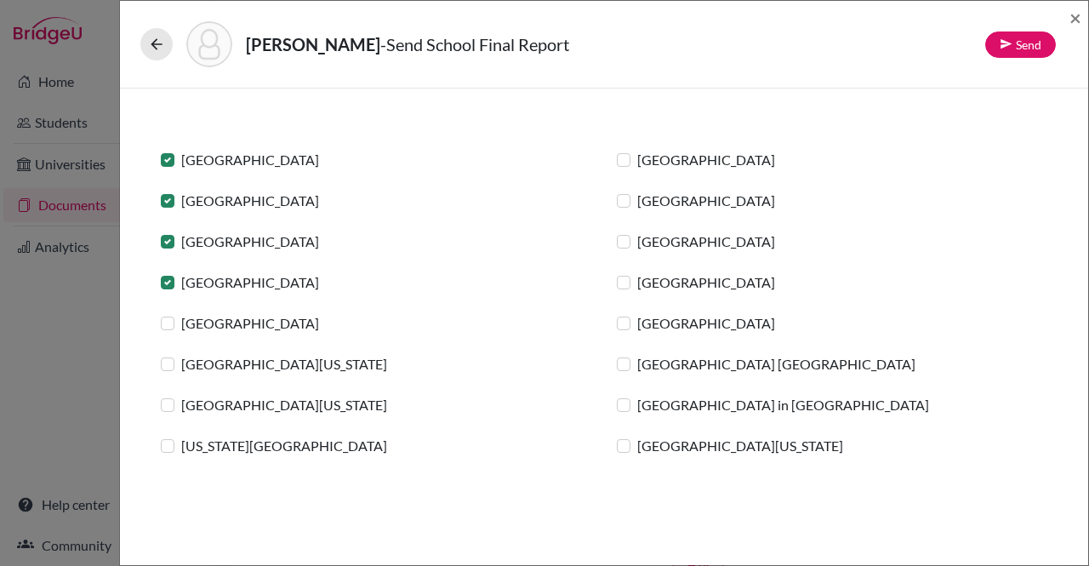
drag, startPoint x: 166, startPoint y: 321, endPoint x: 163, endPoint y: 371, distance: 50.3
click at [163, 371] on div "Colgate University Dartmouth College Duke University Fordham University Lehigh …" at bounding box center [604, 292] width 912 height 327
click at [163, 371] on div "[GEOGRAPHIC_DATA][US_STATE]" at bounding box center [274, 364] width 226 height 20
click at [181, 367] on label "[GEOGRAPHIC_DATA][US_STATE]" at bounding box center [284, 364] width 206 height 20
click at [0, 0] on input "[GEOGRAPHIC_DATA][US_STATE]" at bounding box center [0, 0] width 0 height 0
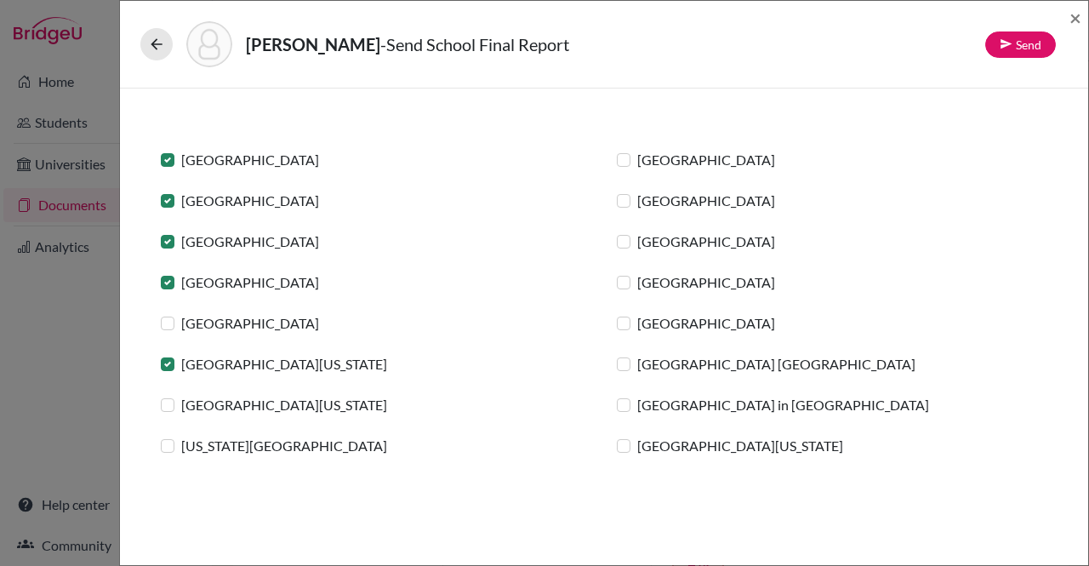
click at [181, 319] on label "[GEOGRAPHIC_DATA]" at bounding box center [250, 323] width 138 height 20
click at [0, 0] on input "[GEOGRAPHIC_DATA]" at bounding box center [0, 0] width 0 height 0
click at [181, 403] on label "[GEOGRAPHIC_DATA][US_STATE]" at bounding box center [284, 405] width 206 height 20
click at [0, 0] on input "[GEOGRAPHIC_DATA][US_STATE]" at bounding box center [0, 0] width 0 height 0
click at [181, 445] on label "[US_STATE][GEOGRAPHIC_DATA]" at bounding box center [284, 446] width 206 height 20
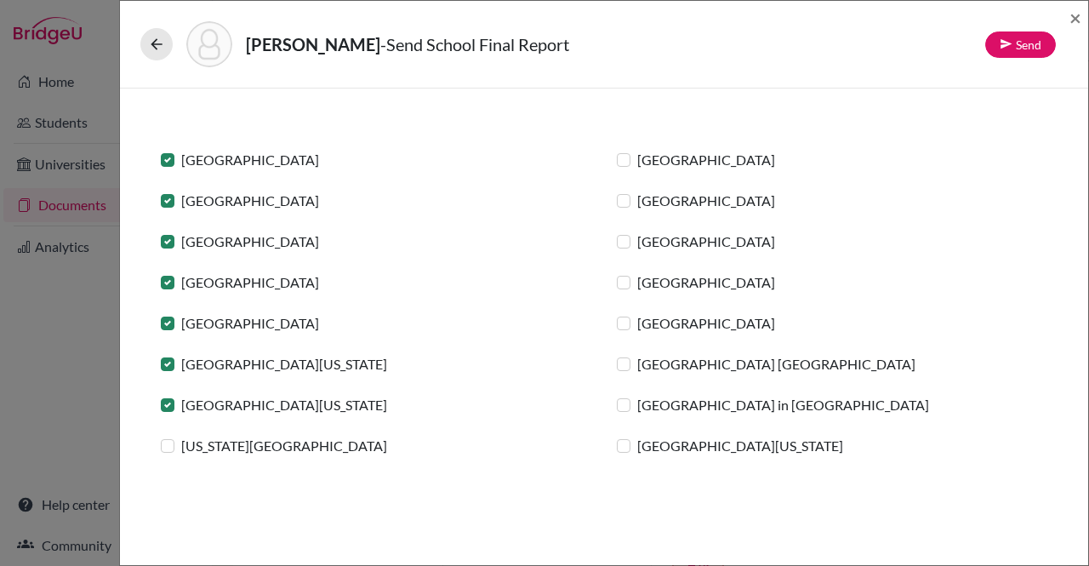
click at [0, 0] on input "[US_STATE][GEOGRAPHIC_DATA]" at bounding box center [0, 0] width 0 height 0
click at [637, 445] on label "[GEOGRAPHIC_DATA][US_STATE]" at bounding box center [740, 446] width 206 height 20
click at [0, 0] on input "[GEOGRAPHIC_DATA][US_STATE]" at bounding box center [0, 0] width 0 height 0
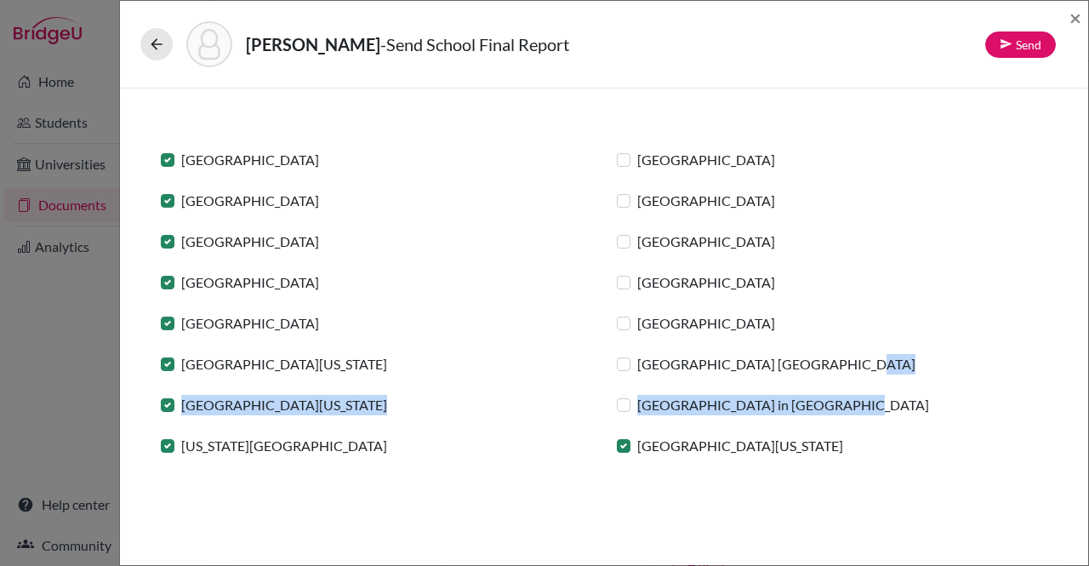
drag, startPoint x: 614, startPoint y: 398, endPoint x: 616, endPoint y: 357, distance: 41.7
click at [616, 357] on div "Colgate University Dartmouth College Duke University Fordham University Lehigh …" at bounding box center [604, 292] width 912 height 327
click at [637, 357] on label "[GEOGRAPHIC_DATA] [GEOGRAPHIC_DATA]" at bounding box center [776, 364] width 278 height 20
click at [0, 0] on input "[GEOGRAPHIC_DATA] [GEOGRAPHIC_DATA]" at bounding box center [0, 0] width 0 height 0
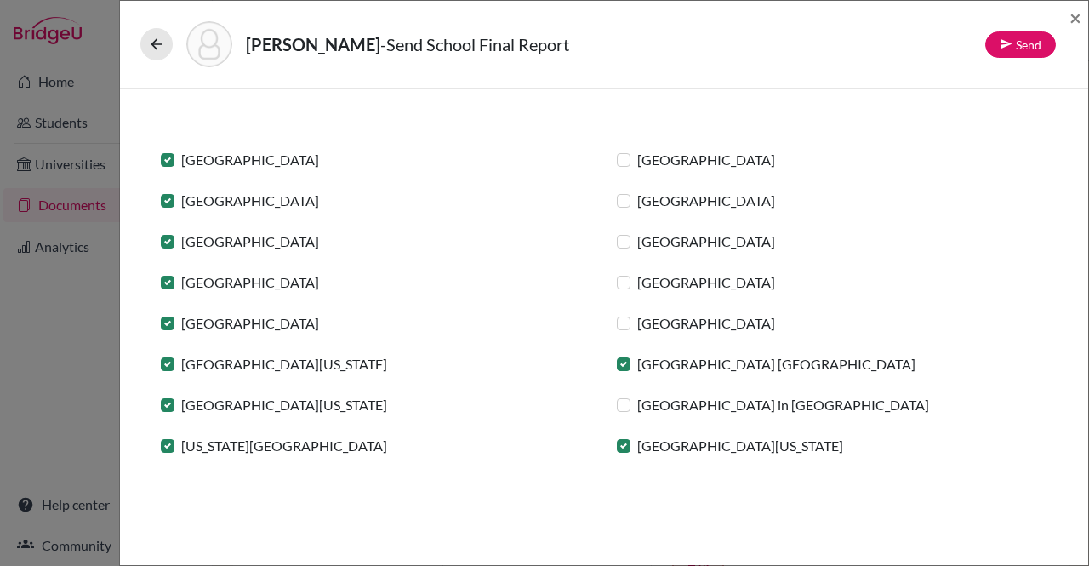
click at [637, 322] on label "[GEOGRAPHIC_DATA]" at bounding box center [706, 323] width 138 height 20
click at [0, 0] on input "[GEOGRAPHIC_DATA]" at bounding box center [0, 0] width 0 height 0
click at [637, 408] on label "[GEOGRAPHIC_DATA] in [GEOGRAPHIC_DATA]" at bounding box center [783, 405] width 292 height 20
click at [0, 0] on input "[GEOGRAPHIC_DATA] in [GEOGRAPHIC_DATA]" at bounding box center [0, 0] width 0 height 0
click at [637, 276] on label "[GEOGRAPHIC_DATA]" at bounding box center [706, 282] width 138 height 20
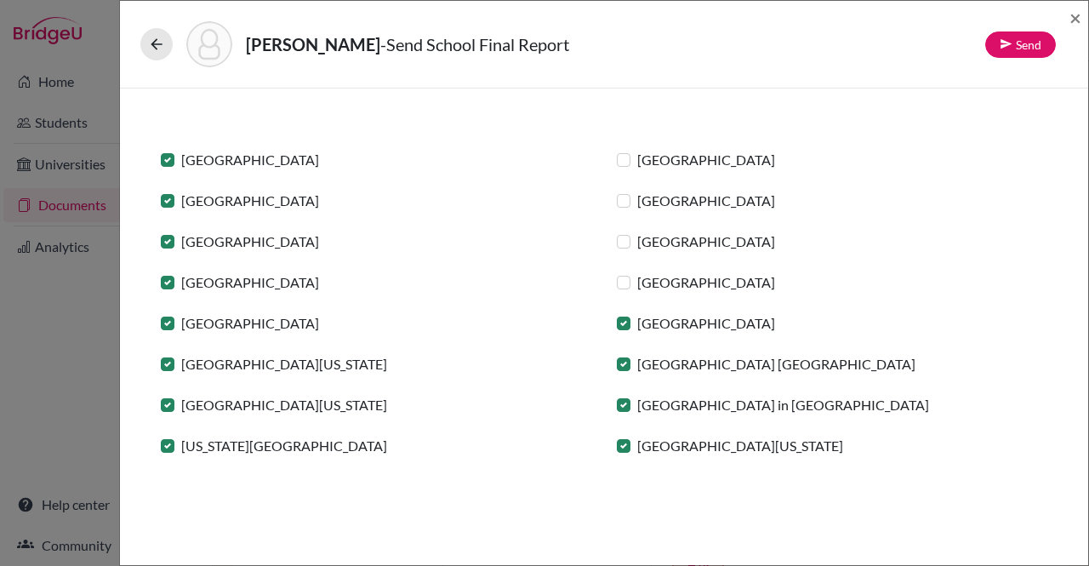
click at [0, 0] on input "[GEOGRAPHIC_DATA]" at bounding box center [0, 0] width 0 height 0
click at [637, 243] on label "[GEOGRAPHIC_DATA]" at bounding box center [706, 241] width 138 height 20
click at [0, 0] on input "[GEOGRAPHIC_DATA]" at bounding box center [0, 0] width 0 height 0
drag, startPoint x: 616, startPoint y: 203, endPoint x: 614, endPoint y: 157, distance: 46.0
click at [614, 157] on div "Colgate University Dartmouth College Duke University Fordham University Lehigh …" at bounding box center [604, 292] width 912 height 327
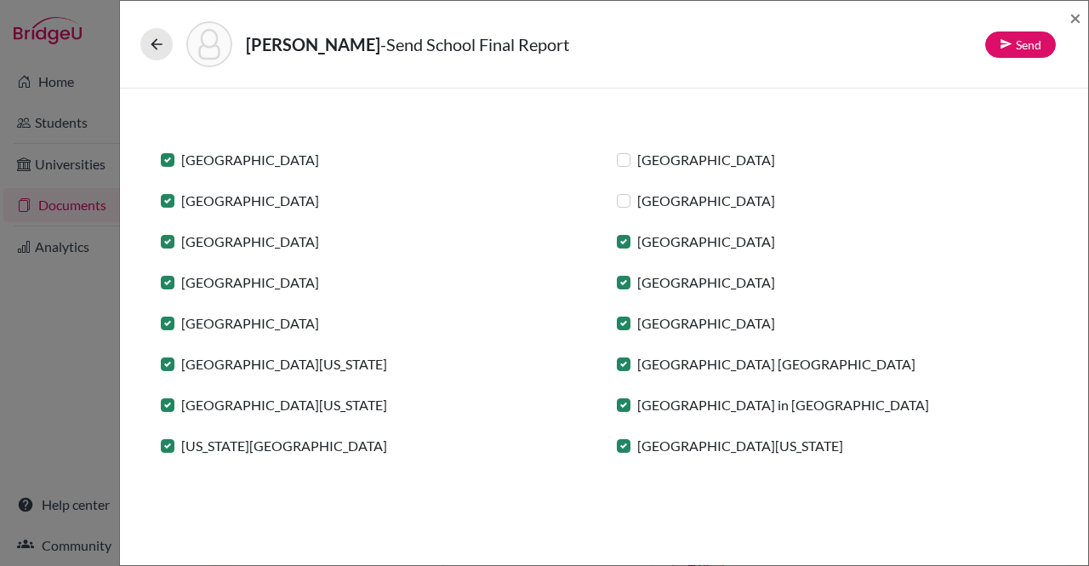
click at [637, 157] on label "[GEOGRAPHIC_DATA]" at bounding box center [706, 160] width 138 height 20
click at [0, 0] on input "[GEOGRAPHIC_DATA]" at bounding box center [0, 0] width 0 height 0
click at [637, 201] on label "[GEOGRAPHIC_DATA]" at bounding box center [706, 201] width 138 height 20
click at [0, 0] on input "[GEOGRAPHIC_DATA]" at bounding box center [0, 0] width 0 height 0
click at [1015, 47] on link "Send" at bounding box center [1020, 44] width 71 height 26
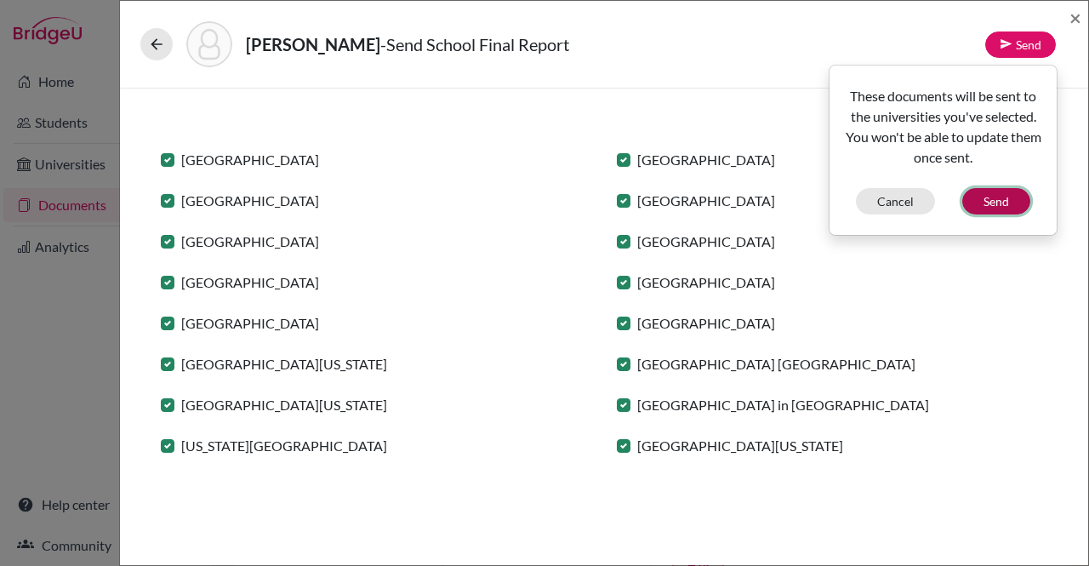
click at [987, 193] on button "Send" at bounding box center [996, 201] width 68 height 26
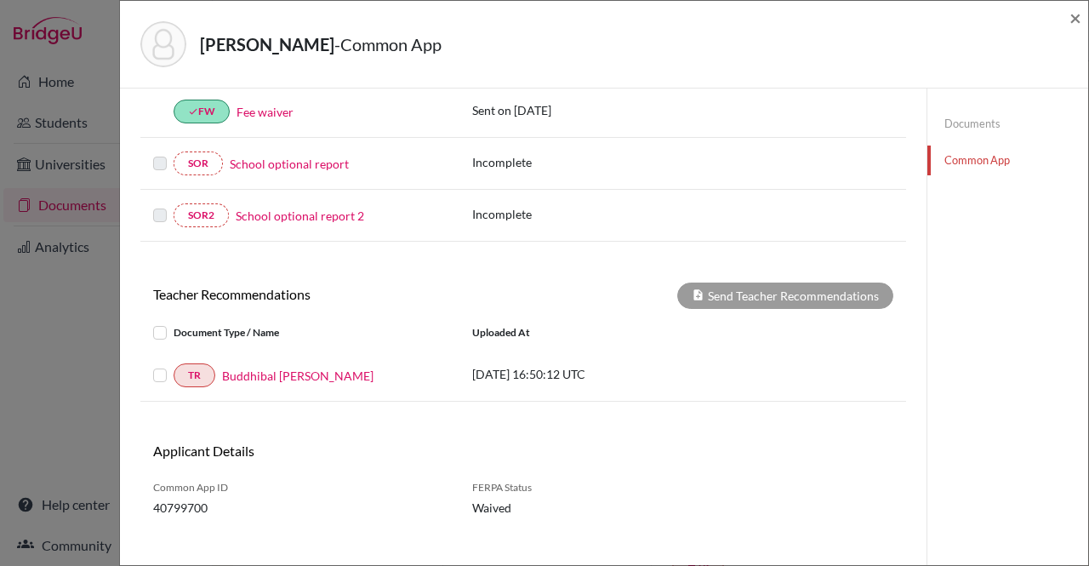
scroll to position [614, 0]
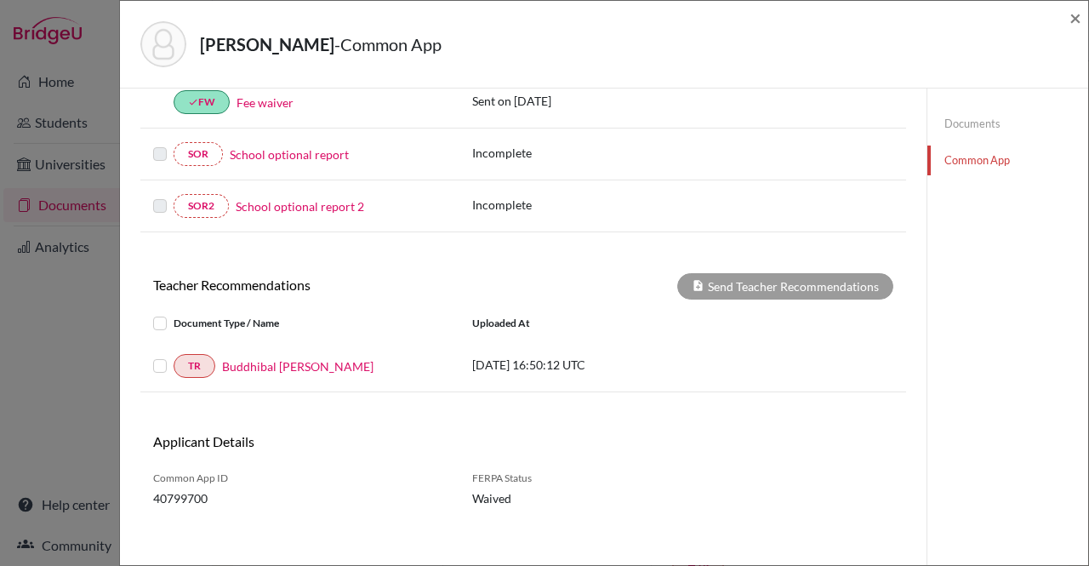
click at [174, 313] on label at bounding box center [174, 313] width 0 height 0
click at [0, 0] on input "checkbox" at bounding box center [0, 0] width 0 height 0
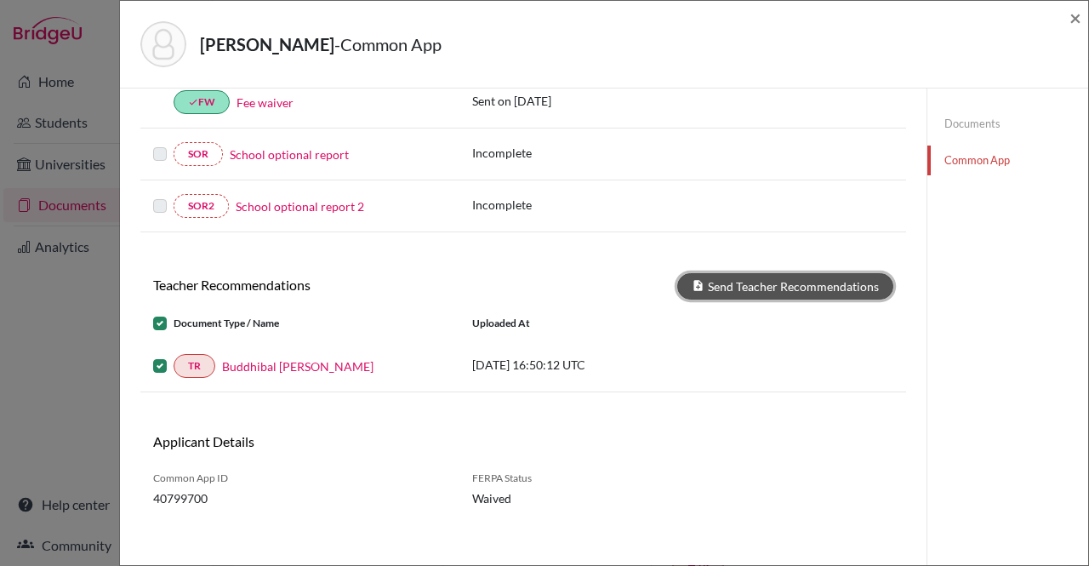
click at [700, 273] on button "Send Teacher Recommendations" at bounding box center [785, 286] width 216 height 26
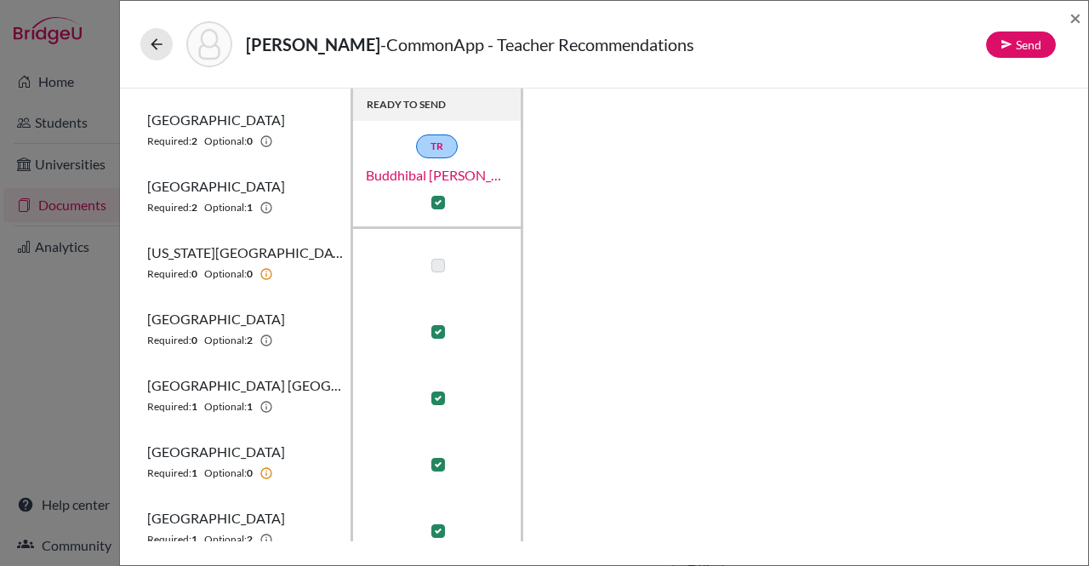
scroll to position [202, 0]
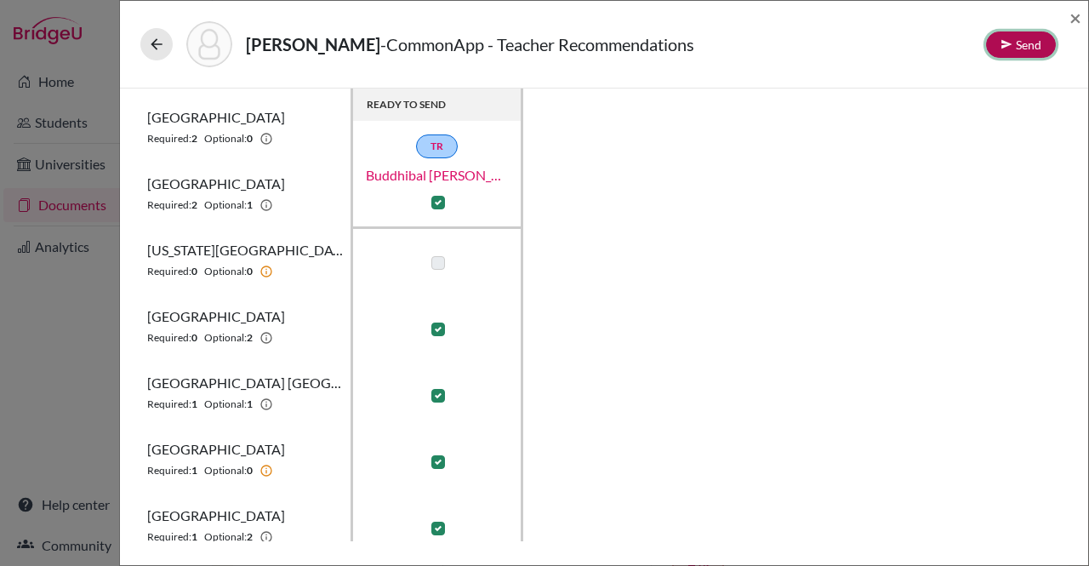
click at [1008, 52] on button "Send" at bounding box center [1021, 44] width 70 height 26
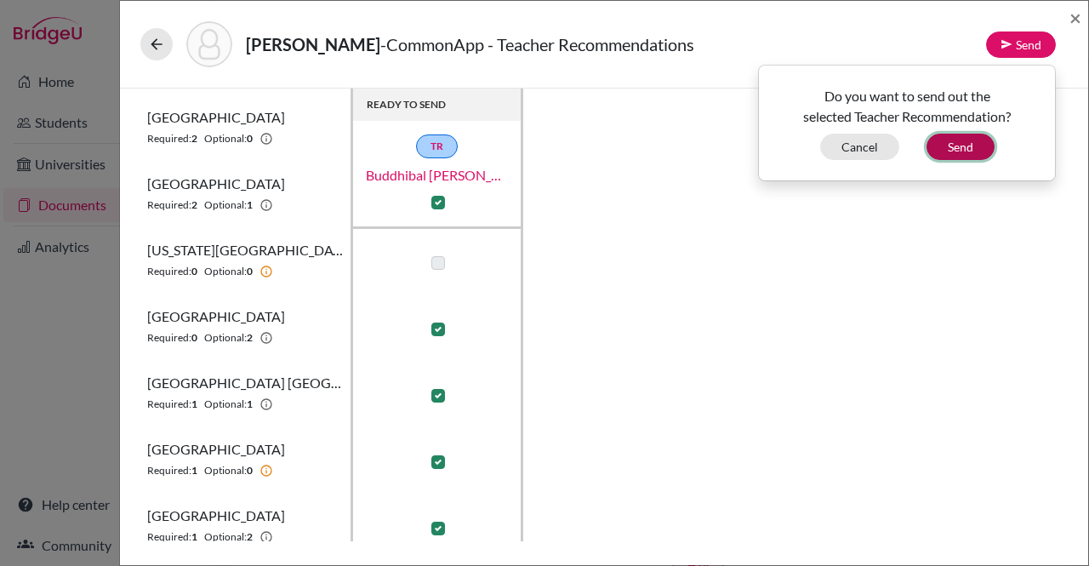
click at [967, 146] on button "Send" at bounding box center [961, 147] width 68 height 26
checkbox input "false"
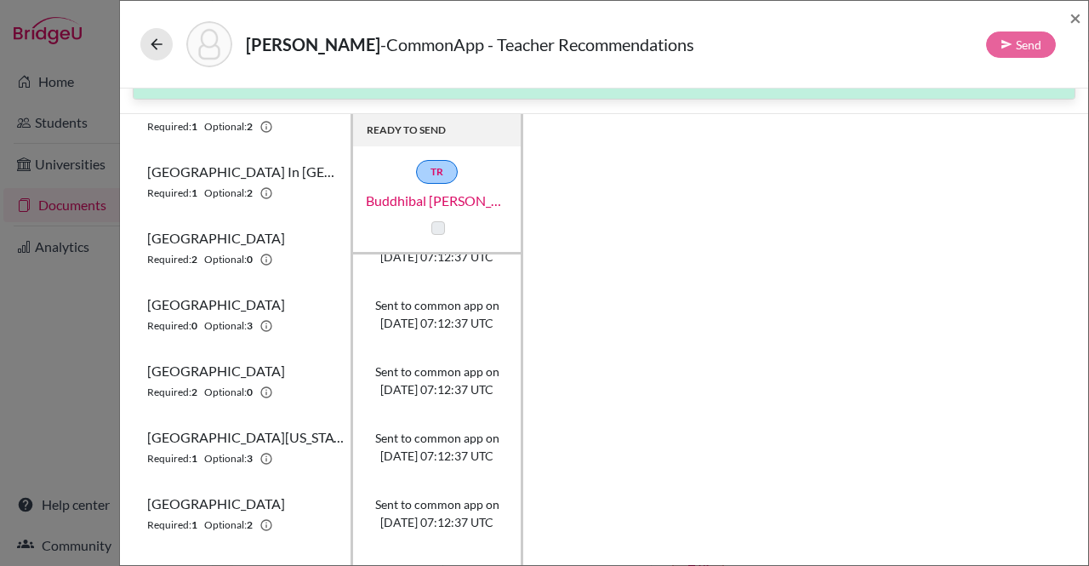
scroll to position [749, 0]
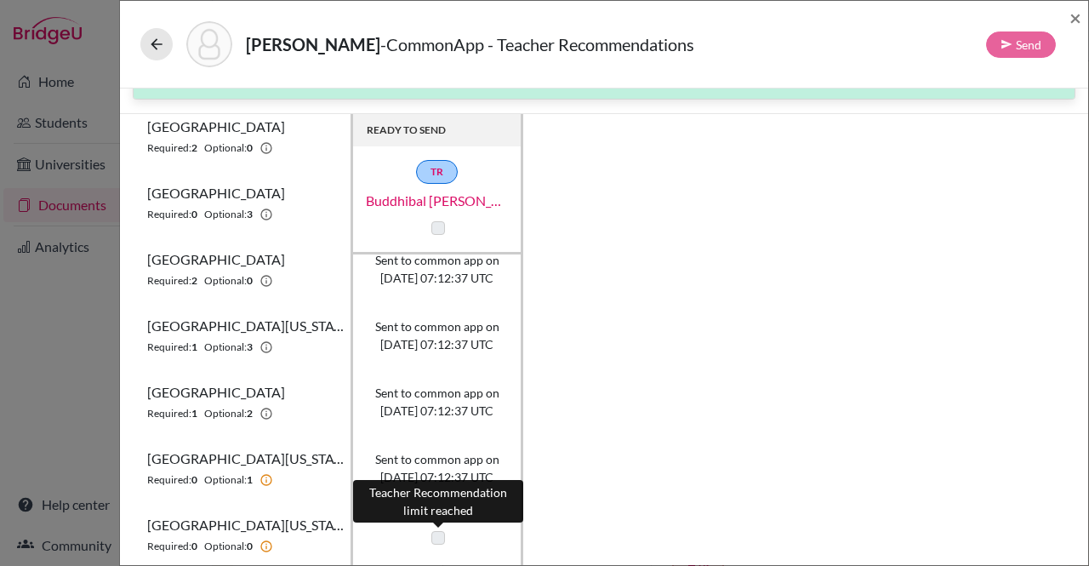
click at [437, 531] on label at bounding box center [438, 538] width 14 height 14
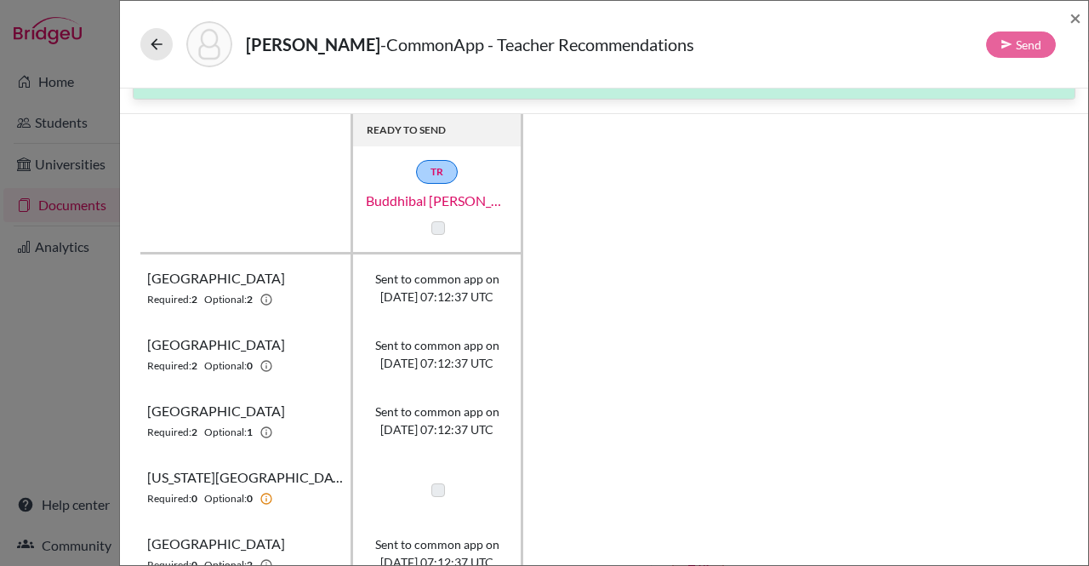
scroll to position [0, 0]
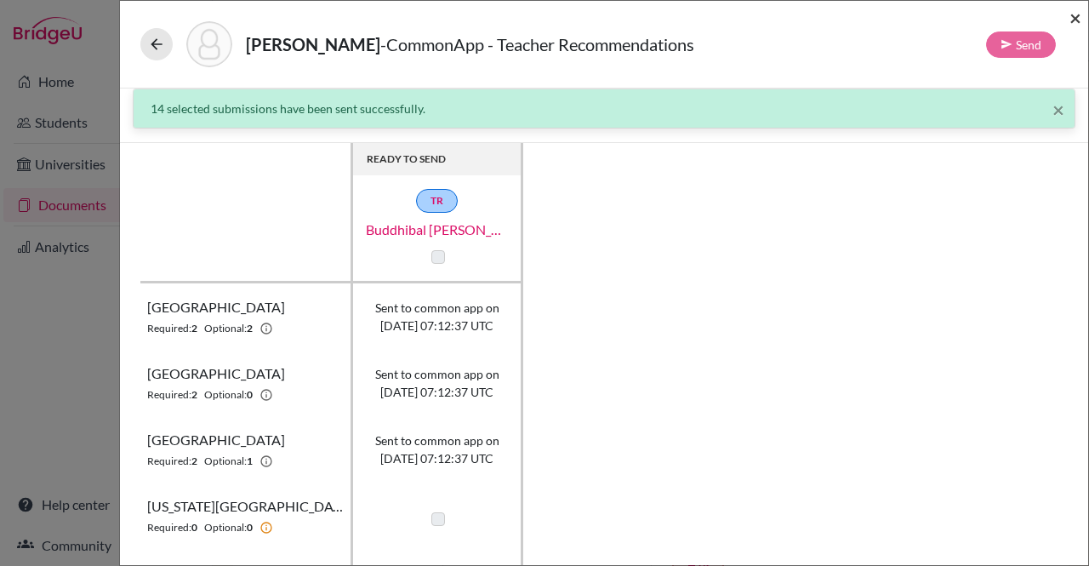
click at [1076, 20] on span "×" at bounding box center [1076, 17] width 12 height 25
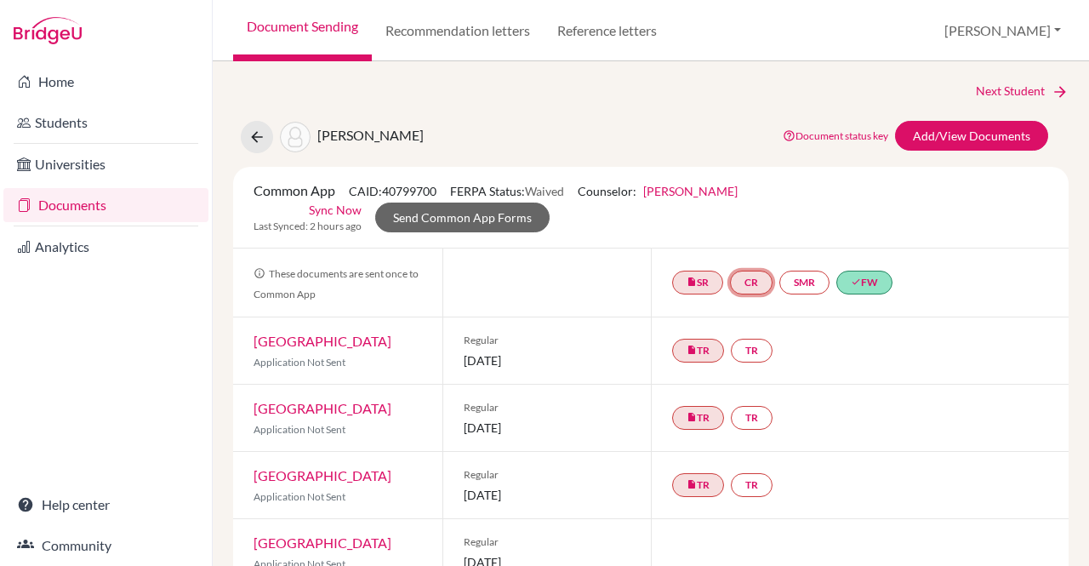
click at [752, 271] on link "CR" at bounding box center [751, 283] width 43 height 24
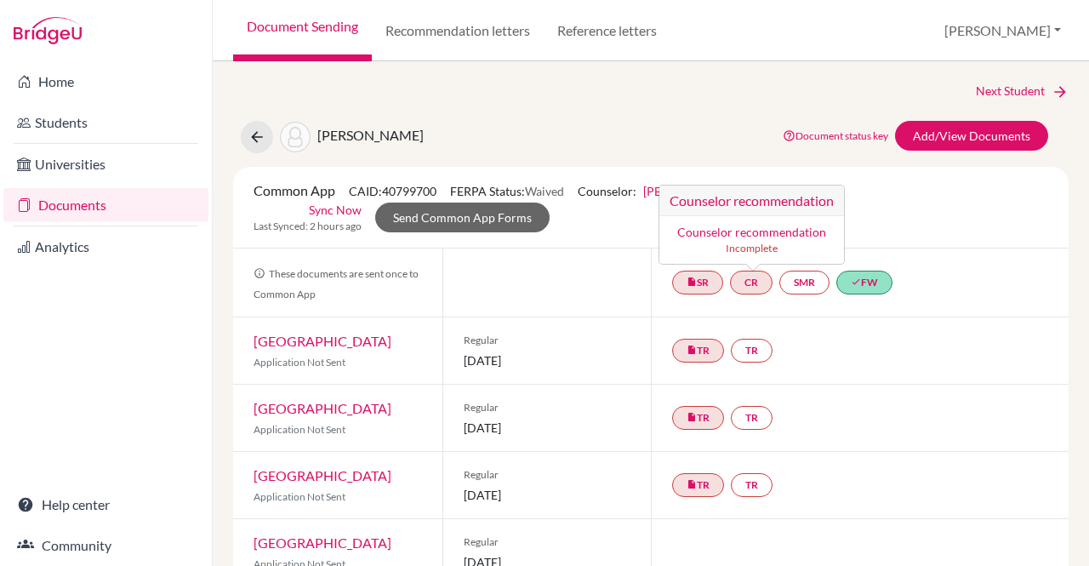
click at [747, 225] on link "Counselor recommendation" at bounding box center [751, 232] width 149 height 14
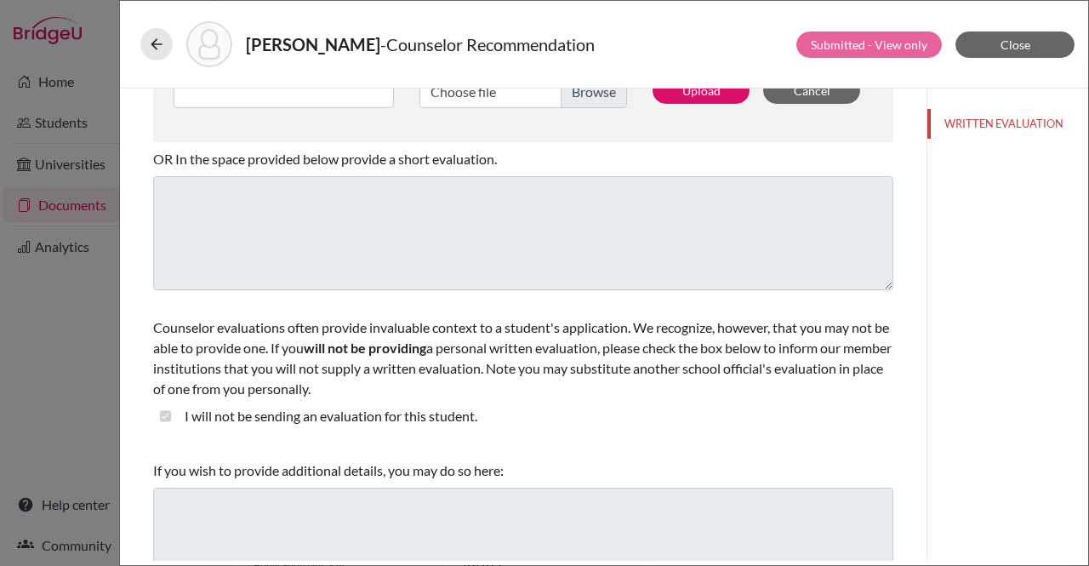
scroll to position [503, 0]
click at [1014, 41] on span "Close" at bounding box center [1016, 44] width 30 height 14
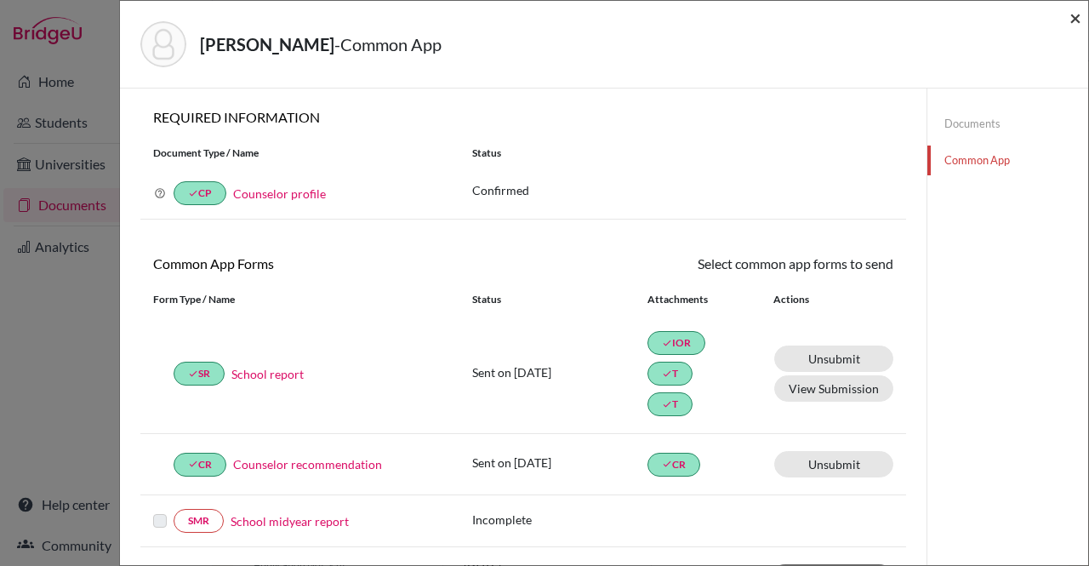
click at [1077, 23] on span "×" at bounding box center [1076, 17] width 12 height 25
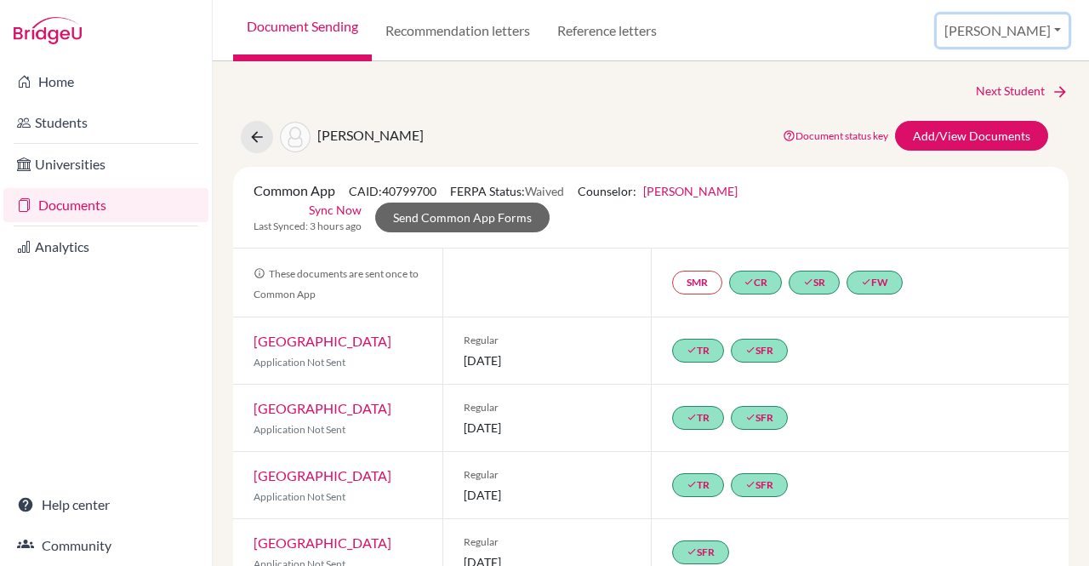
click at [1055, 31] on button "[PERSON_NAME]" at bounding box center [1003, 30] width 132 height 32
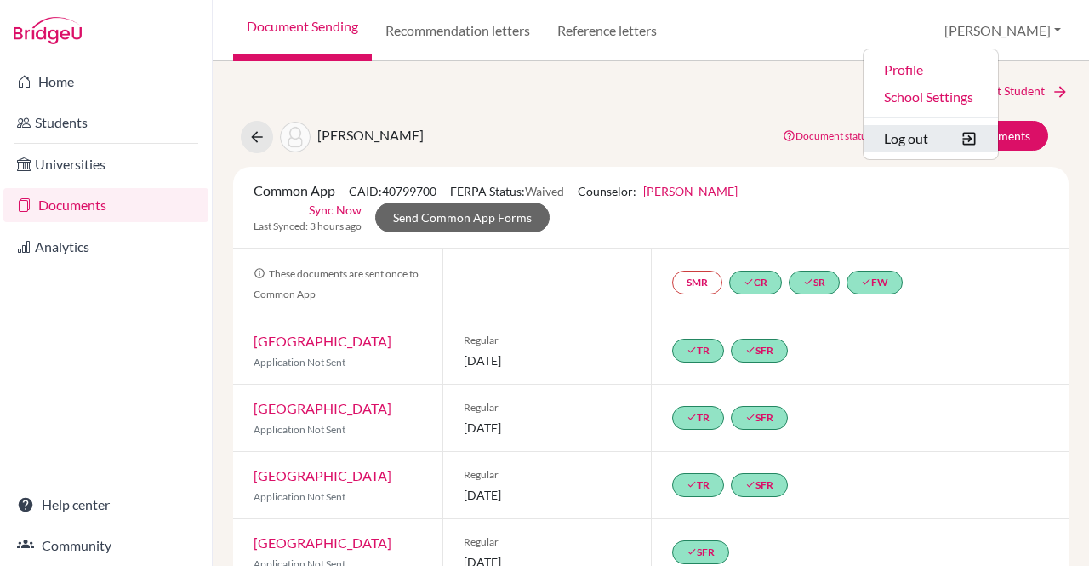
click at [982, 145] on button "Log out" at bounding box center [931, 138] width 134 height 27
